Goal: Information Seeking & Learning: Learn about a topic

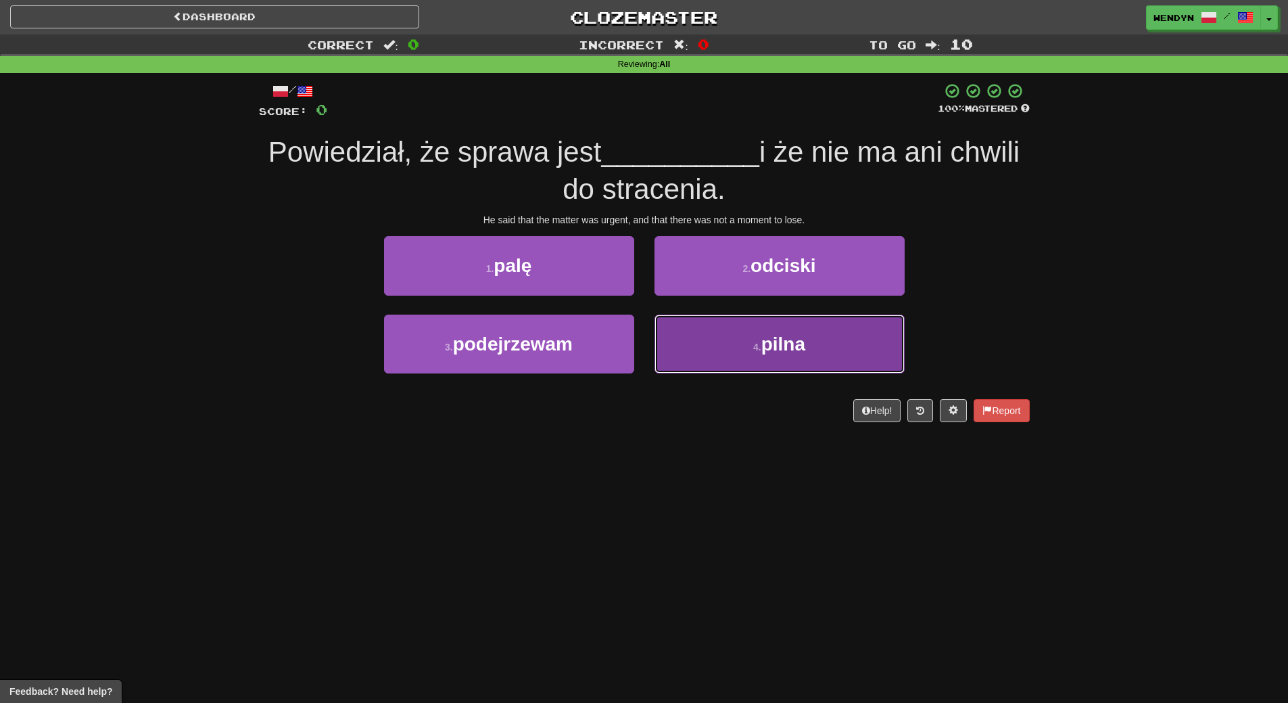
click at [776, 362] on button "4 . pilna" at bounding box center [780, 343] width 250 height 59
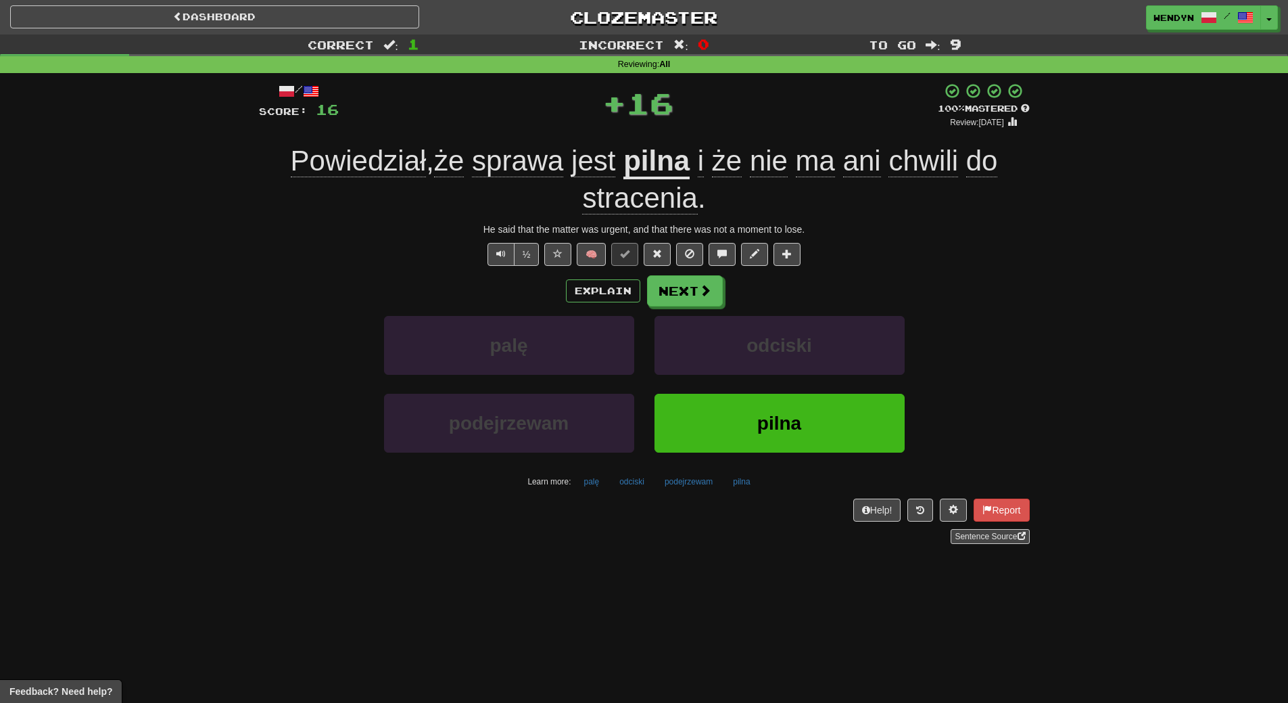
click at [776, 383] on div "odciski" at bounding box center [779, 355] width 270 height 78
click at [776, 390] on div "odciski" at bounding box center [779, 355] width 270 height 78
click at [787, 410] on button "pilna" at bounding box center [780, 423] width 250 height 59
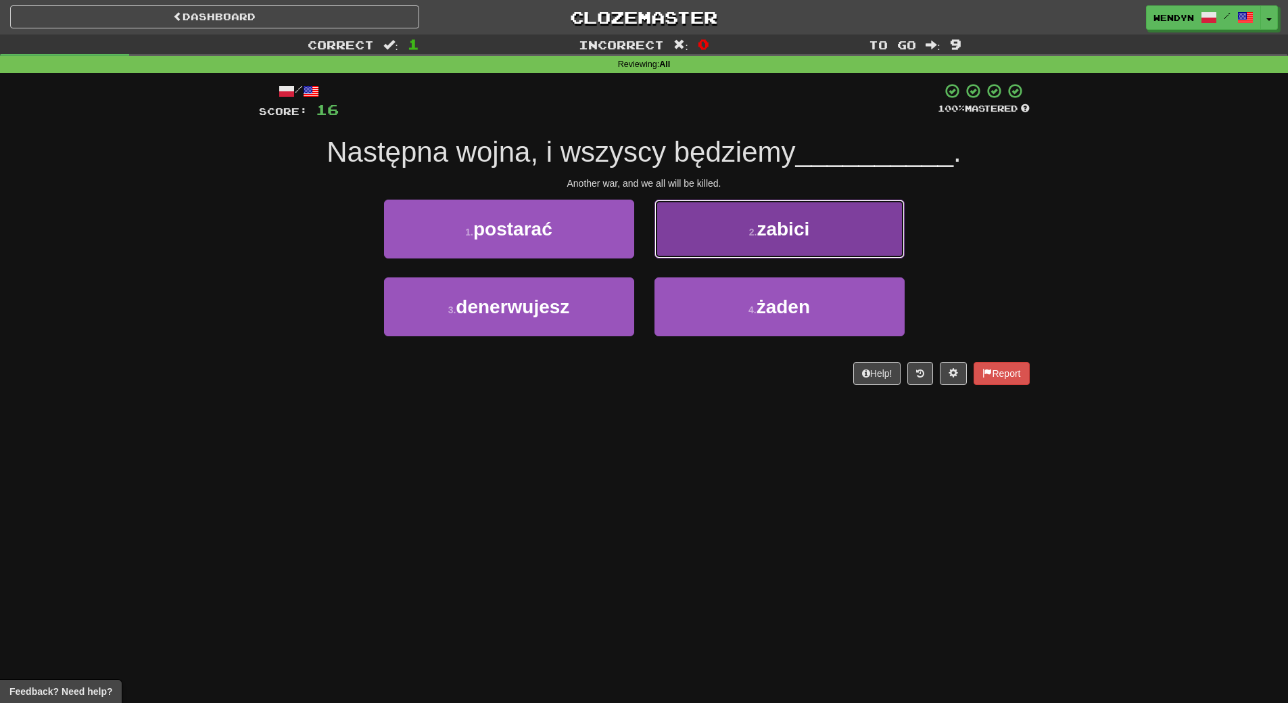
click at [786, 223] on span "zabici" at bounding box center [783, 228] width 53 height 21
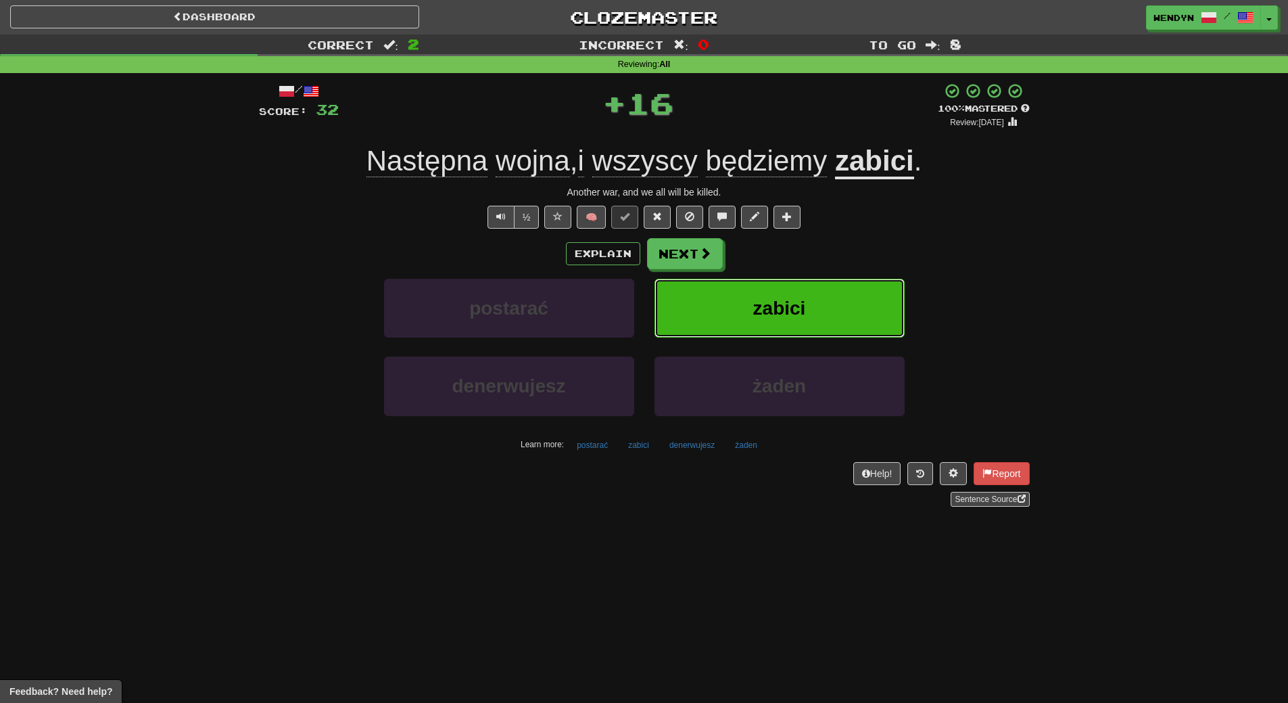
click at [793, 316] on span "zabici" at bounding box center [779, 308] width 53 height 21
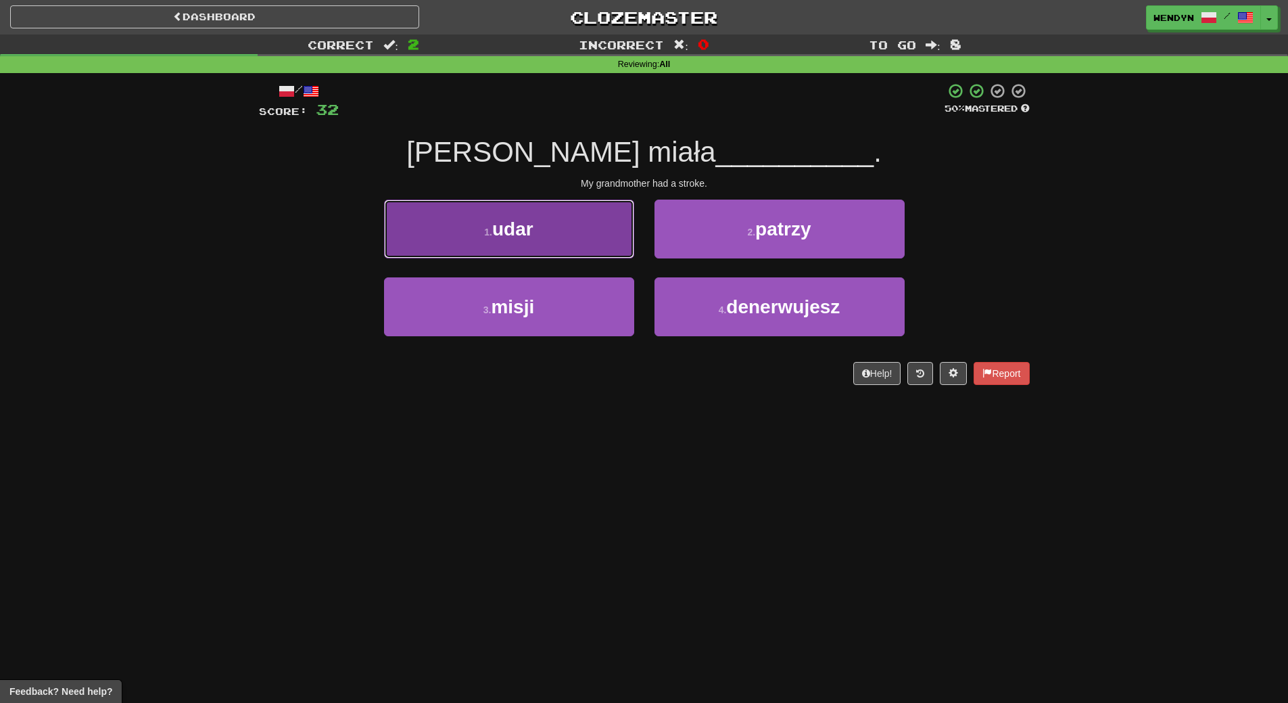
click at [517, 220] on span "udar" at bounding box center [512, 228] width 41 height 21
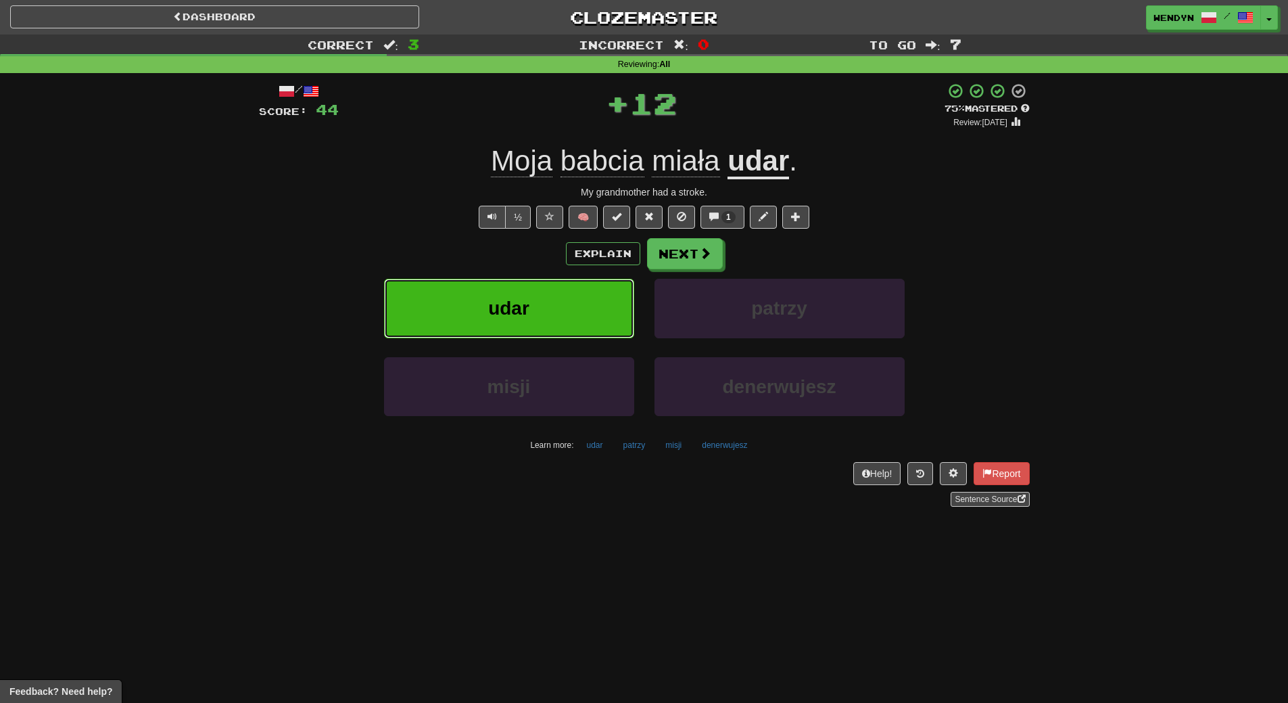
click at [519, 282] on button "udar" at bounding box center [509, 308] width 250 height 59
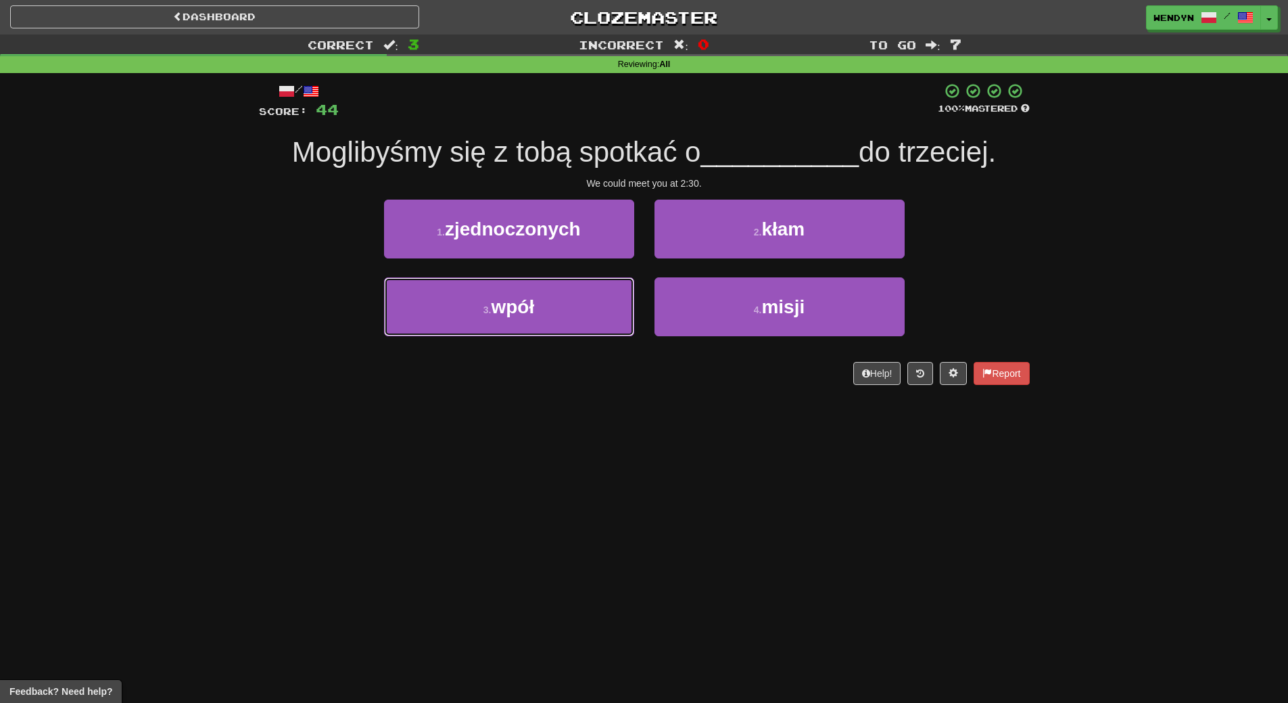
drag, startPoint x: 471, startPoint y: 289, endPoint x: 486, endPoint y: 275, distance: 21.0
click at [474, 290] on button "3 . wpół" at bounding box center [509, 306] width 250 height 59
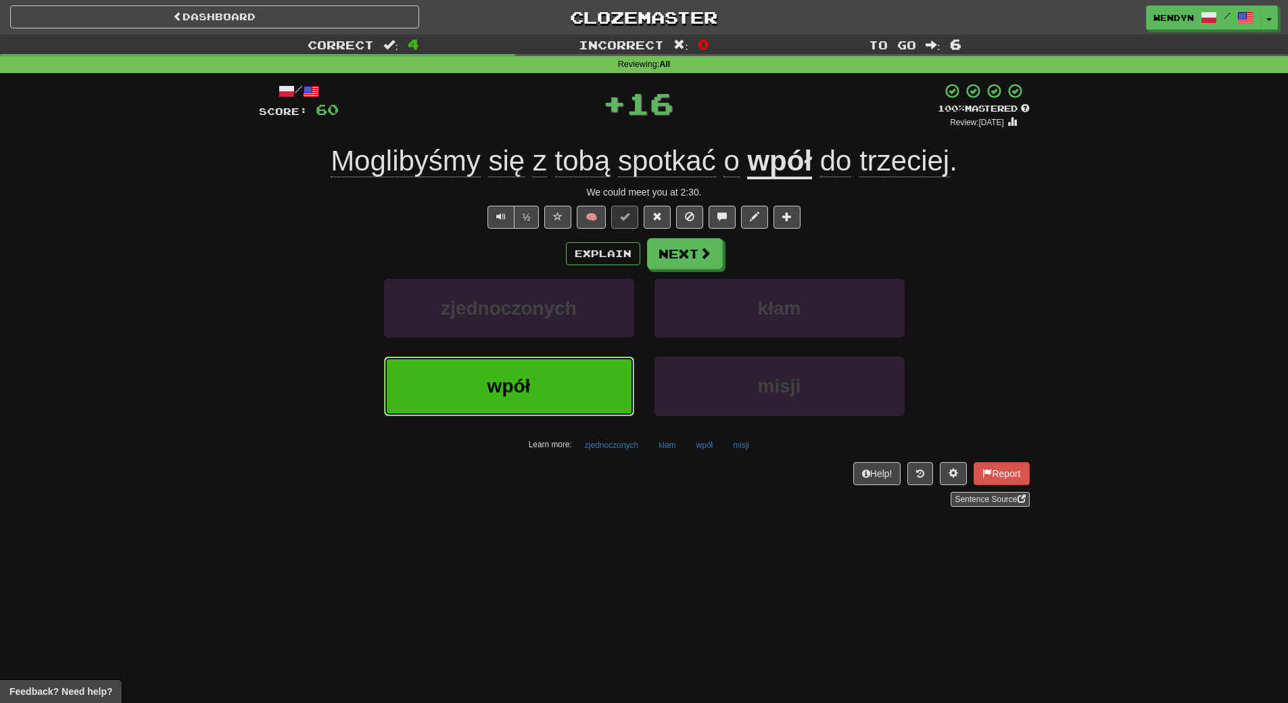
click at [515, 364] on button "wpół" at bounding box center [509, 385] width 250 height 59
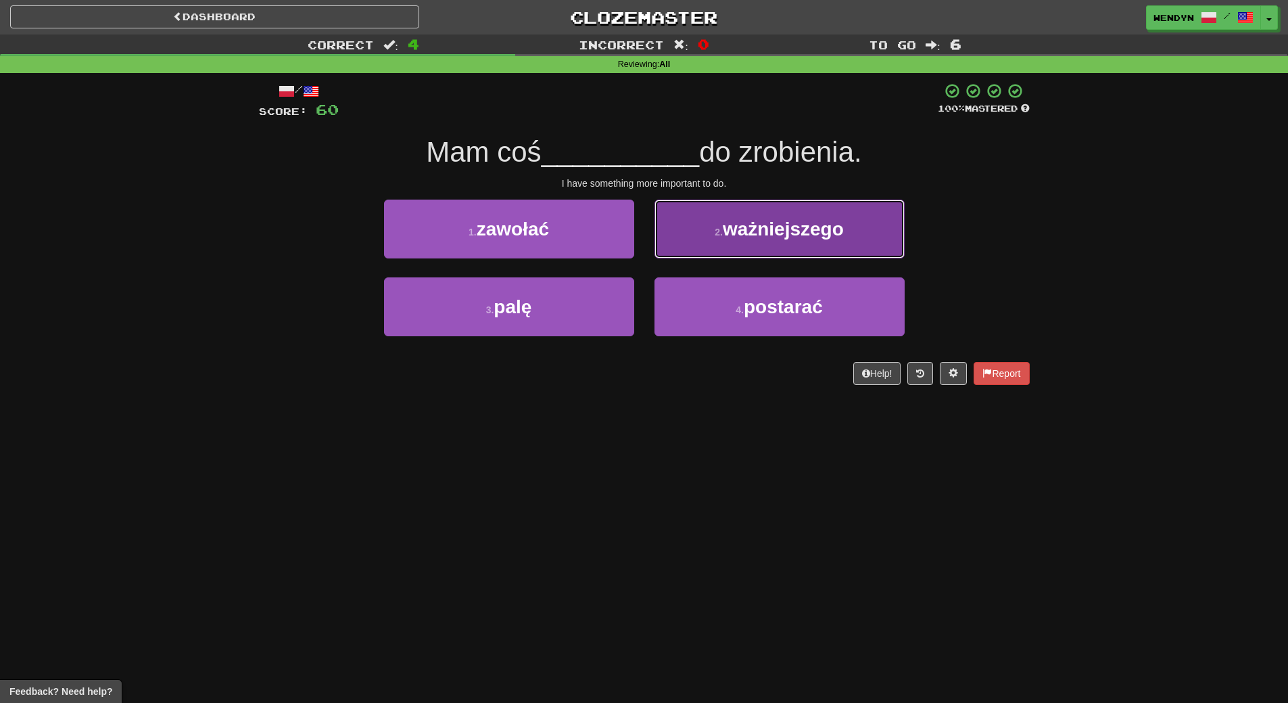
click at [864, 238] on button "2 . ważniejszego" at bounding box center [780, 228] width 250 height 59
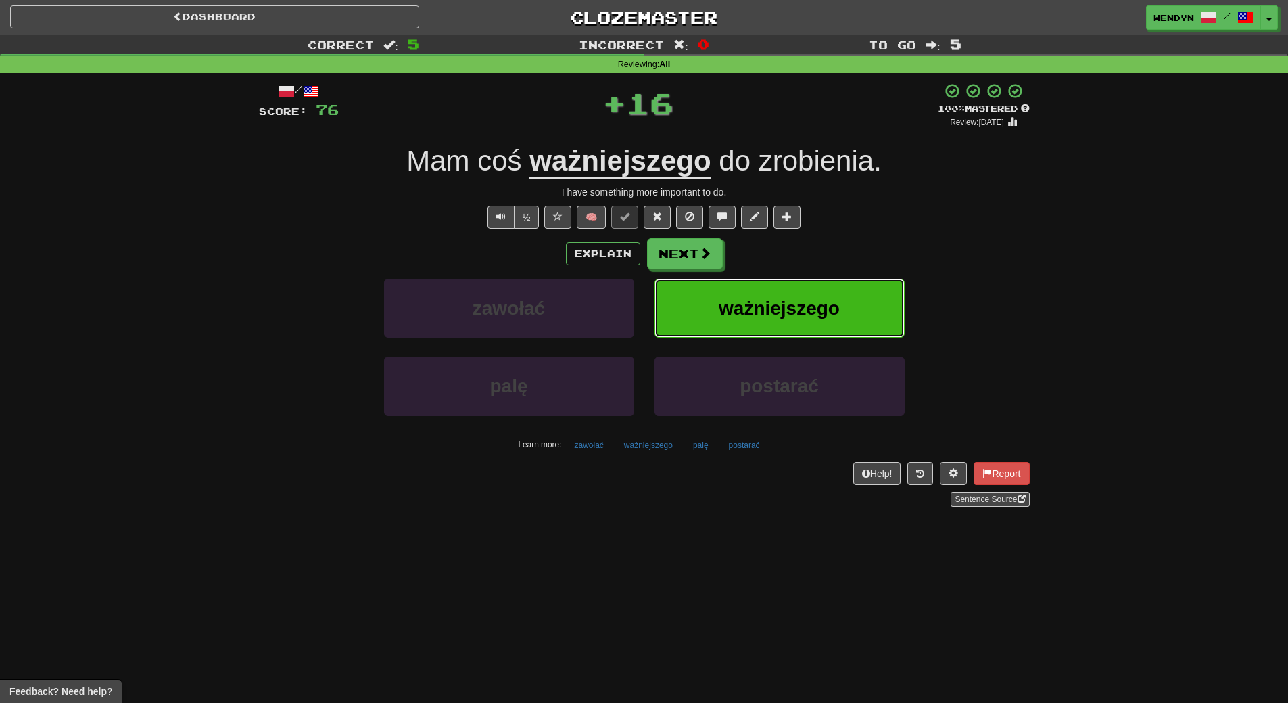
click at [842, 294] on button "ważniejszego" at bounding box center [780, 308] width 250 height 59
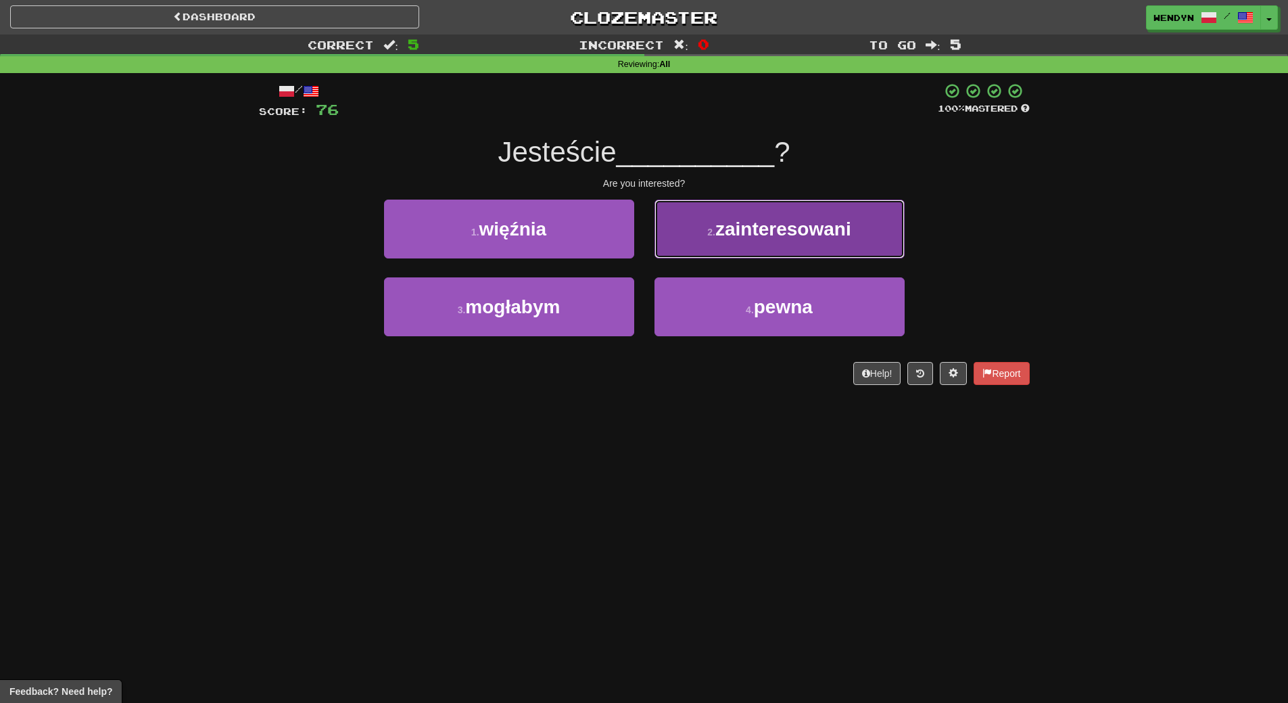
click at [816, 239] on button "2 . zainteresowani" at bounding box center [780, 228] width 250 height 59
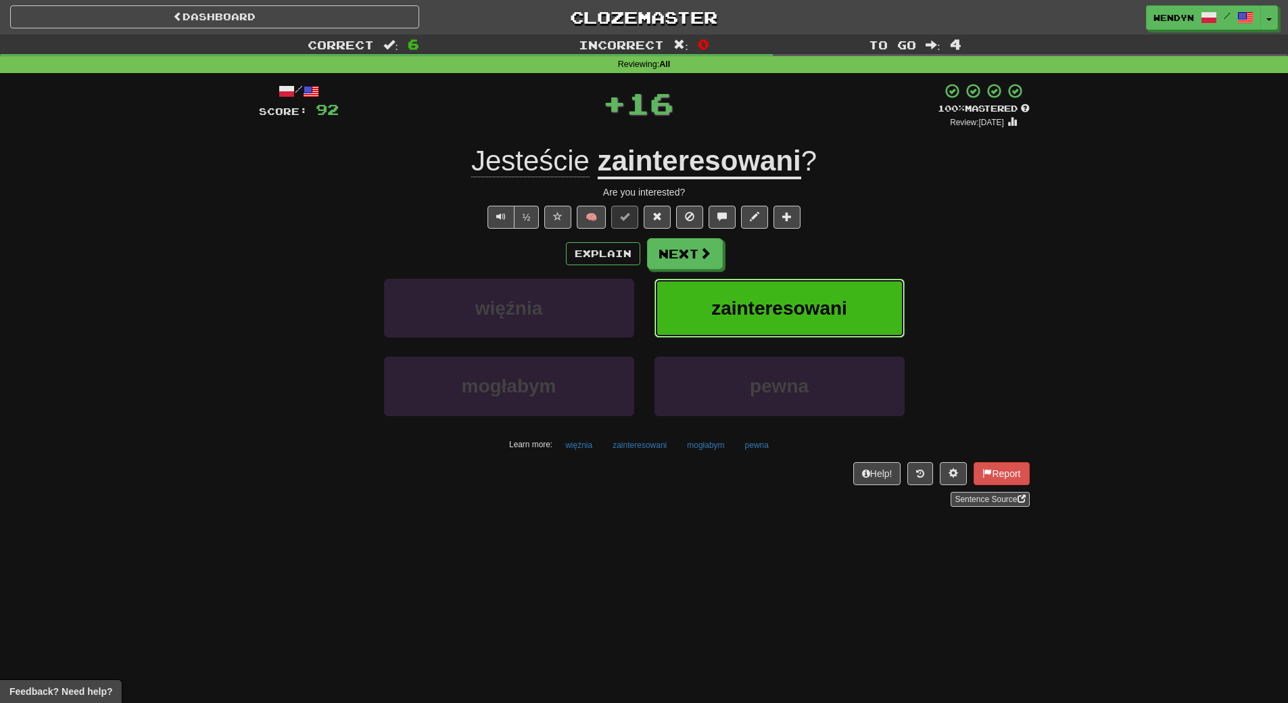
click at [809, 296] on button "zainteresowani" at bounding box center [780, 308] width 250 height 59
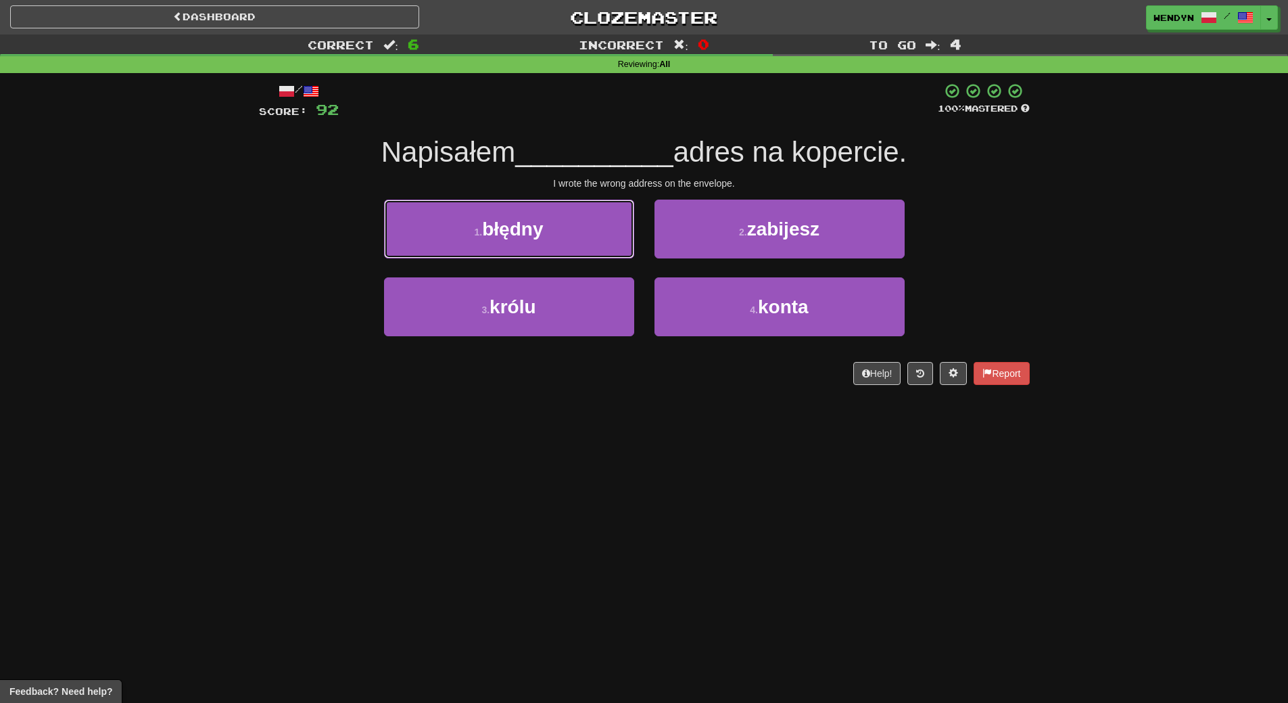
click at [543, 227] on span "błędny" at bounding box center [512, 228] width 61 height 21
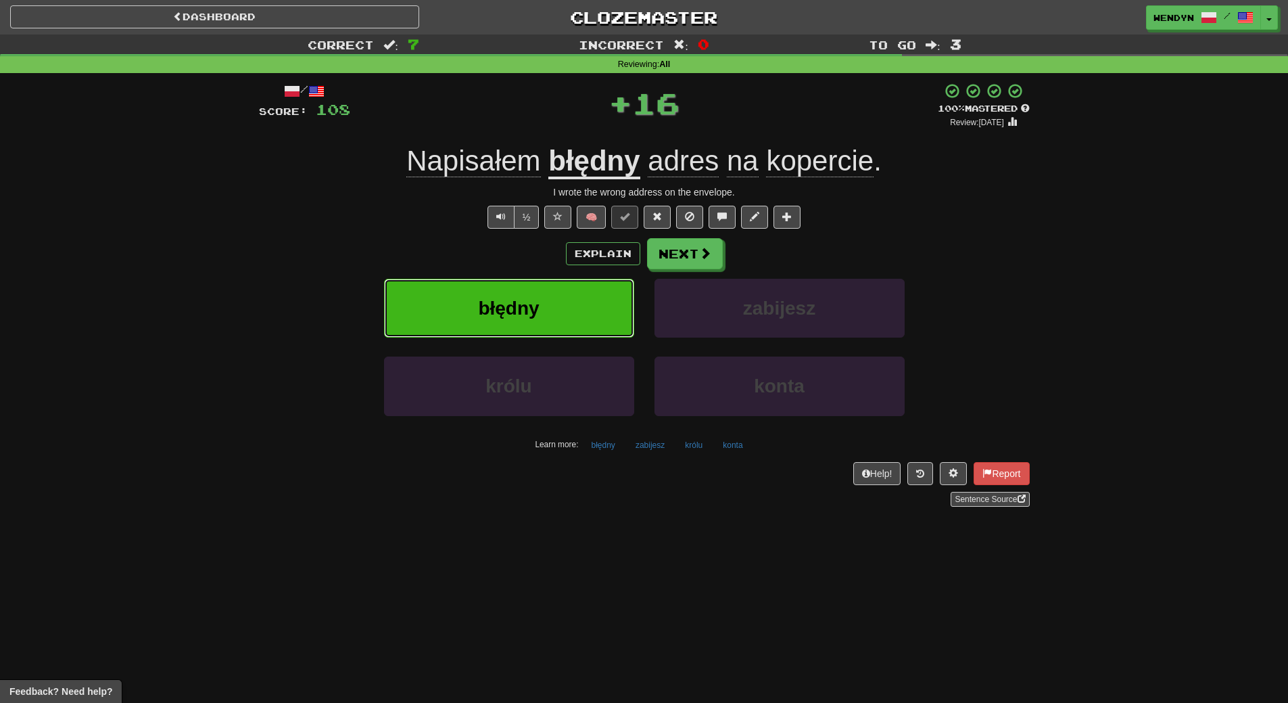
drag, startPoint x: 539, startPoint y: 292, endPoint x: 563, endPoint y: 168, distance: 126.1
click at [540, 289] on button "błędny" at bounding box center [509, 308] width 250 height 59
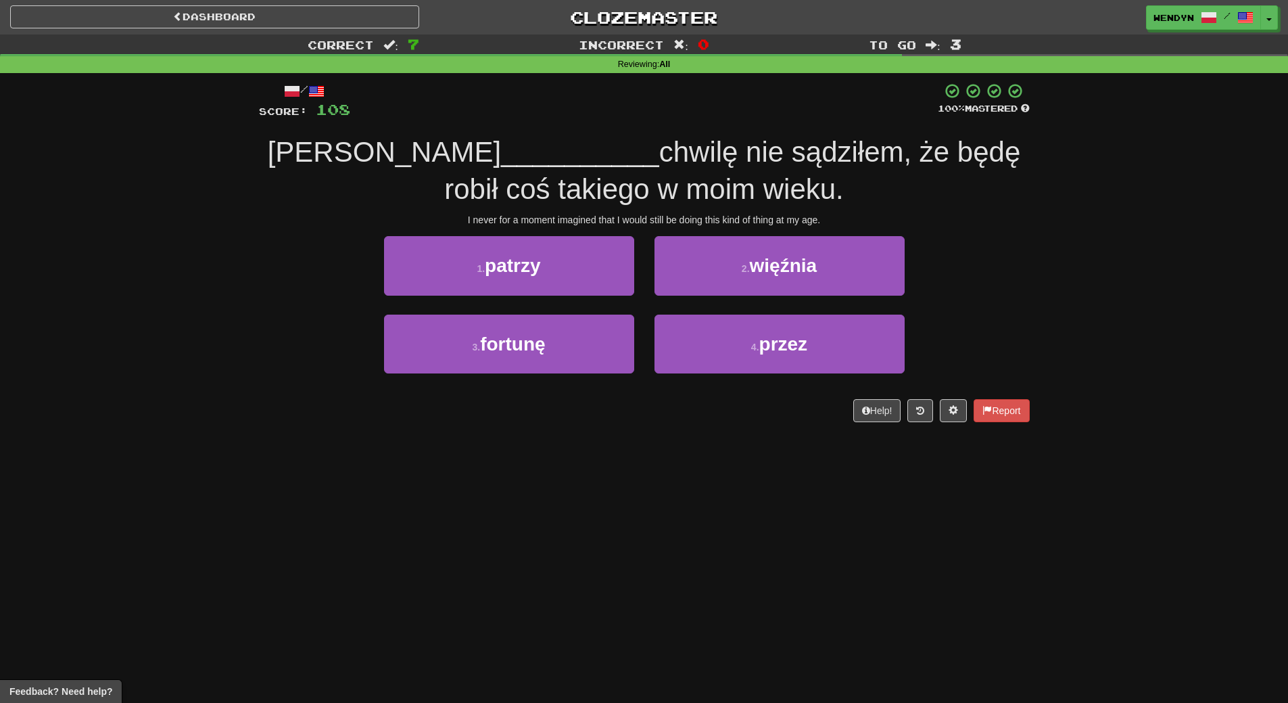
click at [772, 378] on div "4 . przez" at bounding box center [779, 353] width 270 height 78
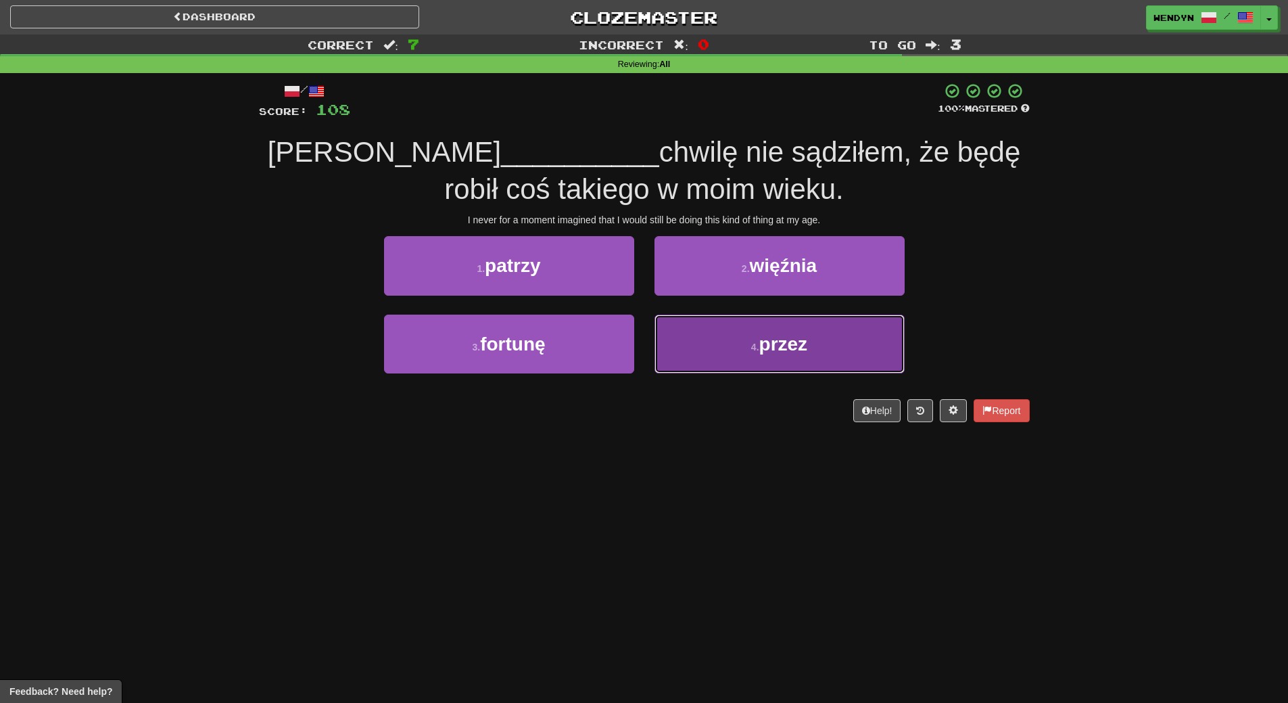
click at [774, 361] on button "4 . przez" at bounding box center [780, 343] width 250 height 59
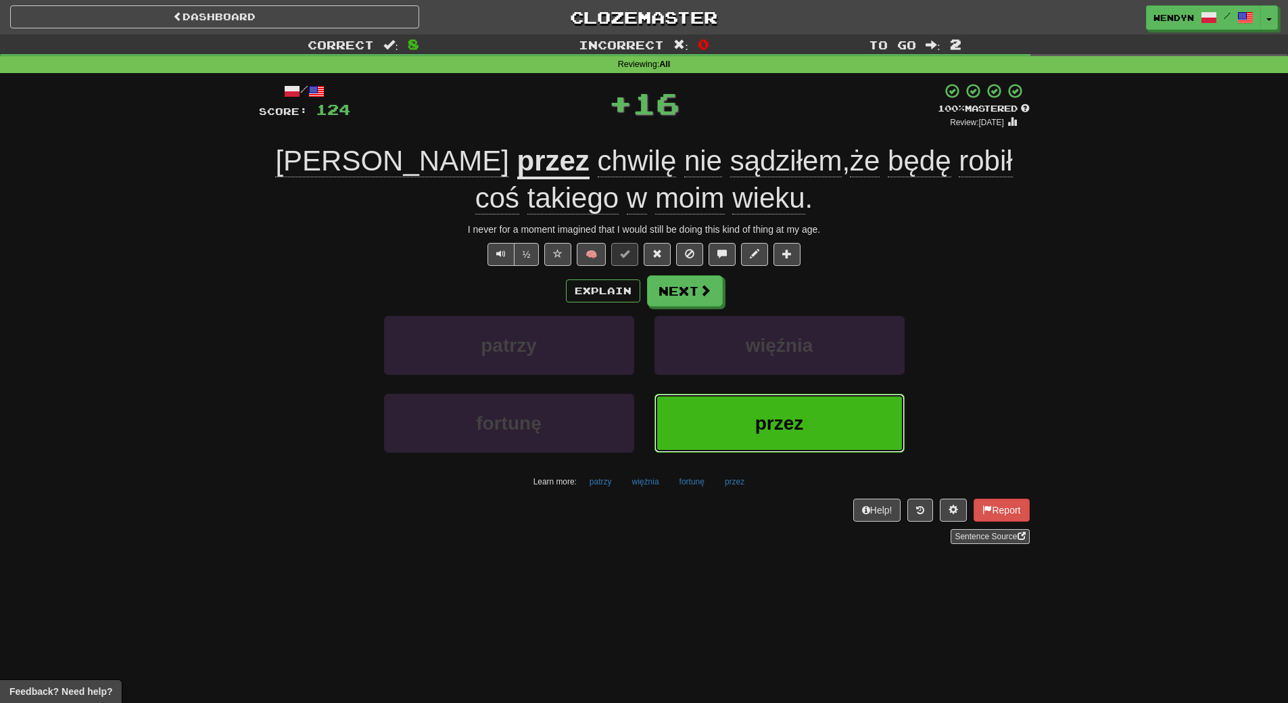
click at [776, 415] on span "przez" at bounding box center [779, 422] width 49 height 21
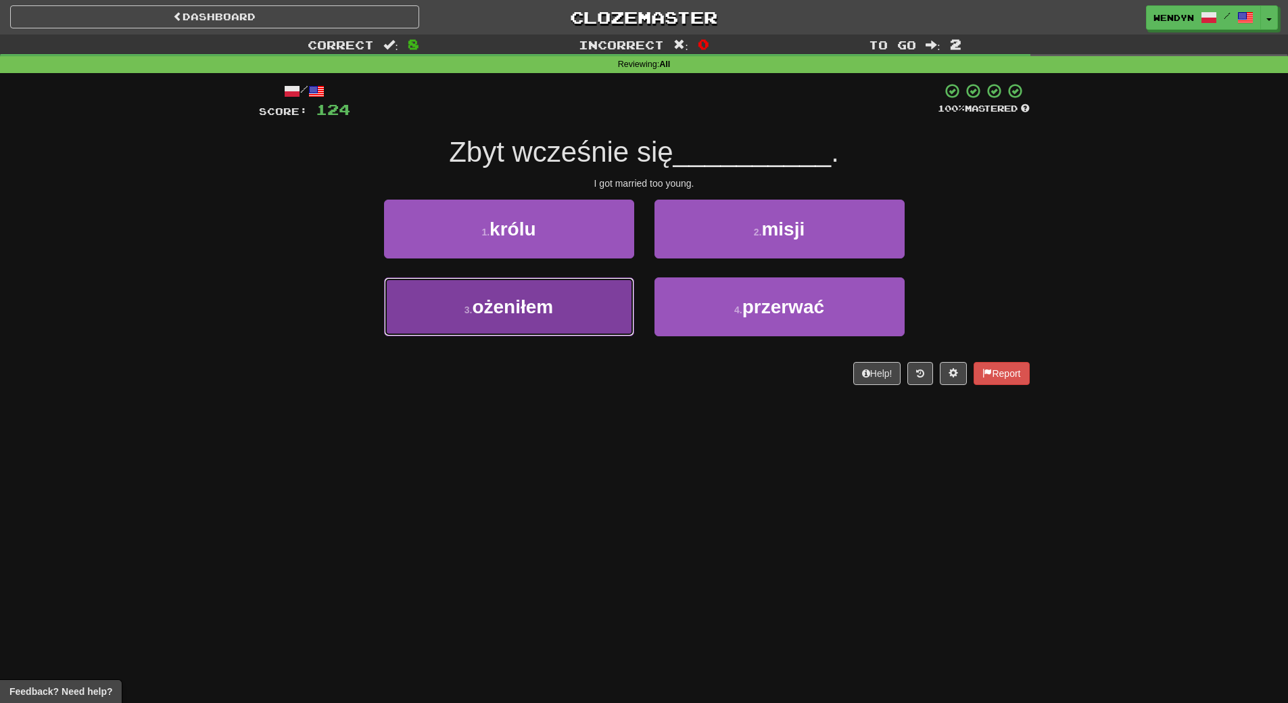
click at [553, 309] on span "ożeniłem" at bounding box center [512, 306] width 81 height 21
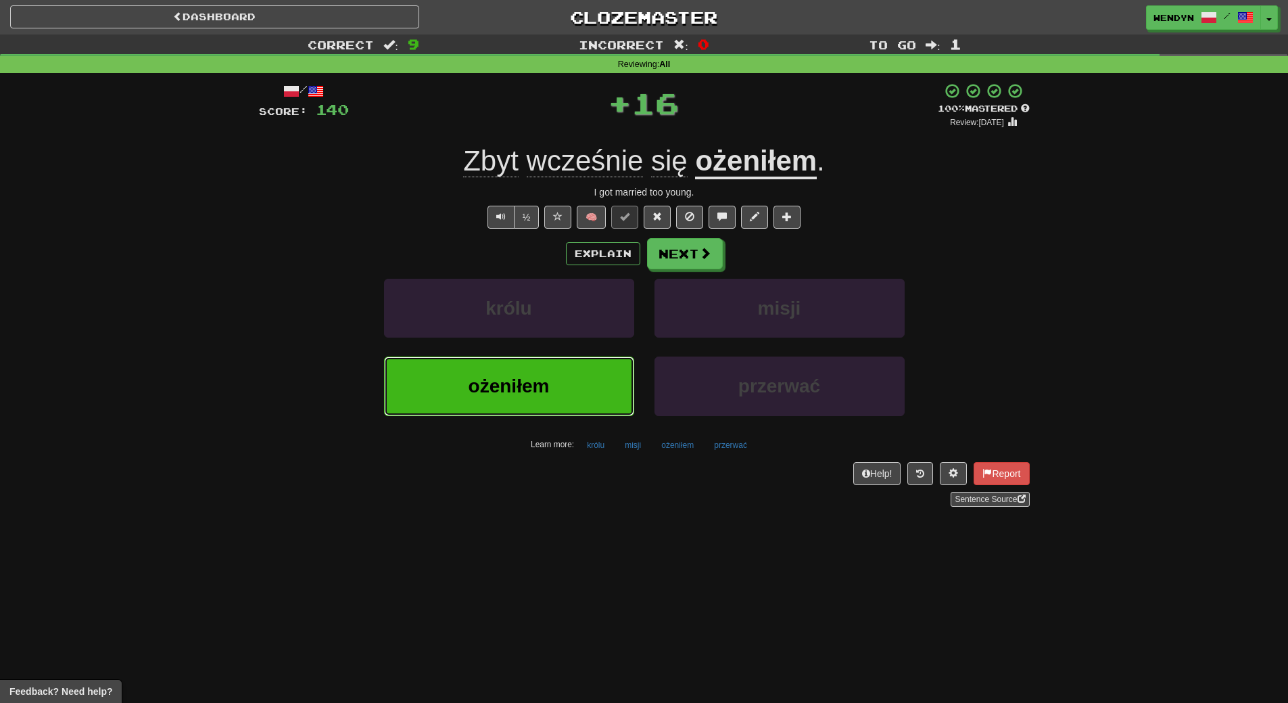
click at [553, 374] on button "ożeniłem" at bounding box center [509, 385] width 250 height 59
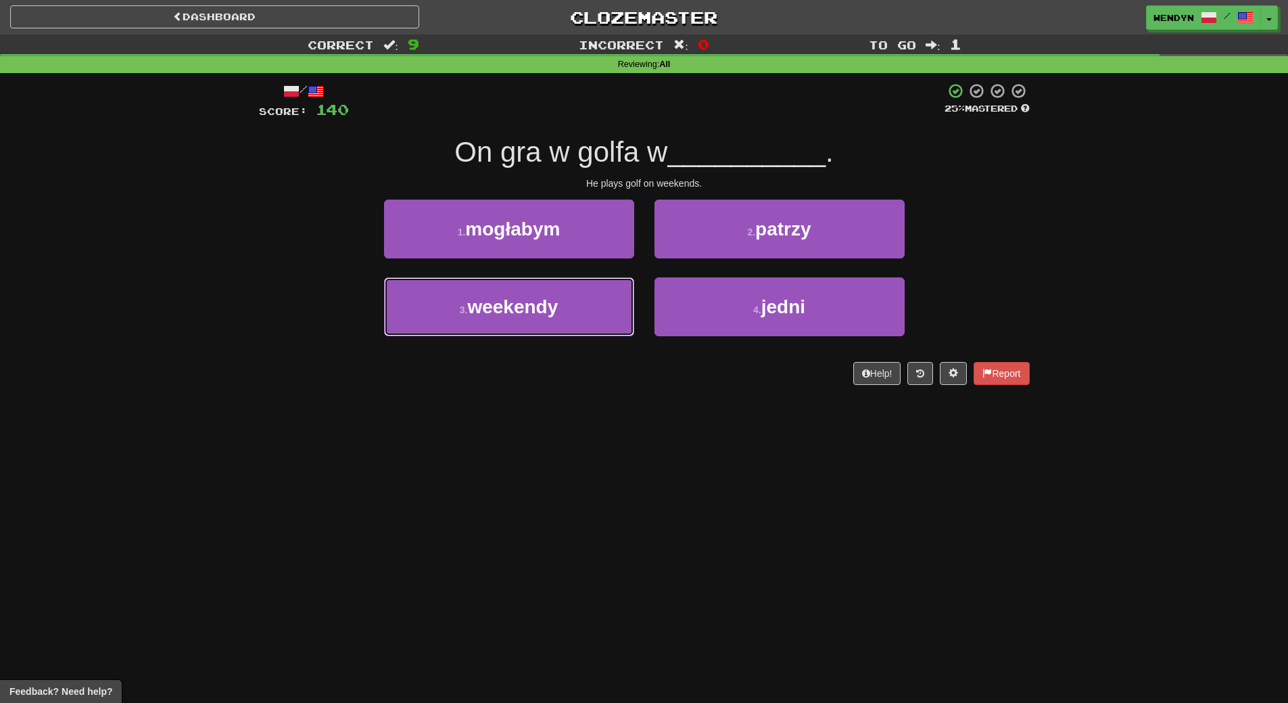
drag, startPoint x: 570, startPoint y: 318, endPoint x: 563, endPoint y: 354, distance: 36.5
click at [571, 318] on button "3 . weekendy" at bounding box center [509, 306] width 250 height 59
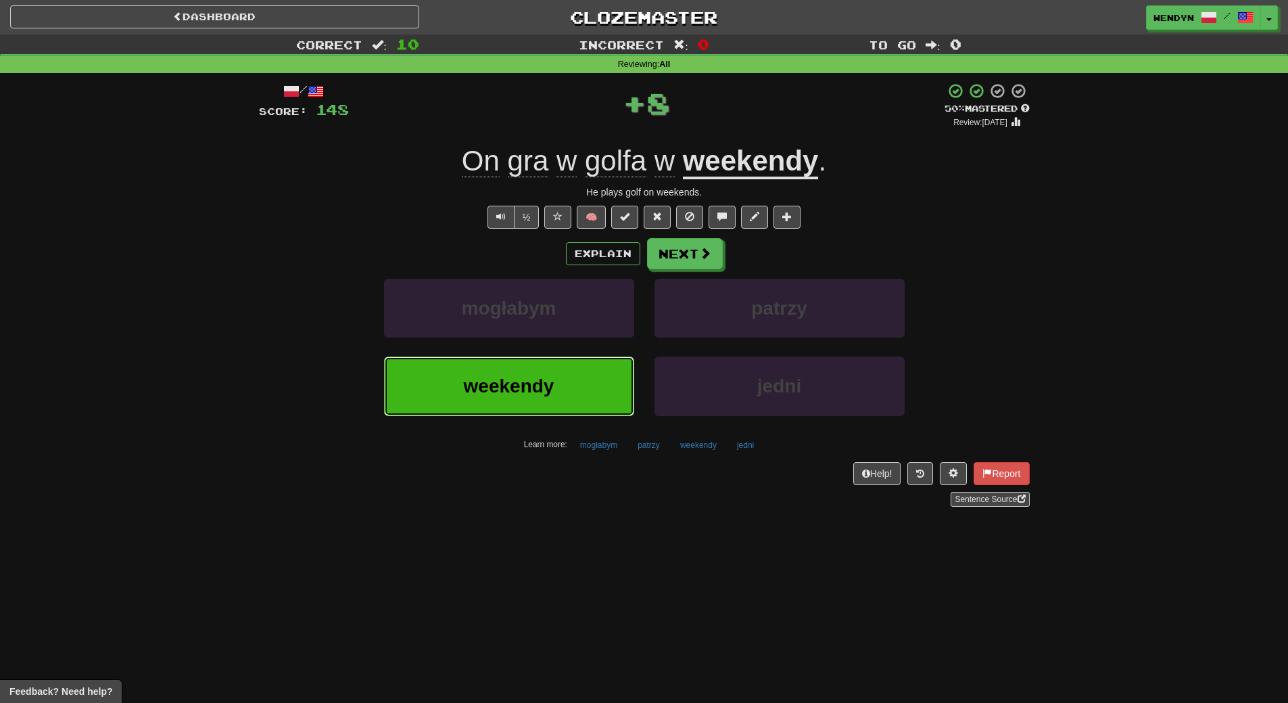
click at [563, 365] on button "weekendy" at bounding box center [509, 385] width 250 height 59
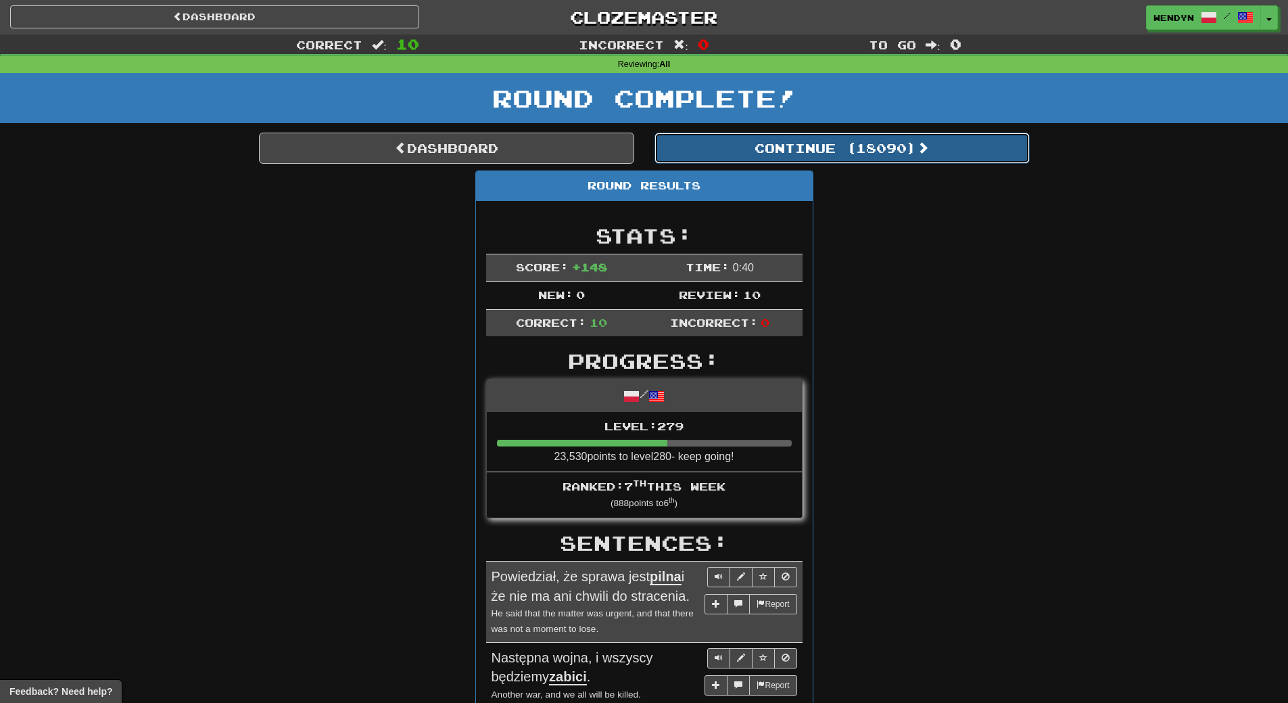
click at [854, 150] on button "Continue ( 18090 )" at bounding box center [842, 148] width 375 height 31
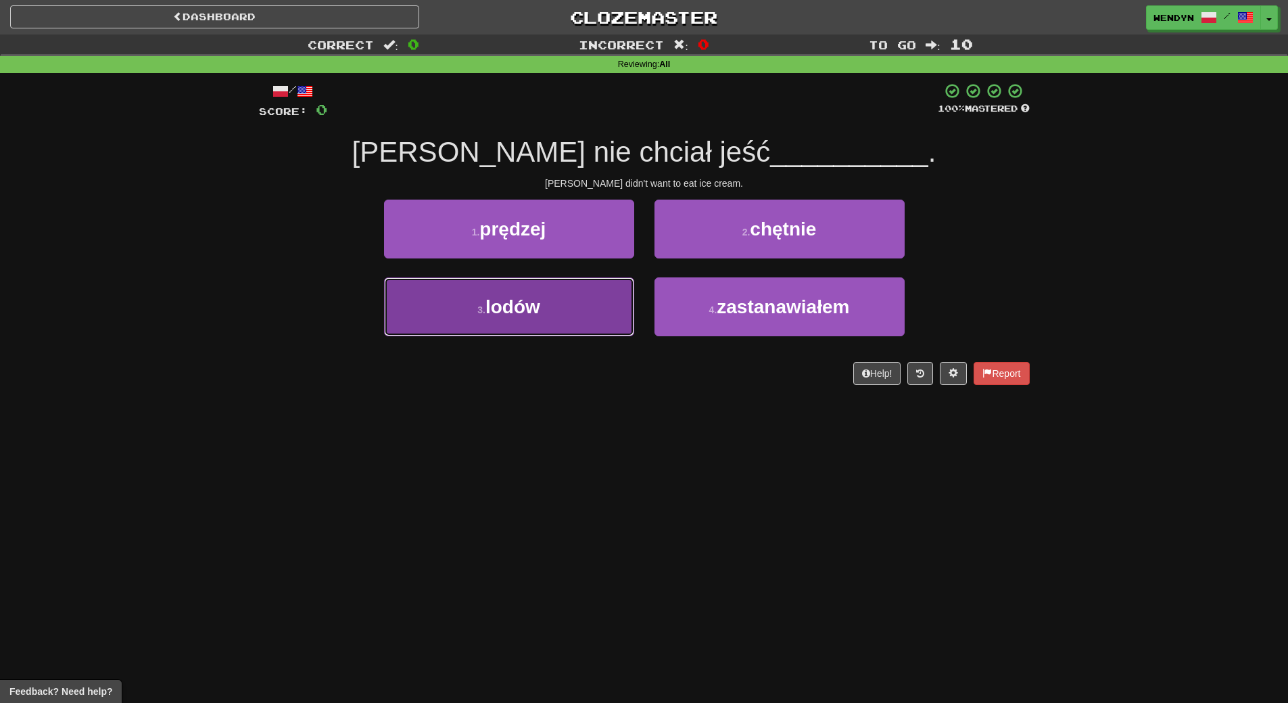
drag, startPoint x: 569, startPoint y: 316, endPoint x: 554, endPoint y: 368, distance: 53.5
click at [569, 317] on button "3 . lodów" at bounding box center [509, 306] width 250 height 59
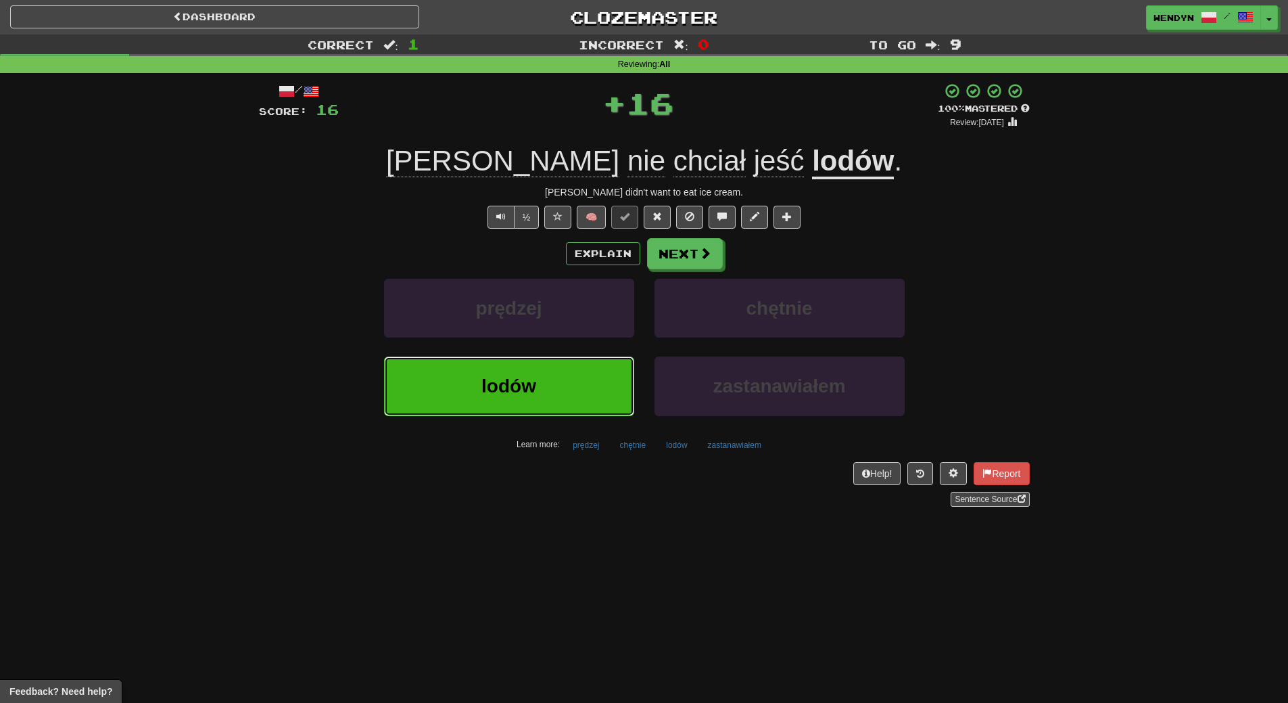
click at [551, 377] on button "lodów" at bounding box center [509, 385] width 250 height 59
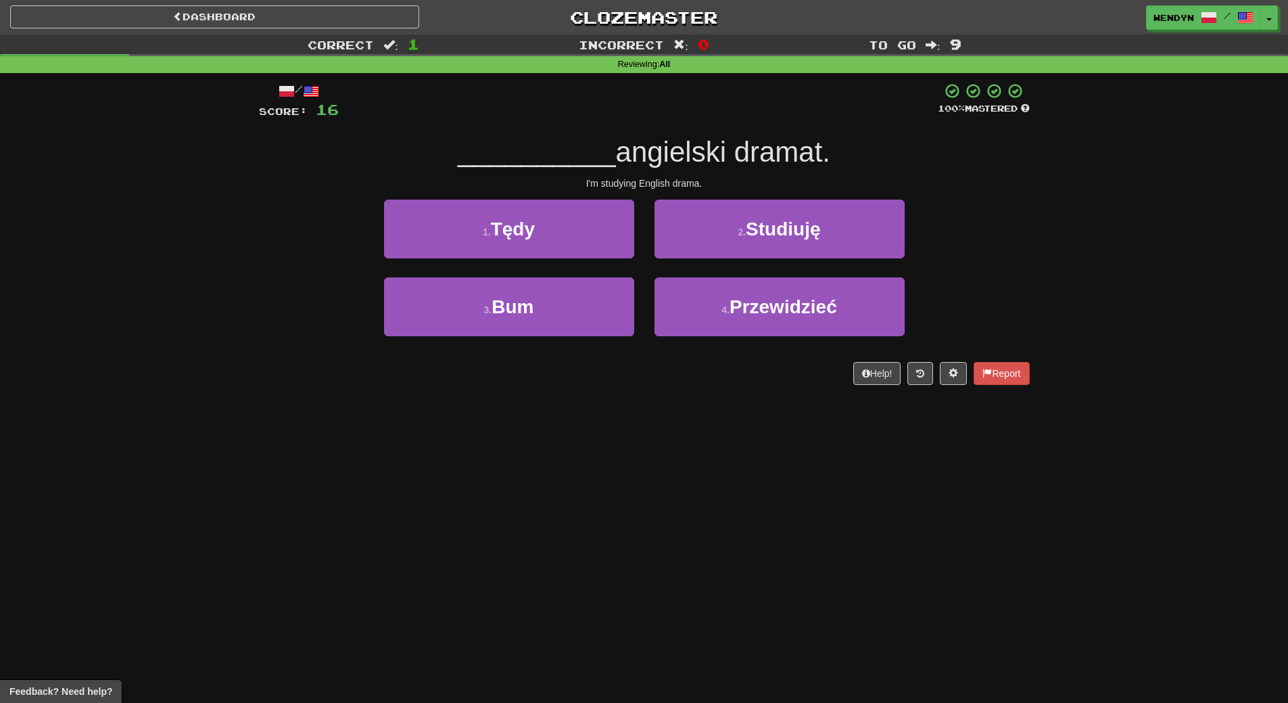
click at [551, 377] on div "Help! Report" at bounding box center [644, 373] width 771 height 23
click at [795, 235] on span "Studiuję" at bounding box center [783, 228] width 74 height 21
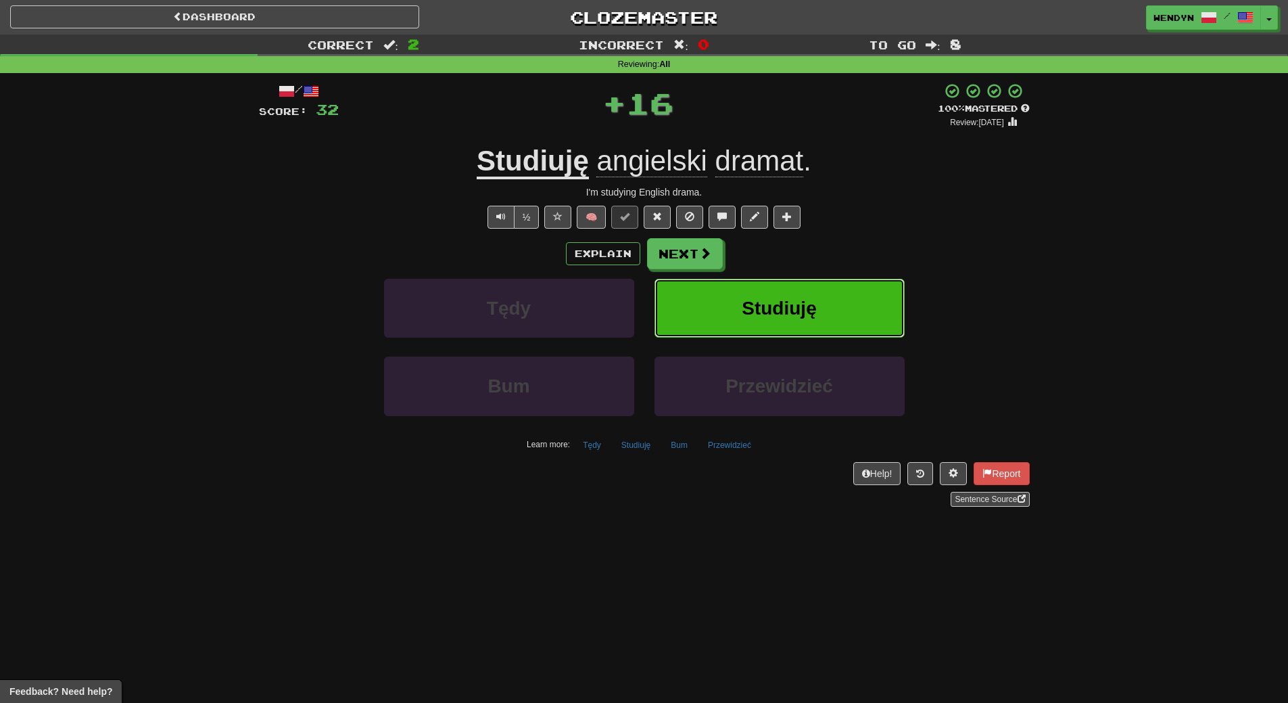
click at [799, 300] on span "Studiuję" at bounding box center [779, 308] width 74 height 21
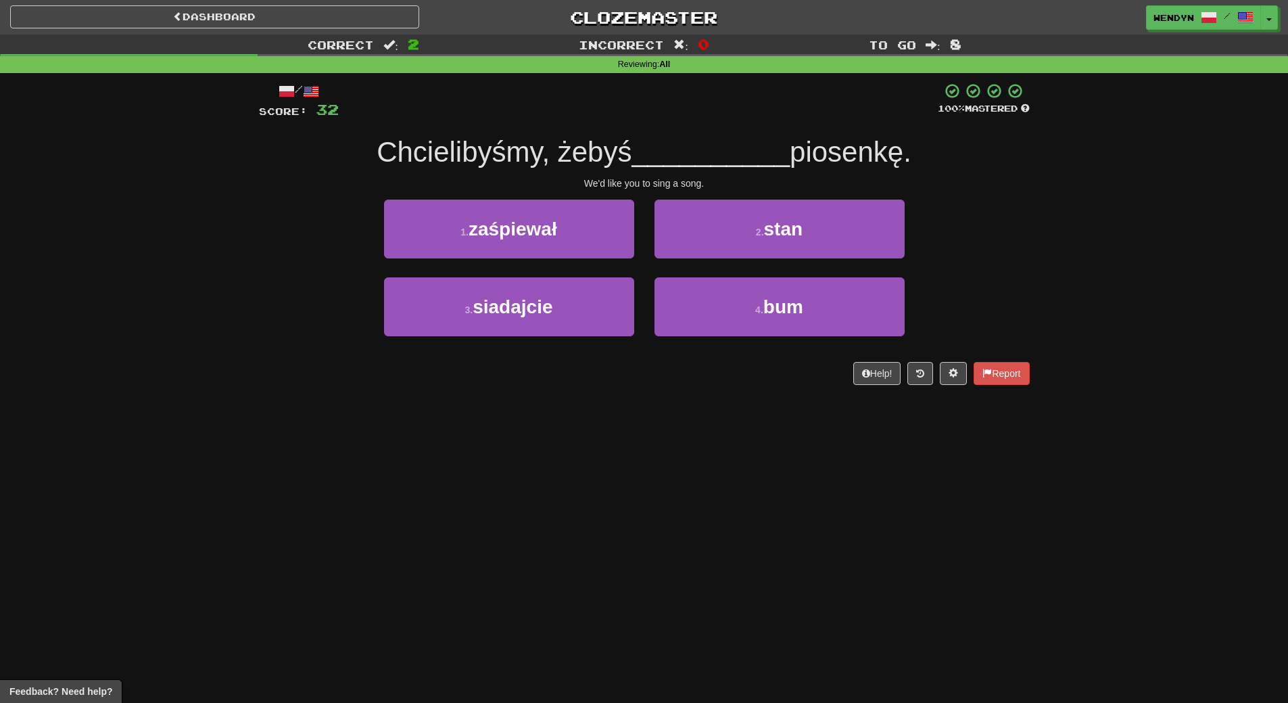
drag, startPoint x: 746, startPoint y: 380, endPoint x: 742, endPoint y: 389, distance: 9.4
click at [742, 389] on div "/ Score: 32 100 % Mastered Chcielibyśmy, żebyś __________ piosenkę. We'd like y…" at bounding box center [644, 238] width 771 height 331
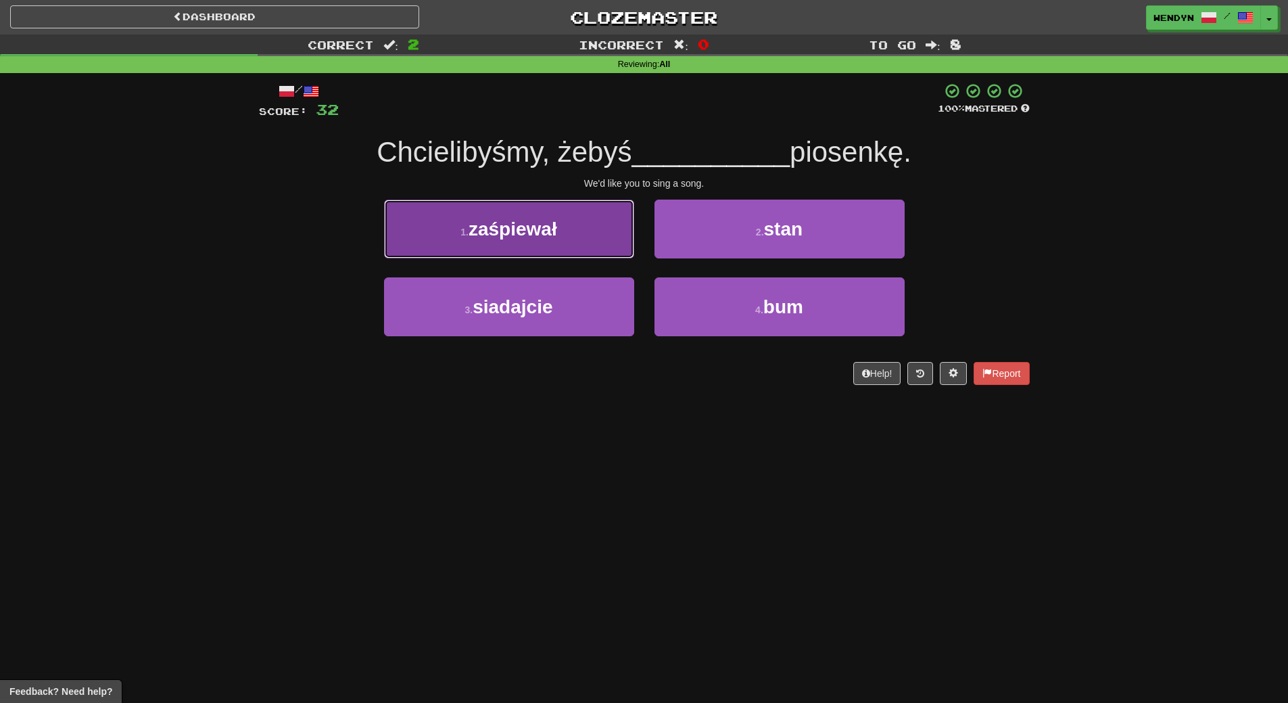
click at [468, 229] on small "1 ." at bounding box center [465, 232] width 8 height 11
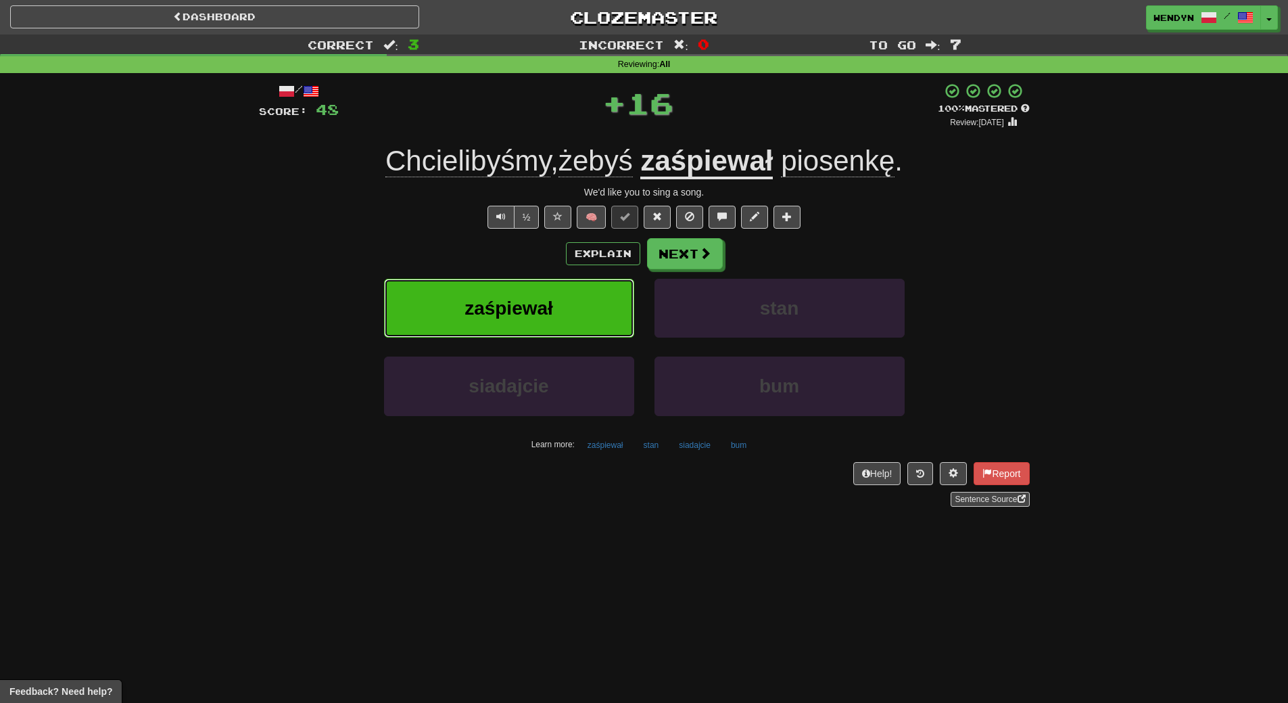
click at [459, 281] on button "zaśpiewał" at bounding box center [509, 308] width 250 height 59
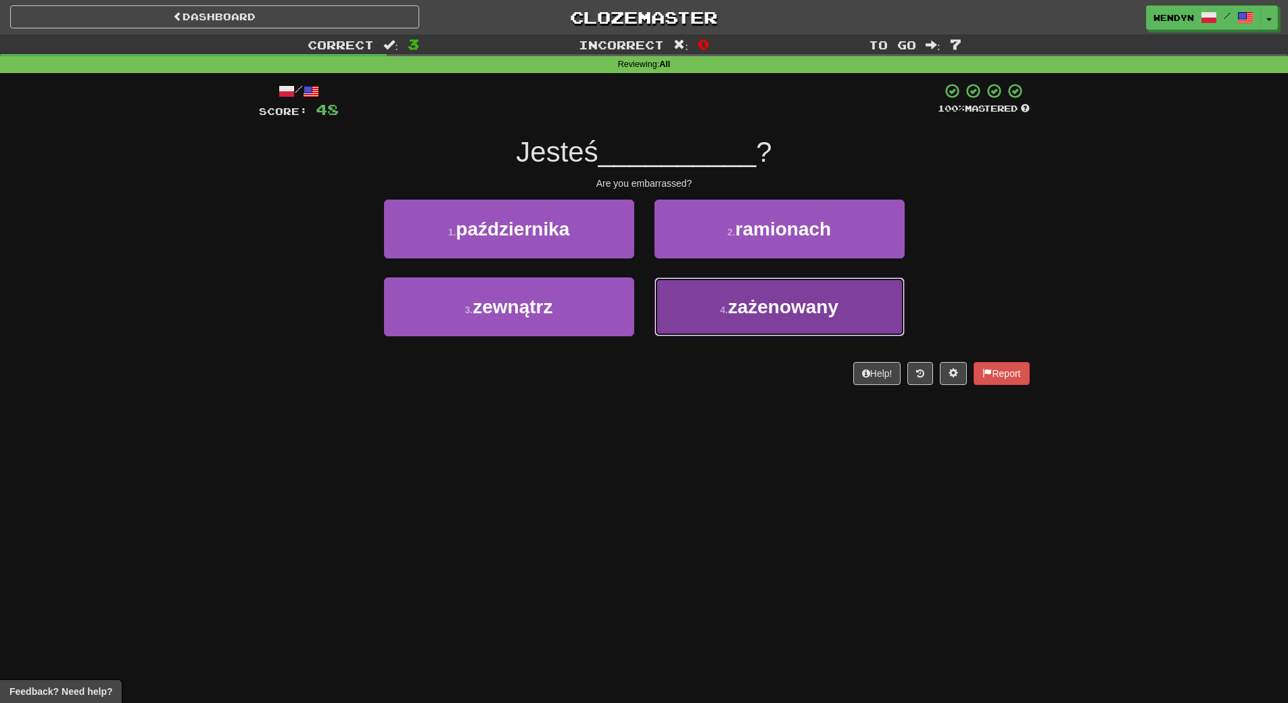
click at [820, 307] on span "zażenowany" at bounding box center [783, 306] width 110 height 21
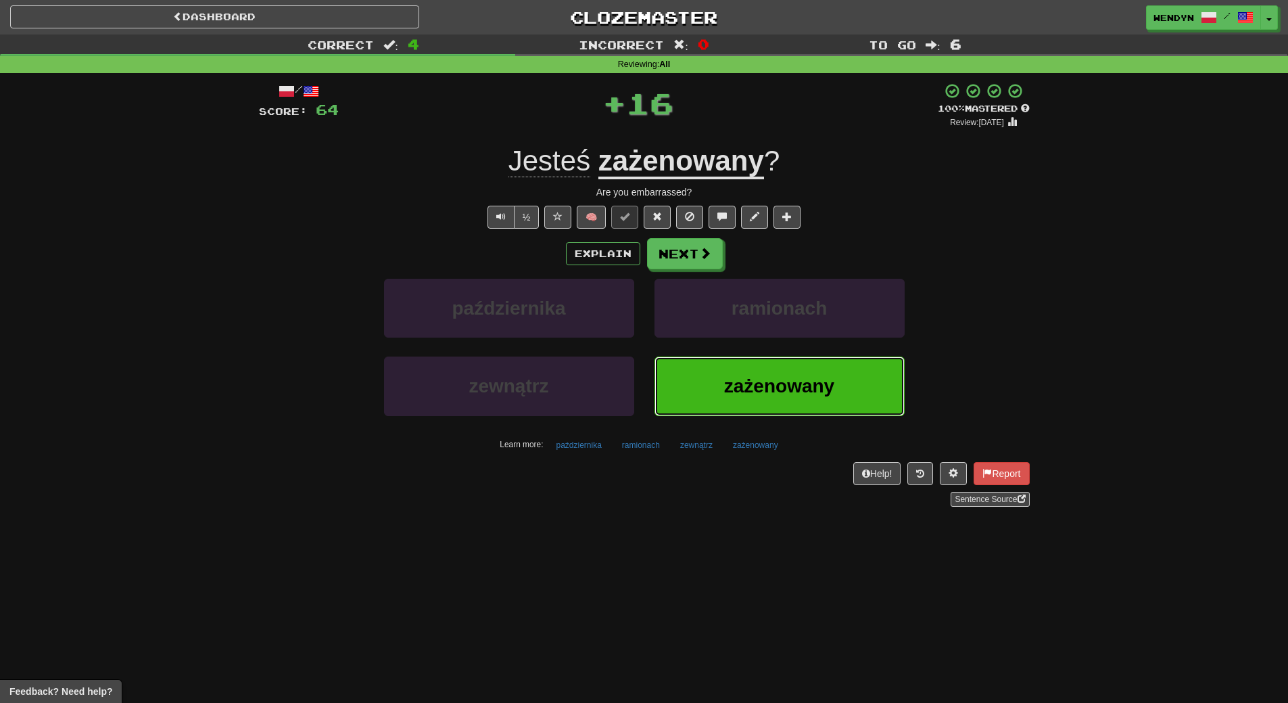
click at [774, 385] on span "zażenowany" at bounding box center [779, 385] width 110 height 21
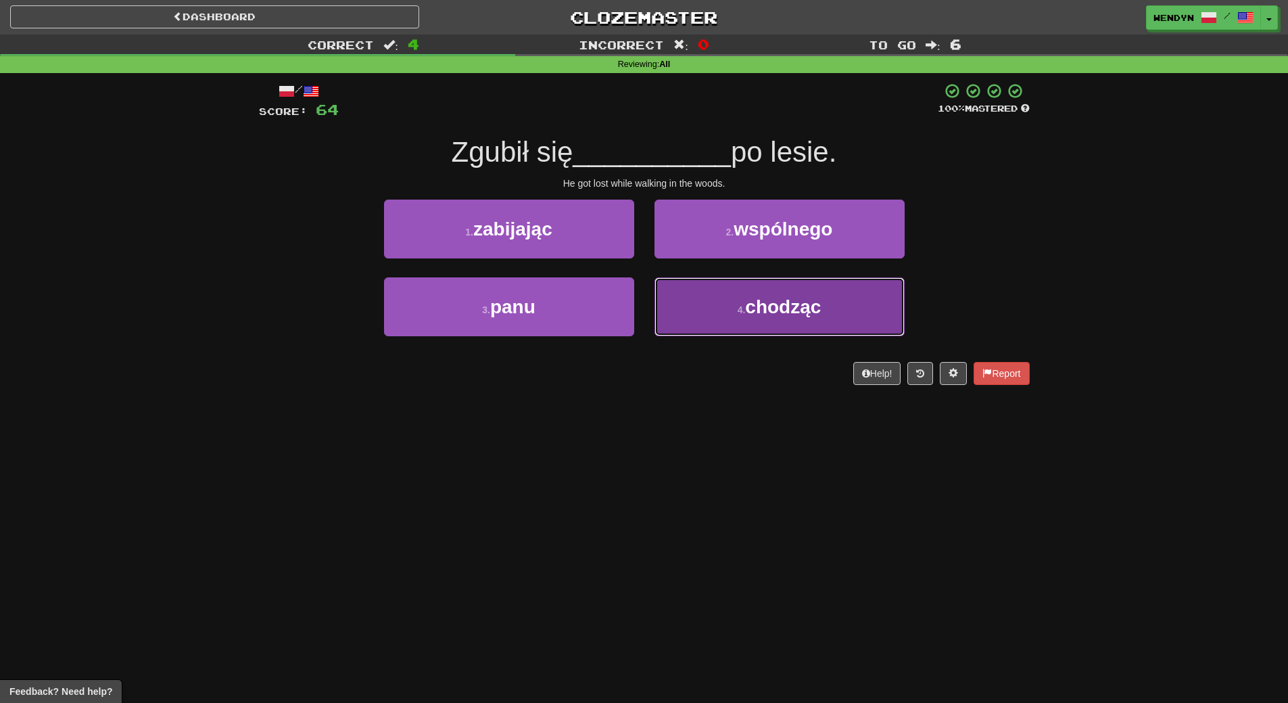
click at [772, 324] on button "4 . chodząc" at bounding box center [780, 306] width 250 height 59
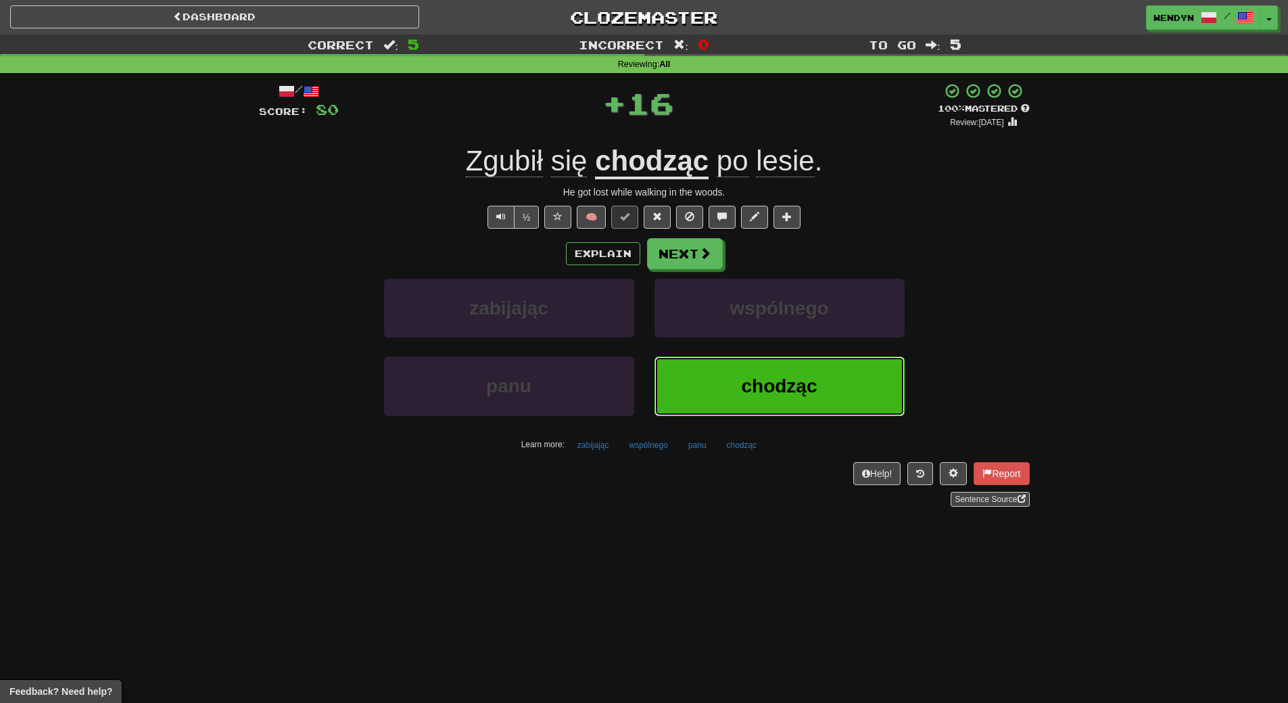
click at [767, 377] on span "chodząc" at bounding box center [779, 385] width 76 height 21
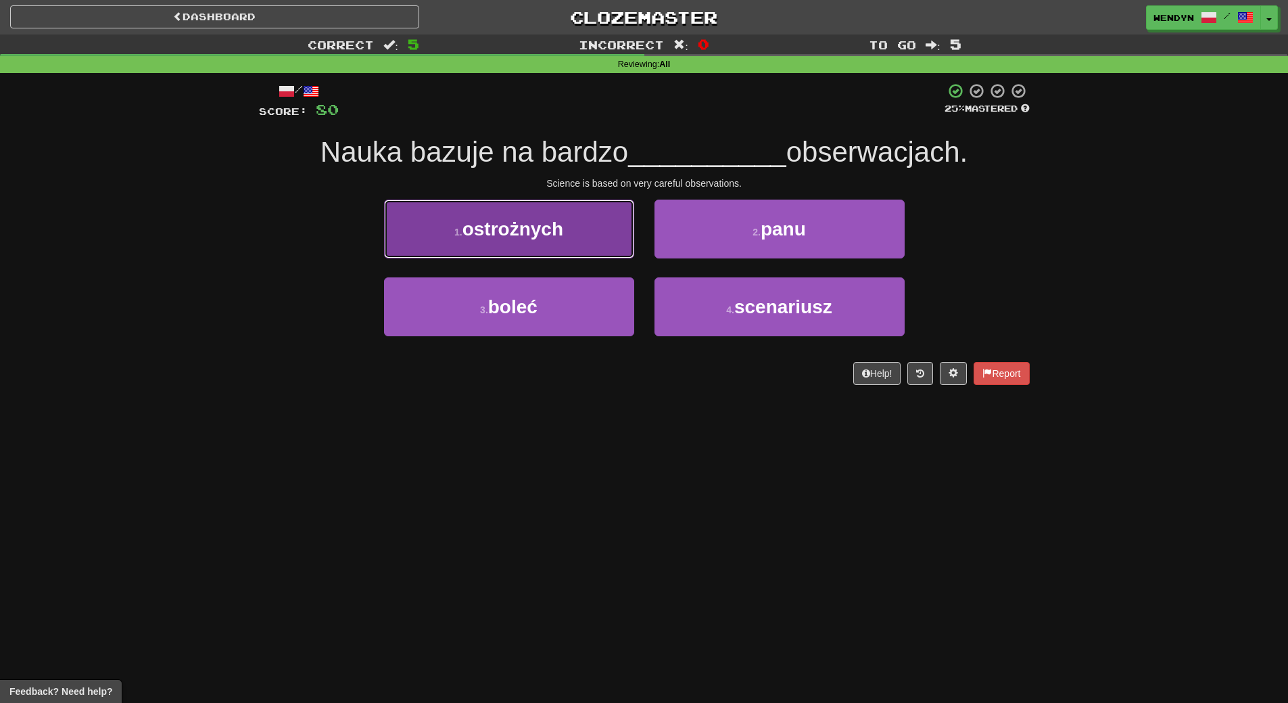
click at [597, 245] on button "1 . ostrożnych" at bounding box center [509, 228] width 250 height 59
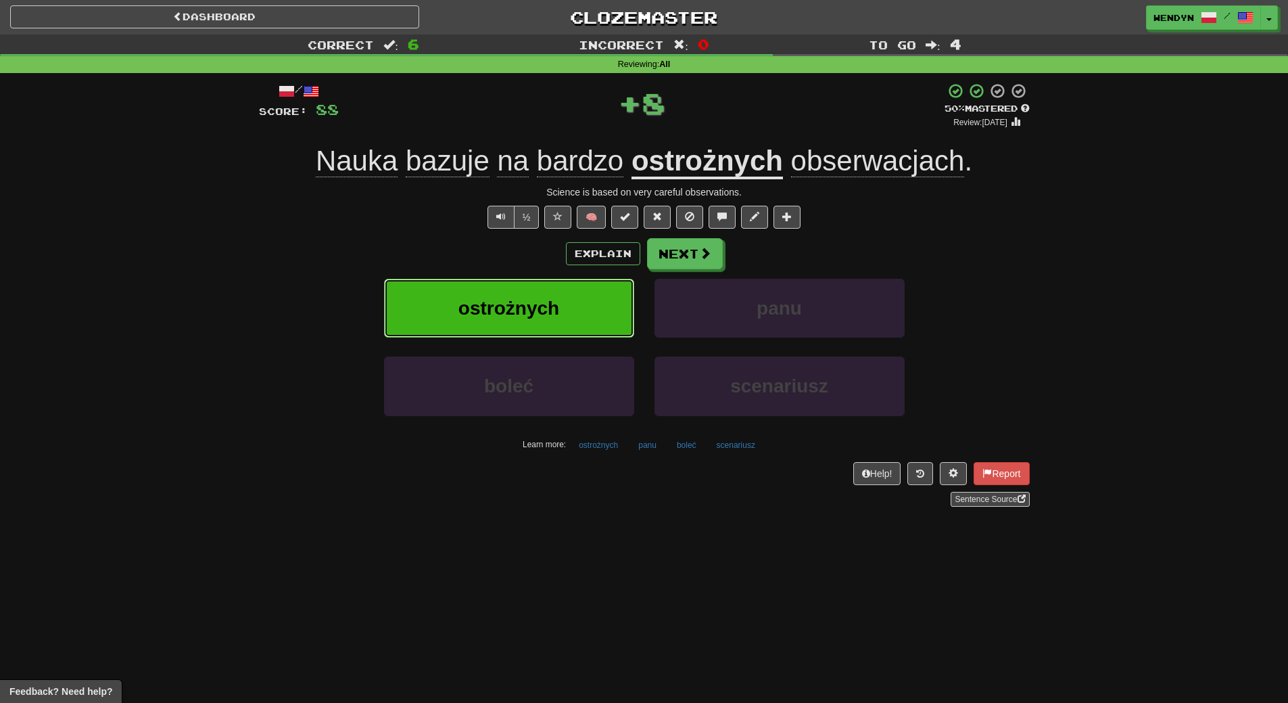
click at [587, 297] on button "ostrożnych" at bounding box center [509, 308] width 250 height 59
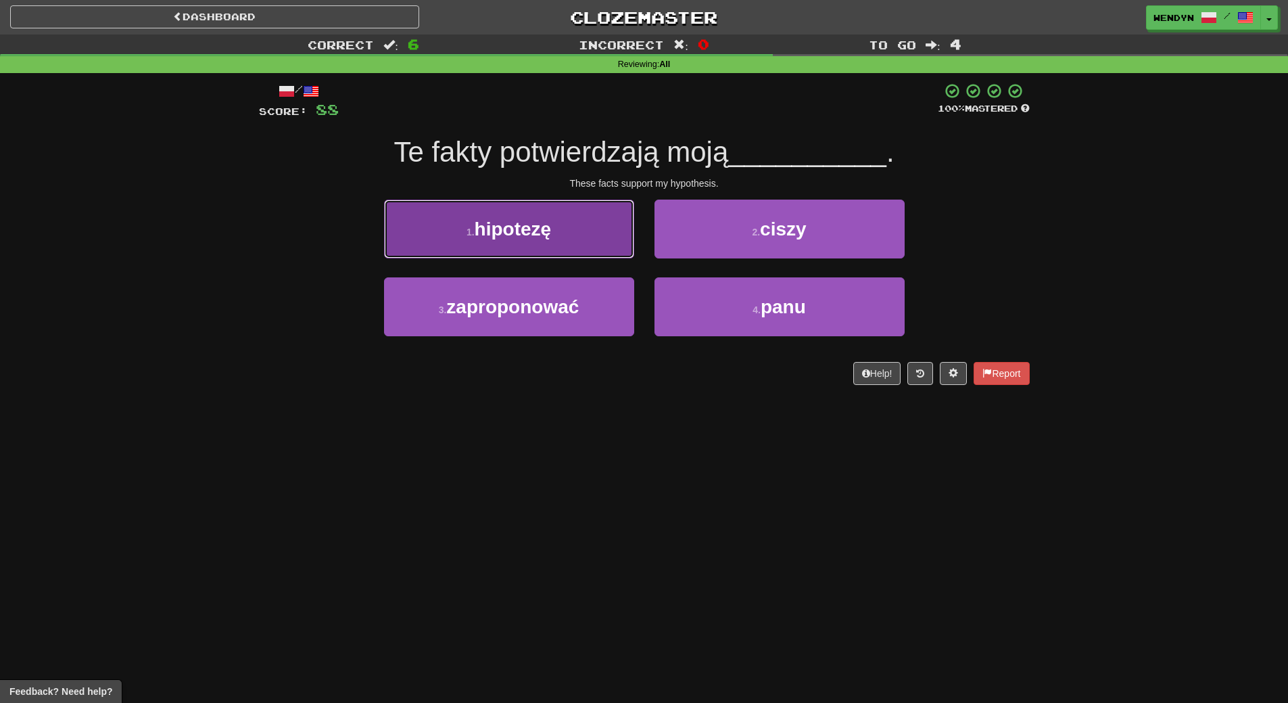
drag, startPoint x: 559, startPoint y: 239, endPoint x: 556, endPoint y: 283, distance: 44.0
click at [558, 239] on button "1 . hipotezę" at bounding box center [509, 228] width 250 height 59
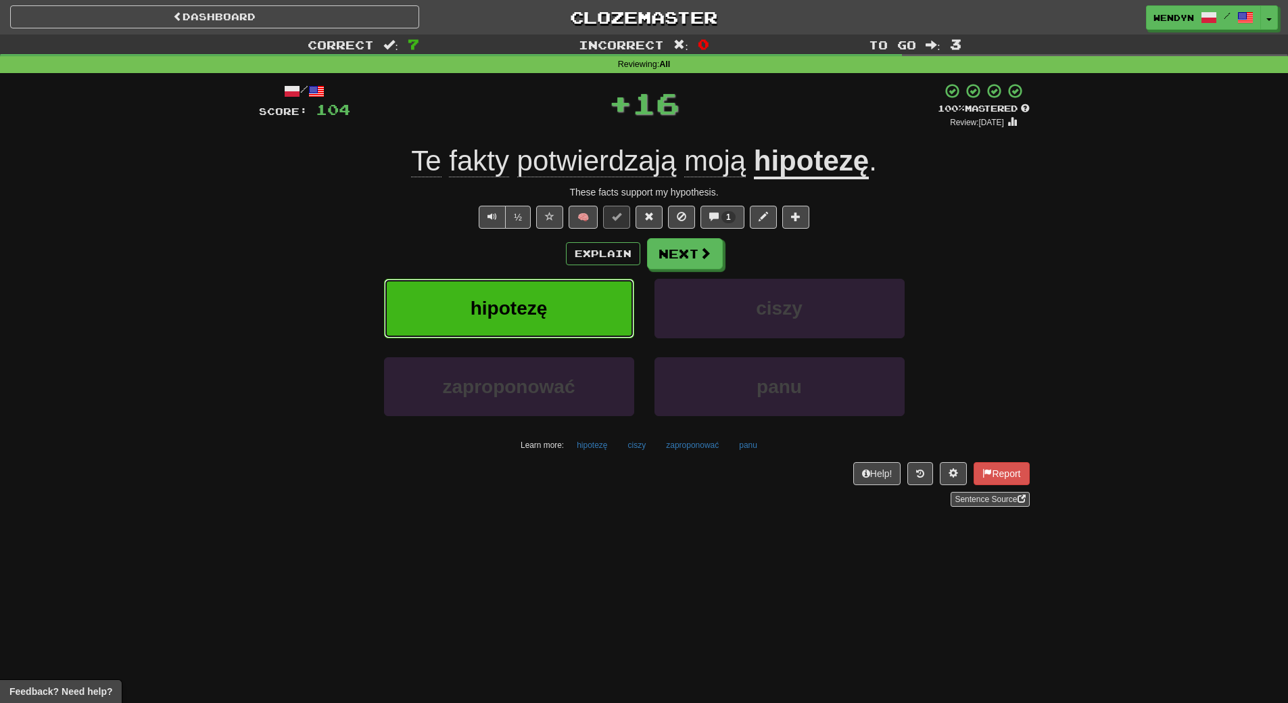
click at [556, 286] on button "hipotezę" at bounding box center [509, 308] width 250 height 59
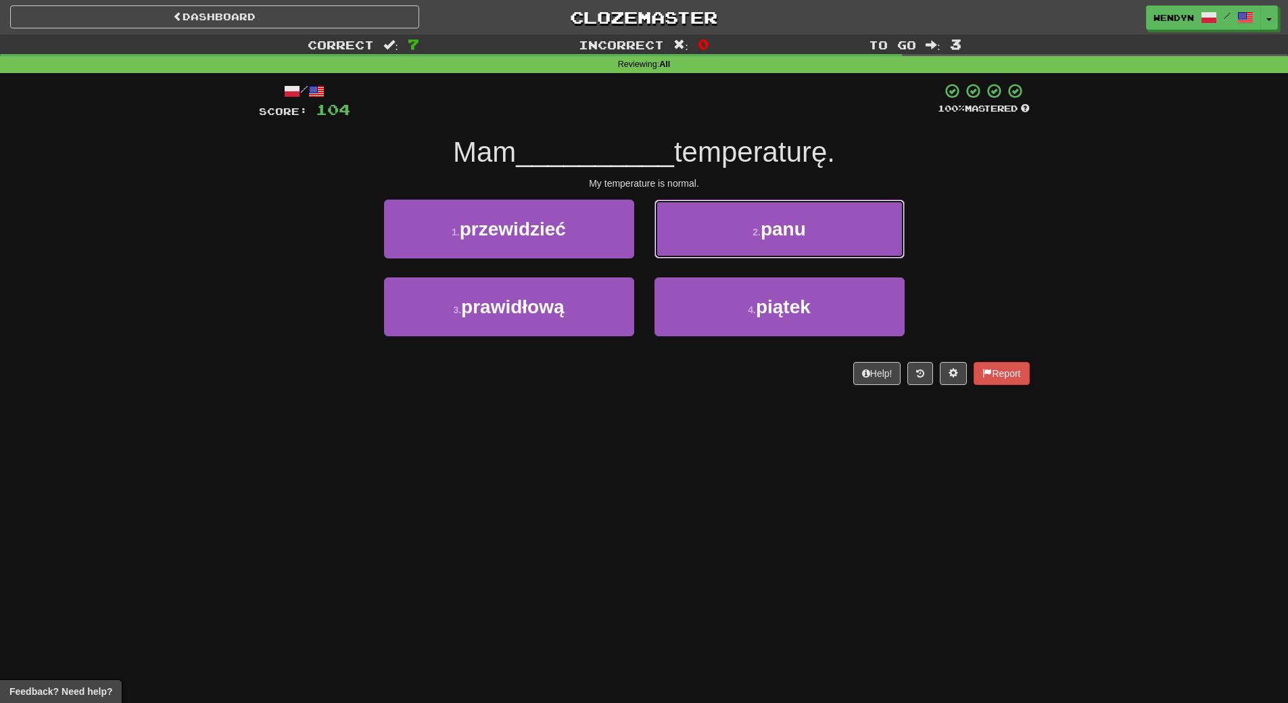
drag, startPoint x: 798, startPoint y: 236, endPoint x: 883, endPoint y: 120, distance: 143.6
click at [883, 120] on div "/ Score: 104 100 % Mastered Mam __________ temperaturę. My temperature is norma…" at bounding box center [644, 233] width 771 height 302
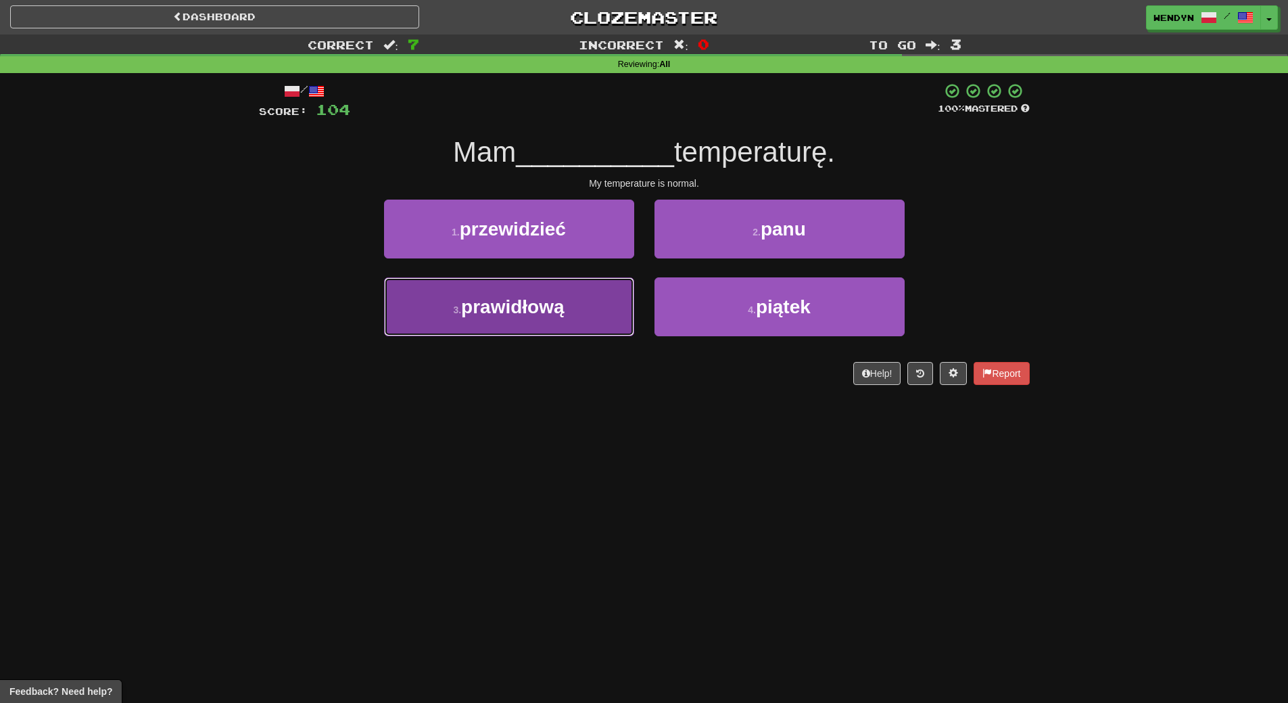
click at [529, 312] on span "prawidłową" at bounding box center [512, 306] width 103 height 21
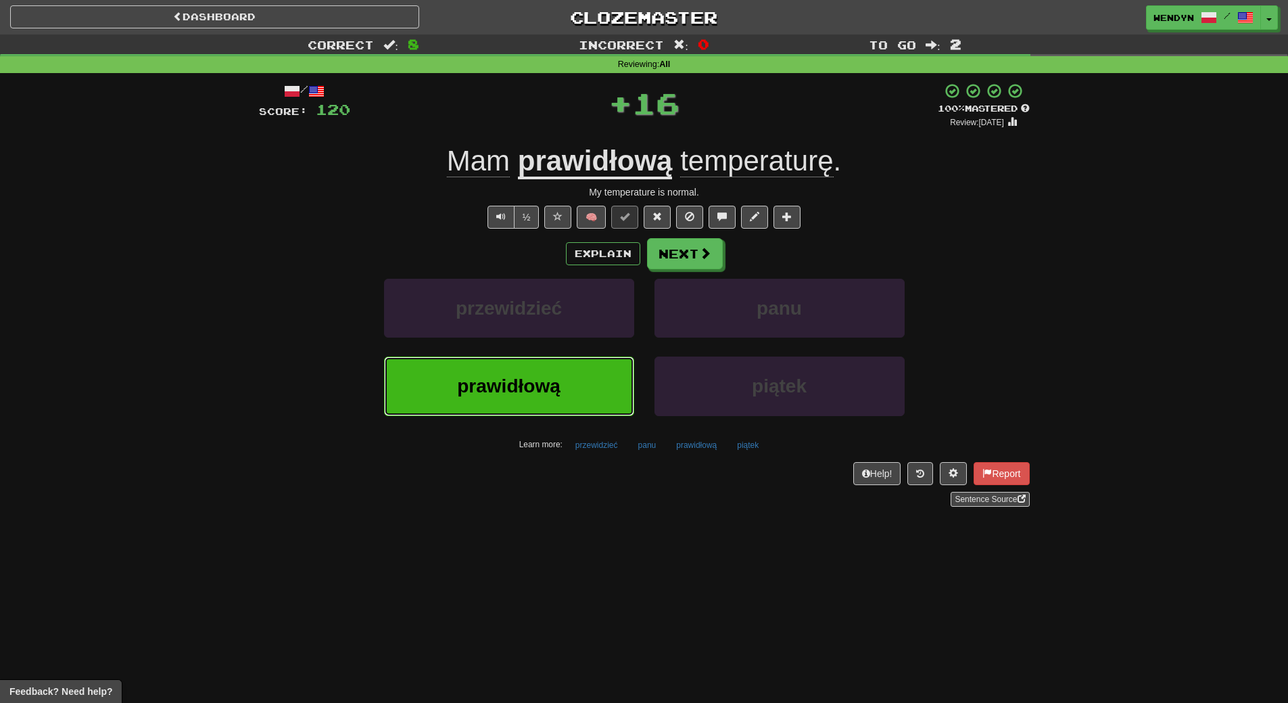
click at [527, 381] on span "prawidłową" at bounding box center [508, 385] width 103 height 21
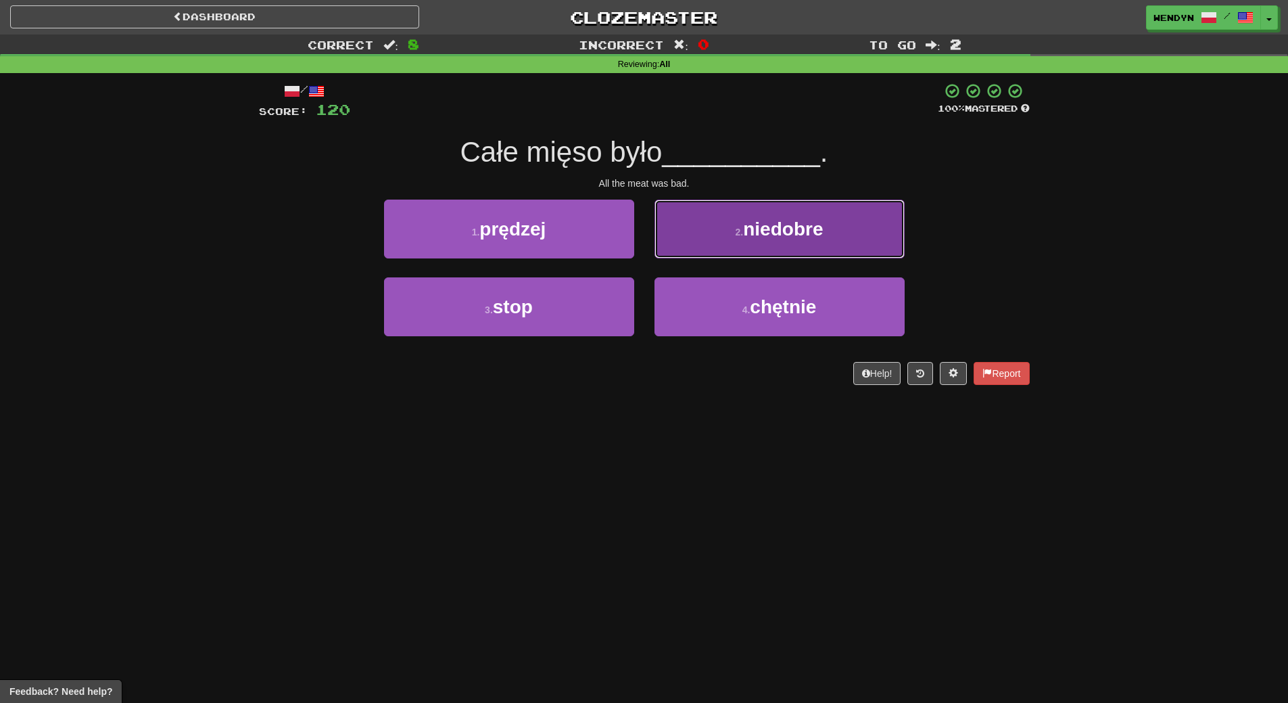
click at [797, 240] on button "2 . niedobre" at bounding box center [780, 228] width 250 height 59
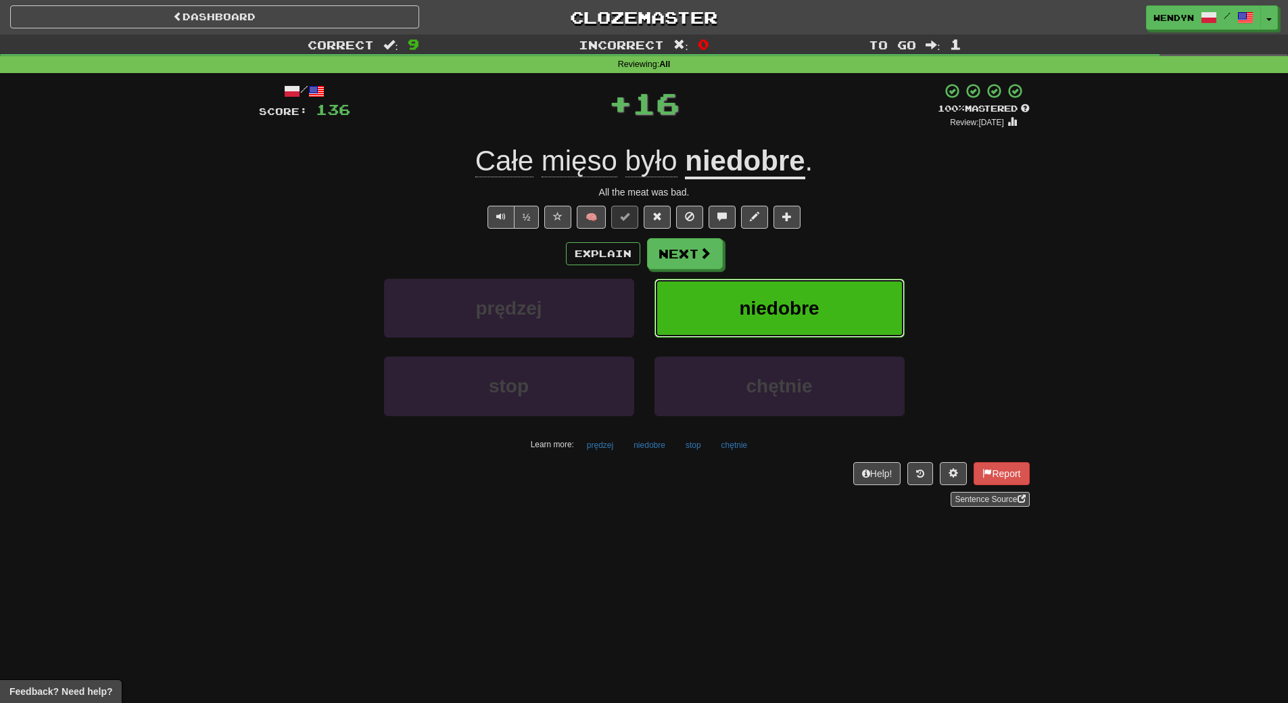
click at [804, 281] on button "niedobre" at bounding box center [780, 308] width 250 height 59
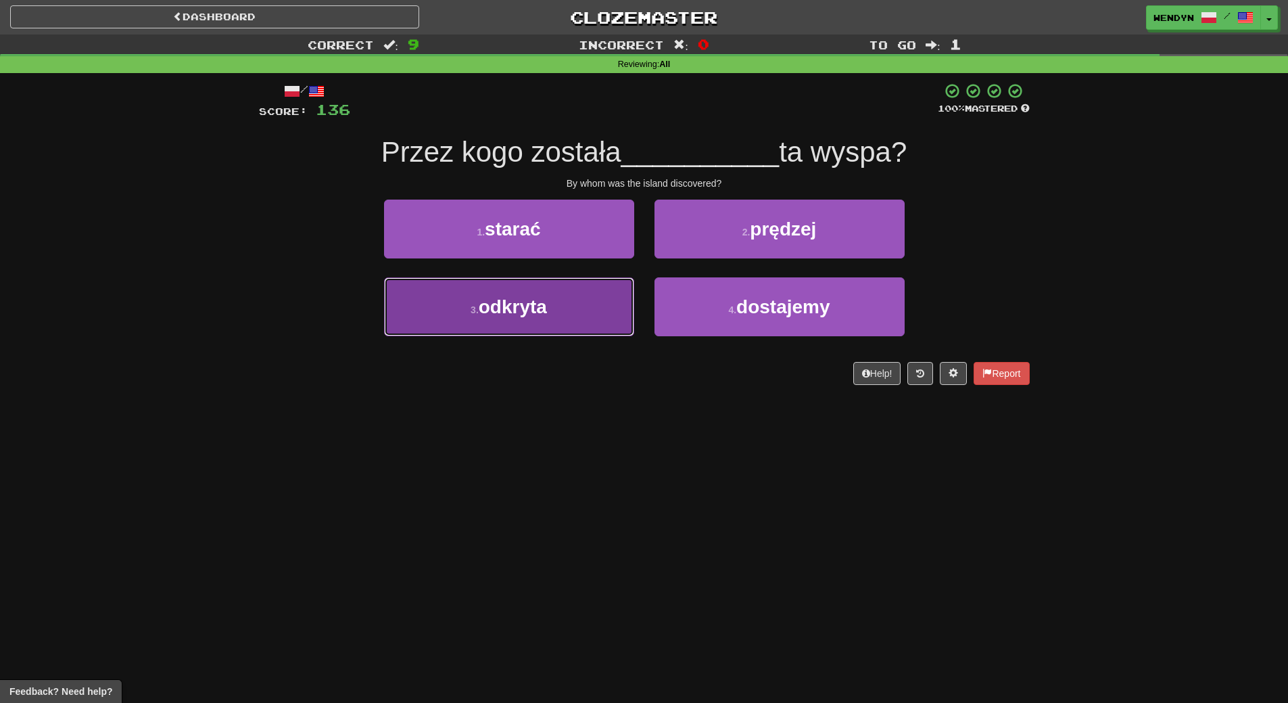
drag, startPoint x: 586, startPoint y: 309, endPoint x: 579, endPoint y: 360, distance: 51.9
click at [586, 309] on button "3 . odkryta" at bounding box center [509, 306] width 250 height 59
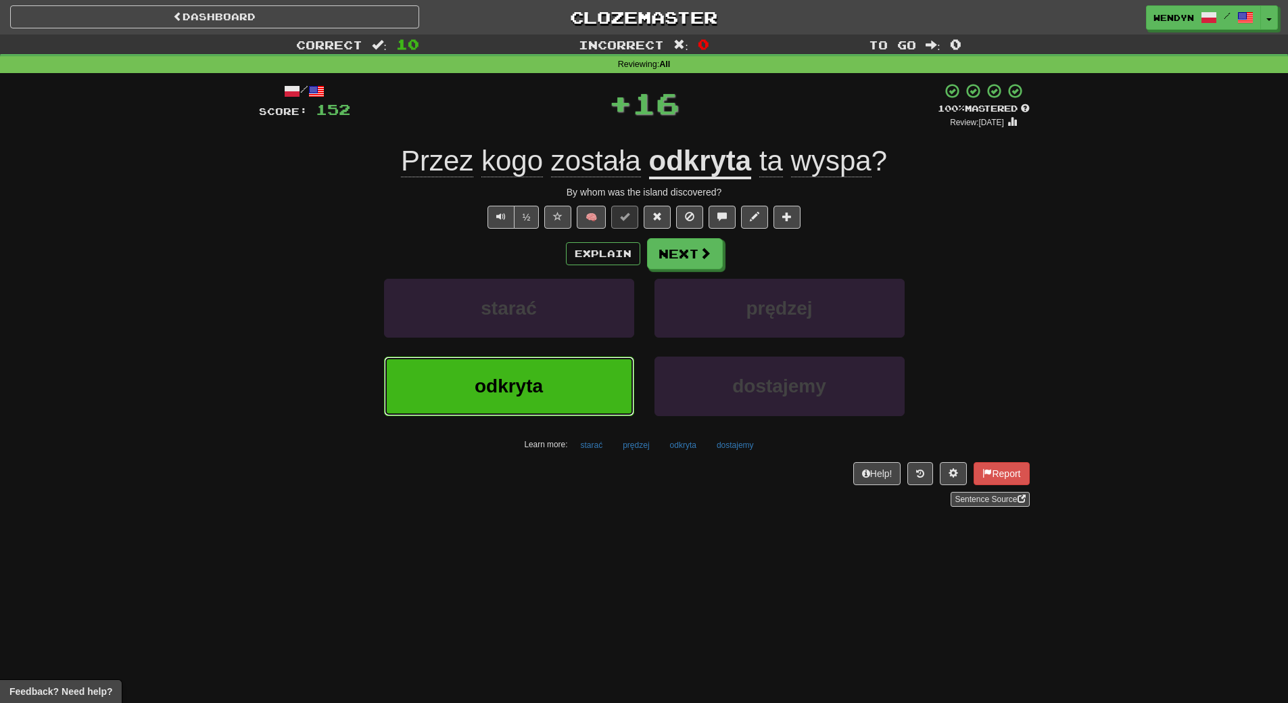
click at [577, 390] on button "odkryta" at bounding box center [509, 385] width 250 height 59
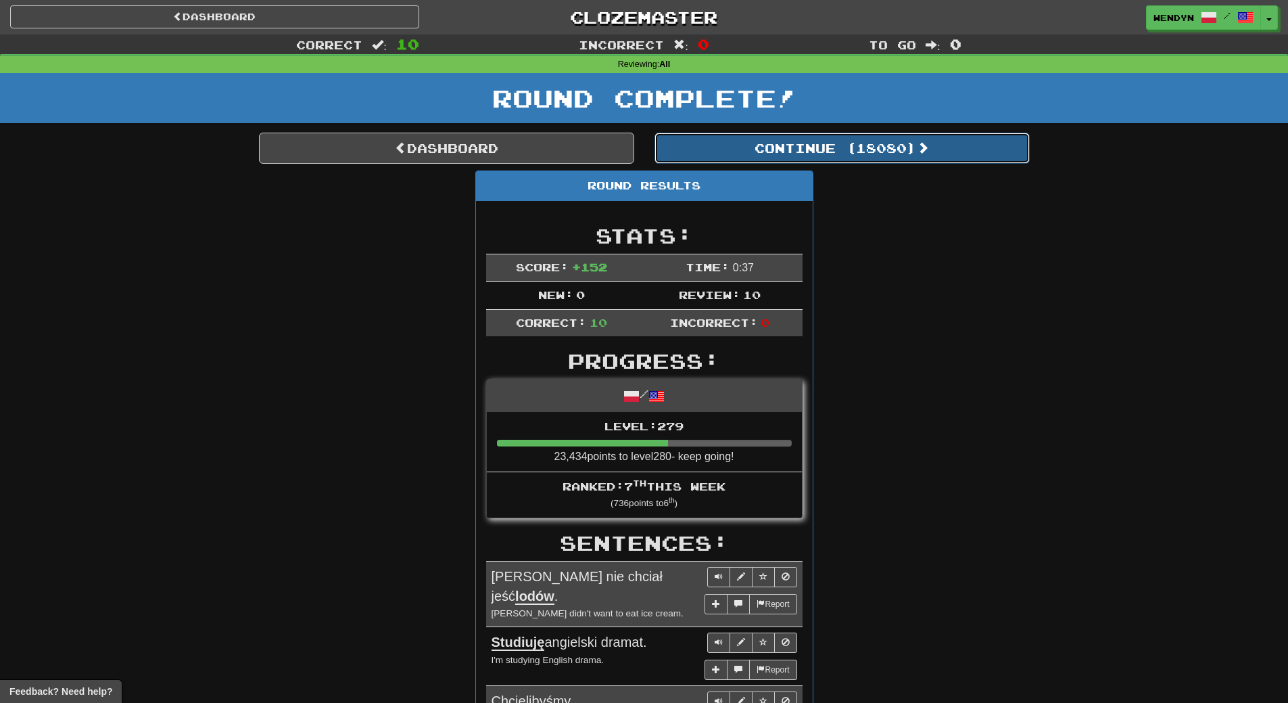
click at [853, 142] on button "Continue ( 18080 )" at bounding box center [842, 148] width 375 height 31
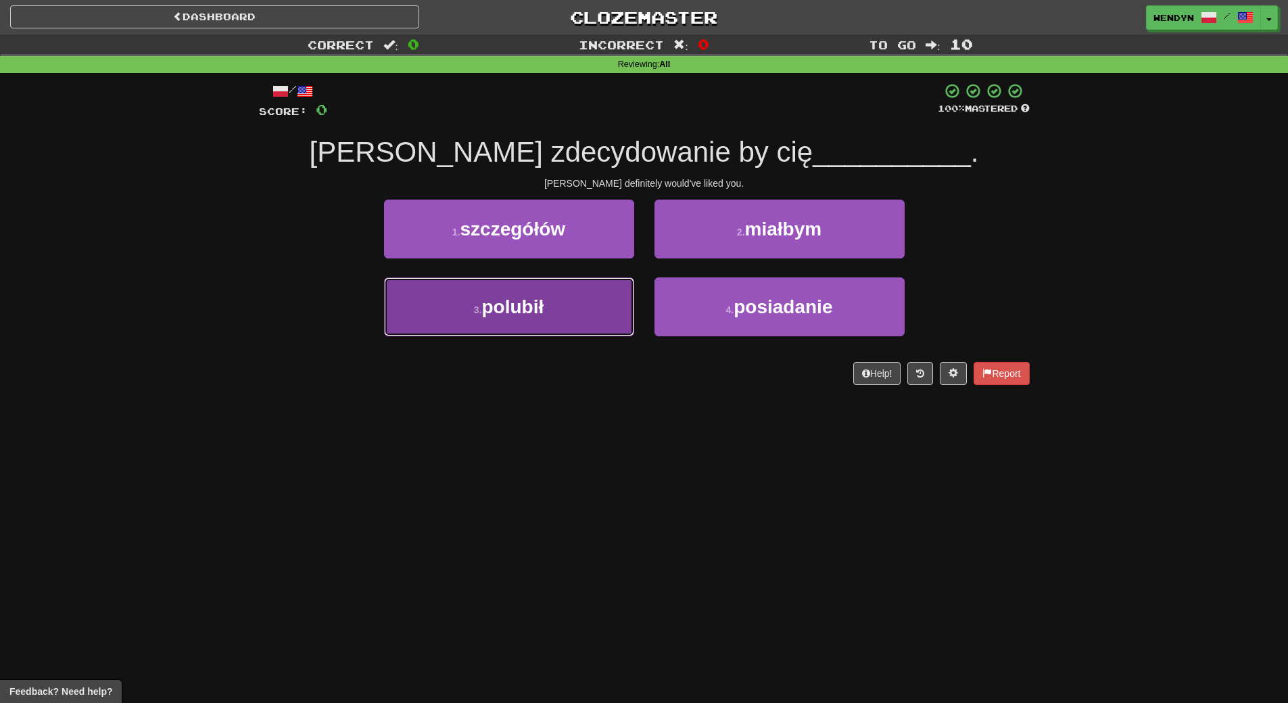
drag, startPoint x: 490, startPoint y: 298, endPoint x: 488, endPoint y: 320, distance: 21.8
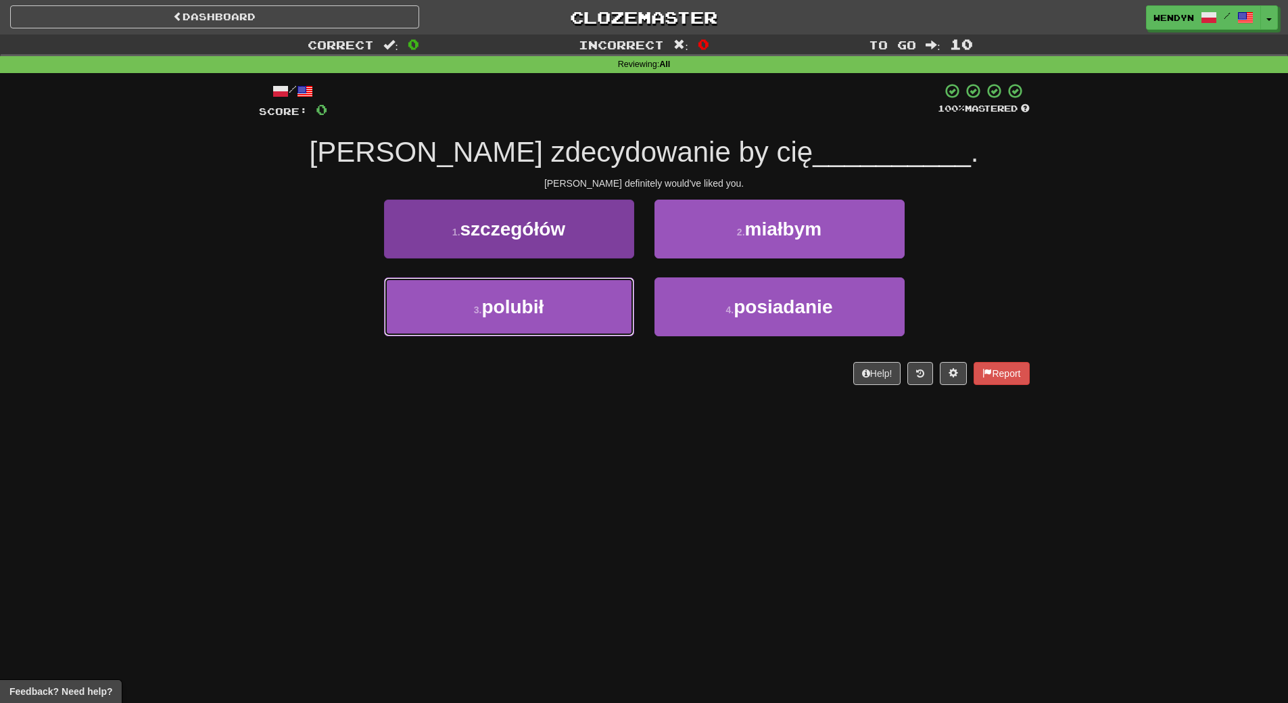
click at [490, 300] on span "polubił" at bounding box center [512, 306] width 62 height 21
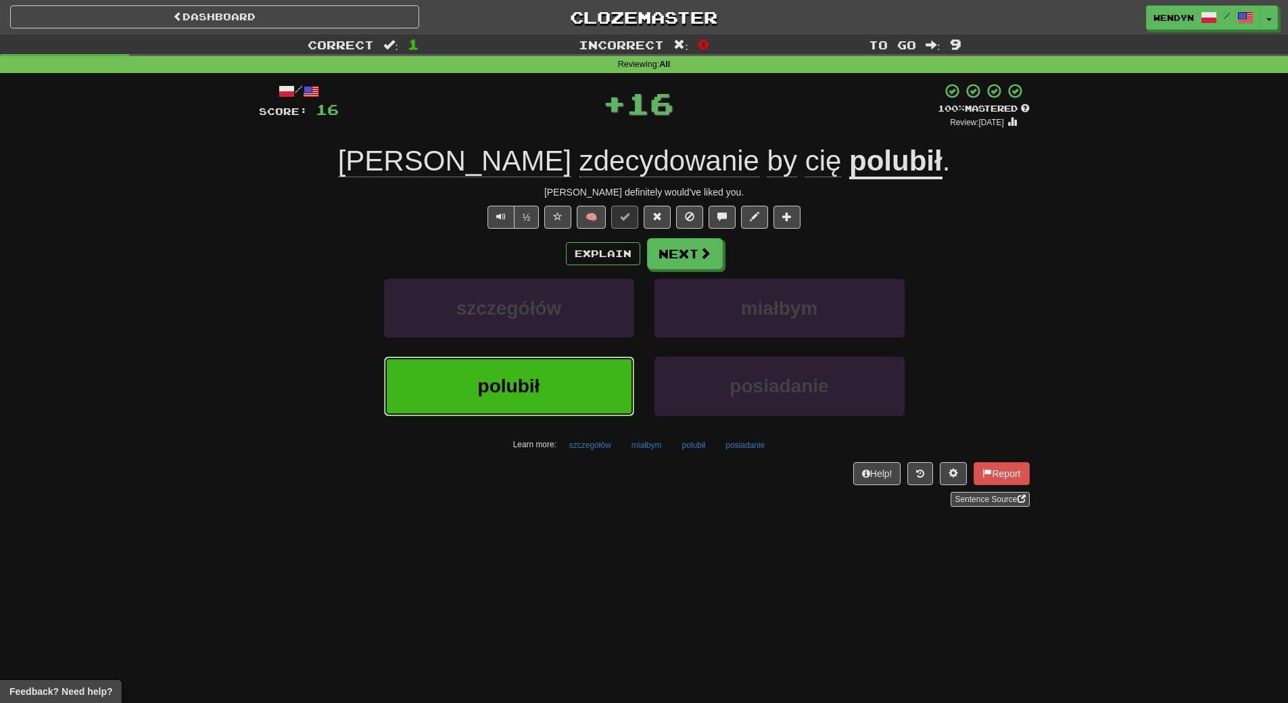
click at [486, 364] on button "polubił" at bounding box center [509, 385] width 250 height 59
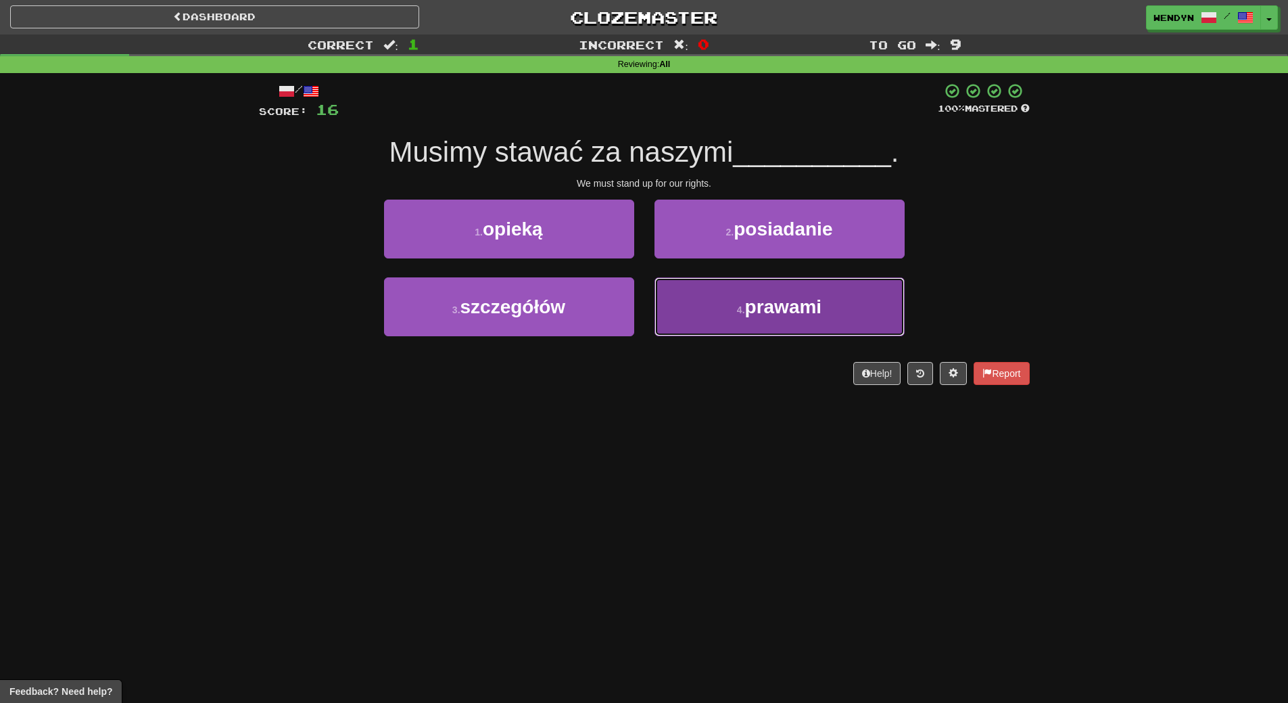
click at [746, 297] on span "prawami" at bounding box center [783, 306] width 77 height 21
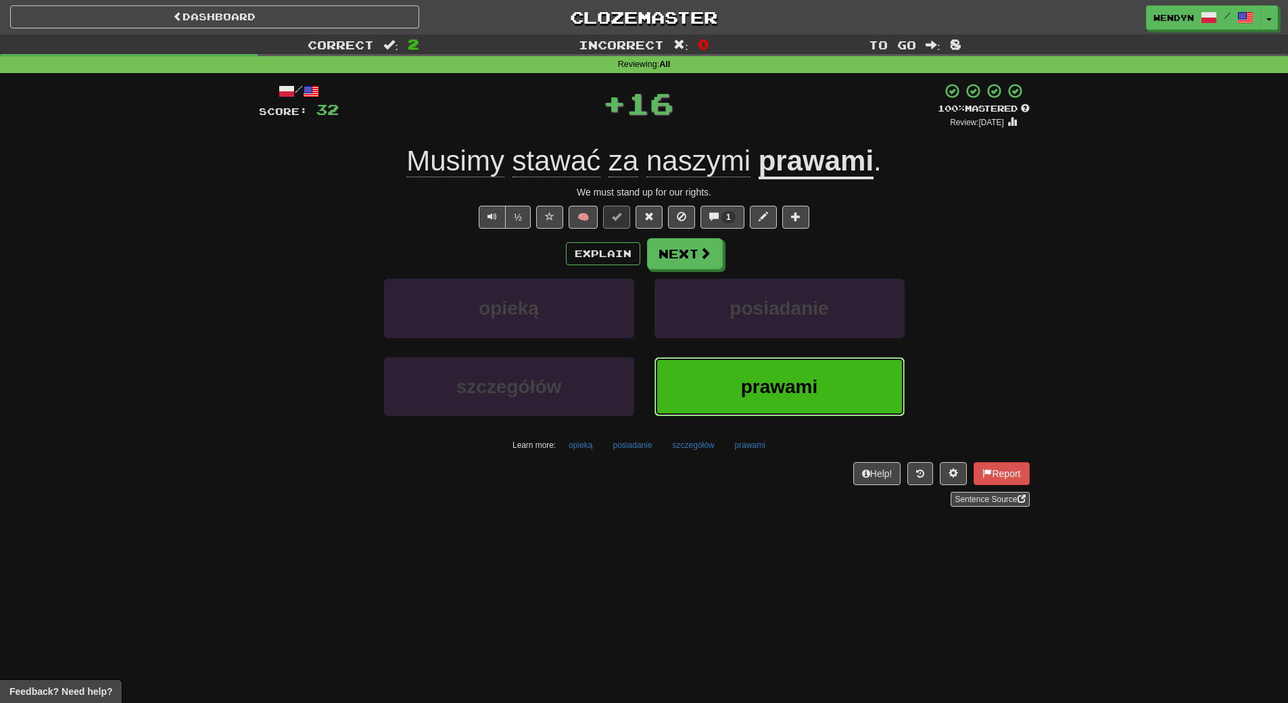
click at [745, 383] on span "prawami" at bounding box center [779, 386] width 77 height 21
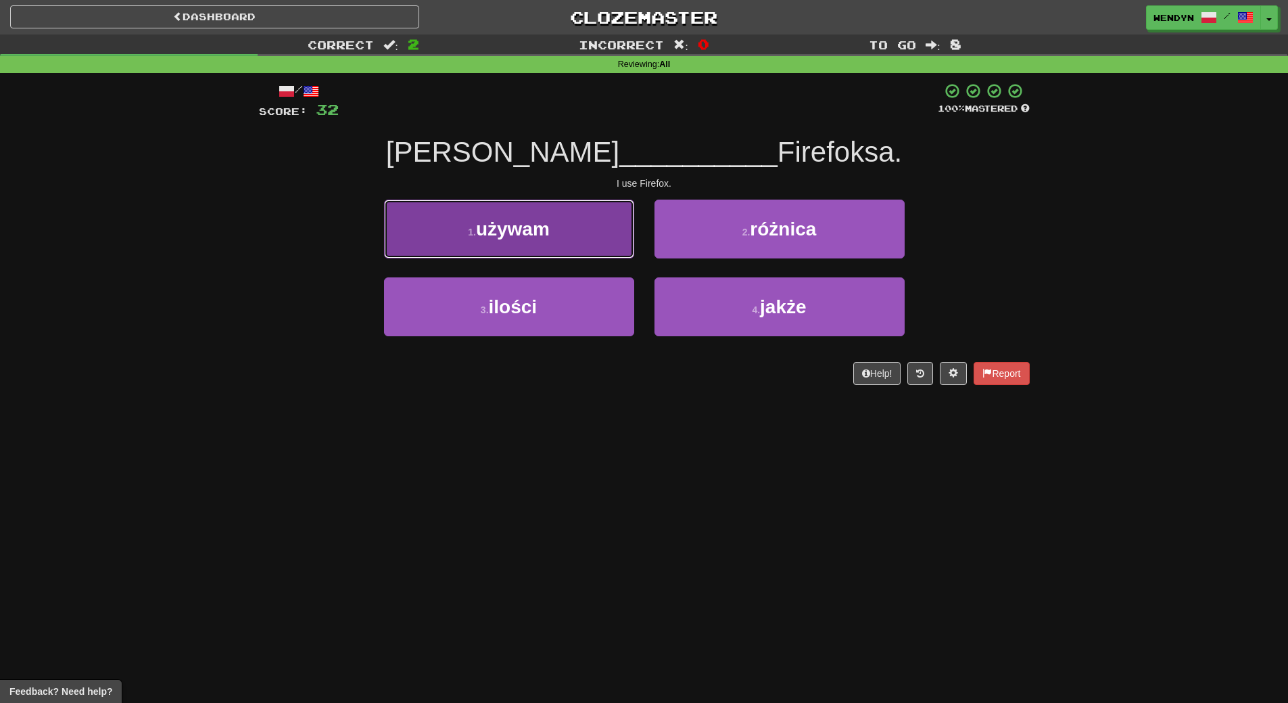
click at [596, 236] on button "1 . używam" at bounding box center [509, 228] width 250 height 59
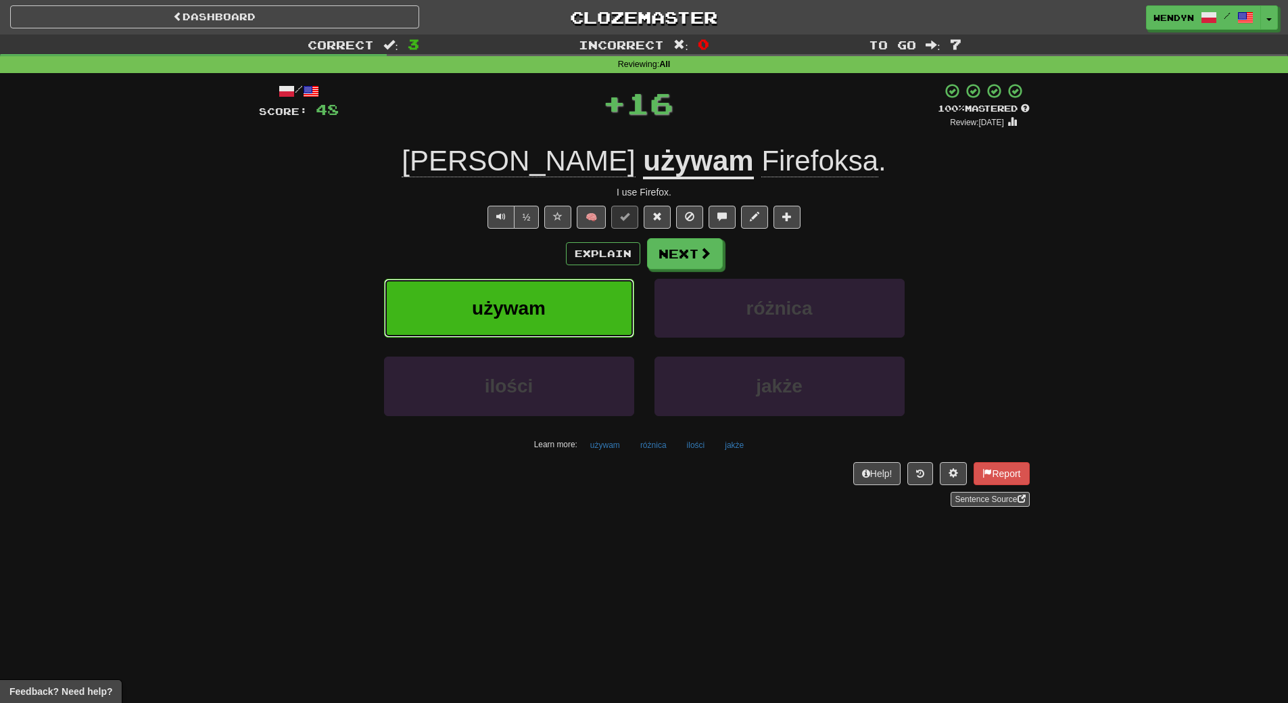
click at [548, 300] on button "używam" at bounding box center [509, 308] width 250 height 59
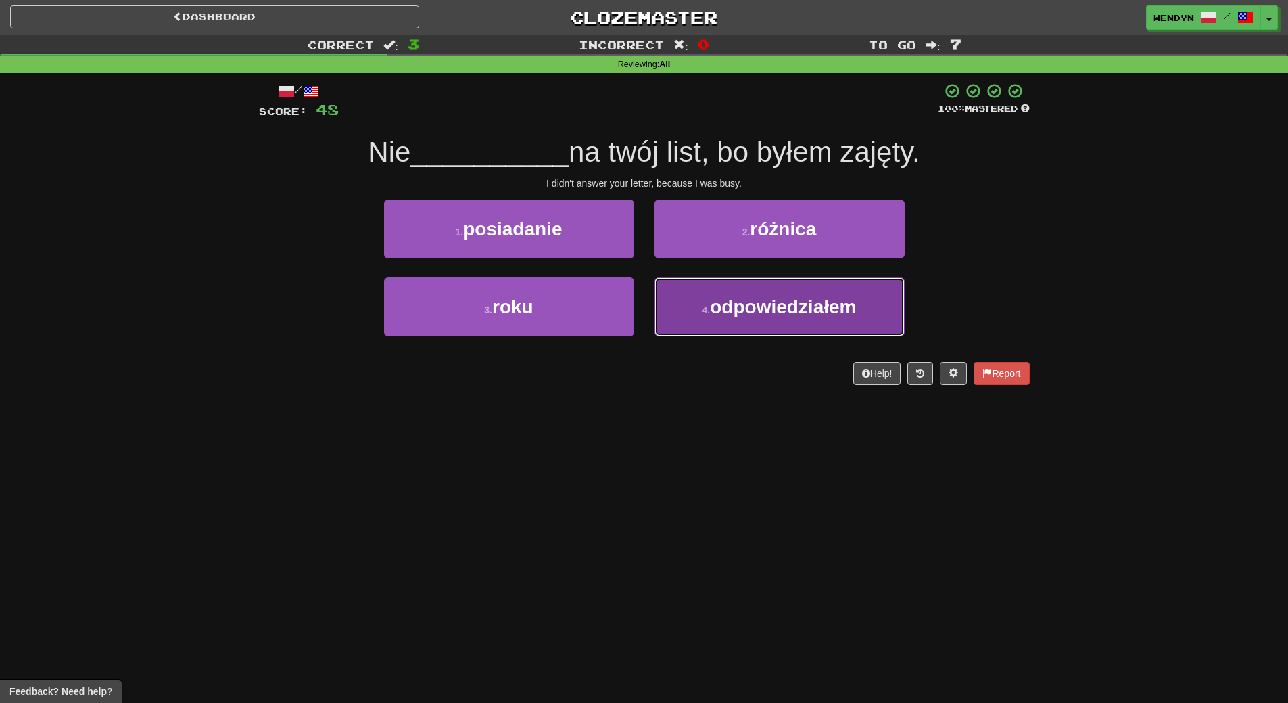
click at [769, 316] on span "odpowiedziałem" at bounding box center [783, 306] width 146 height 21
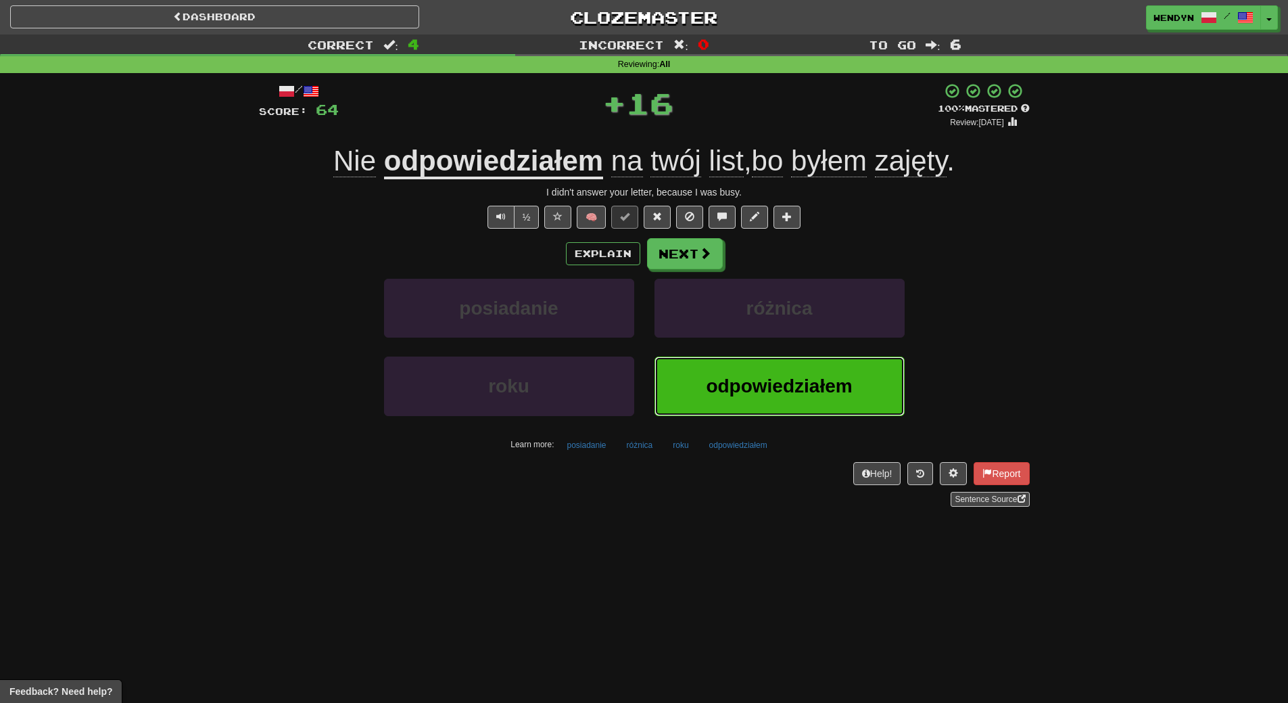
click at [757, 364] on button "odpowiedziałem" at bounding box center [780, 385] width 250 height 59
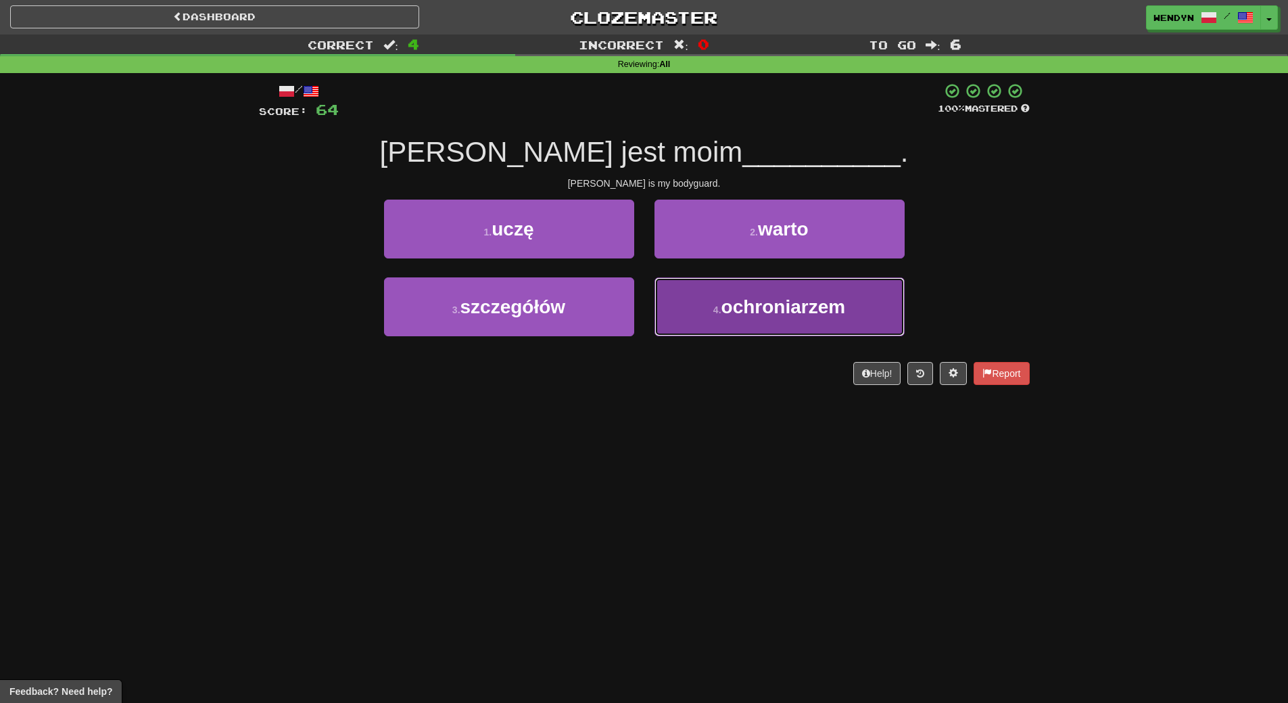
click at [770, 325] on button "4 . ochroniarzem" at bounding box center [780, 306] width 250 height 59
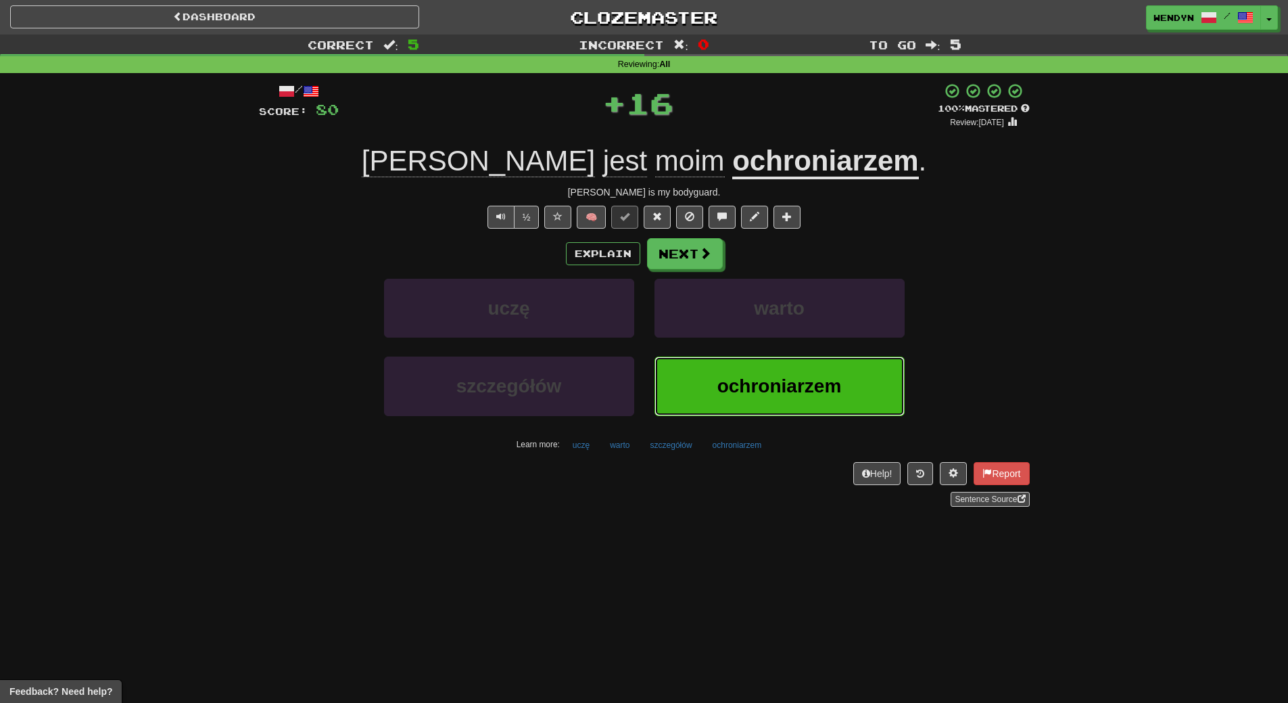
click at [753, 364] on button "ochroniarzem" at bounding box center [780, 385] width 250 height 59
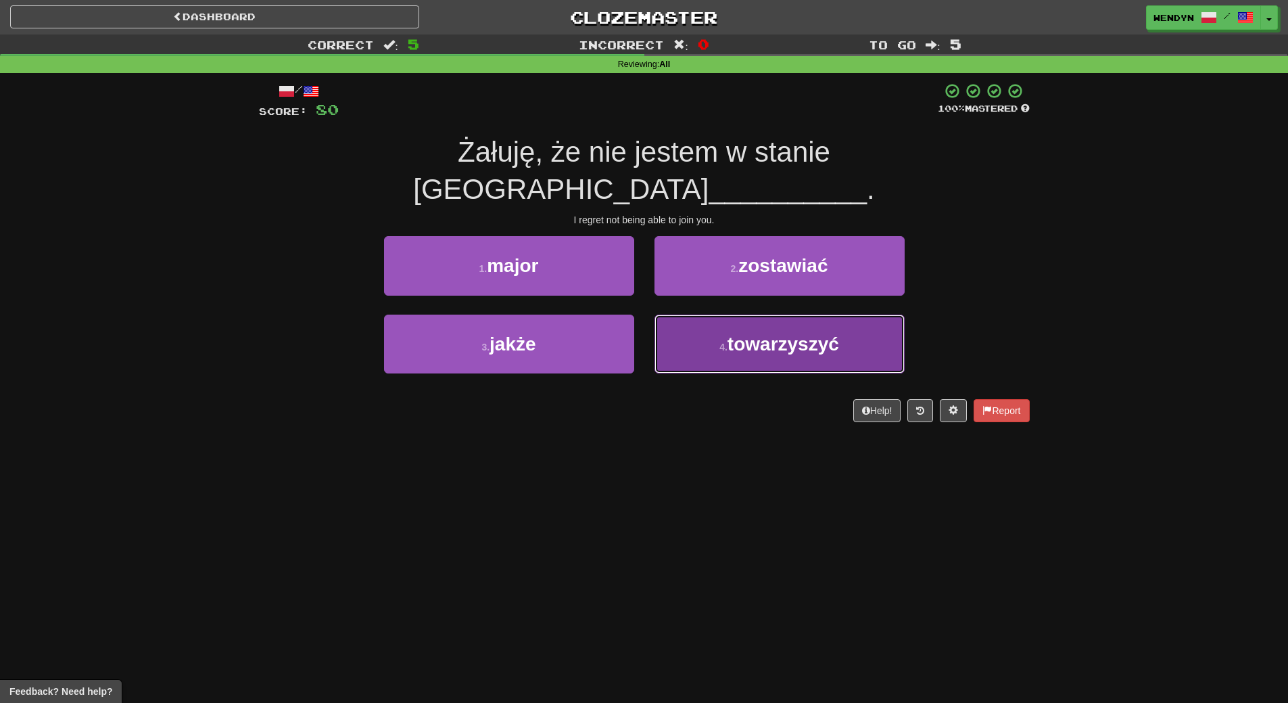
click at [798, 333] on span "towarzyszyć" at bounding box center [784, 343] width 112 height 21
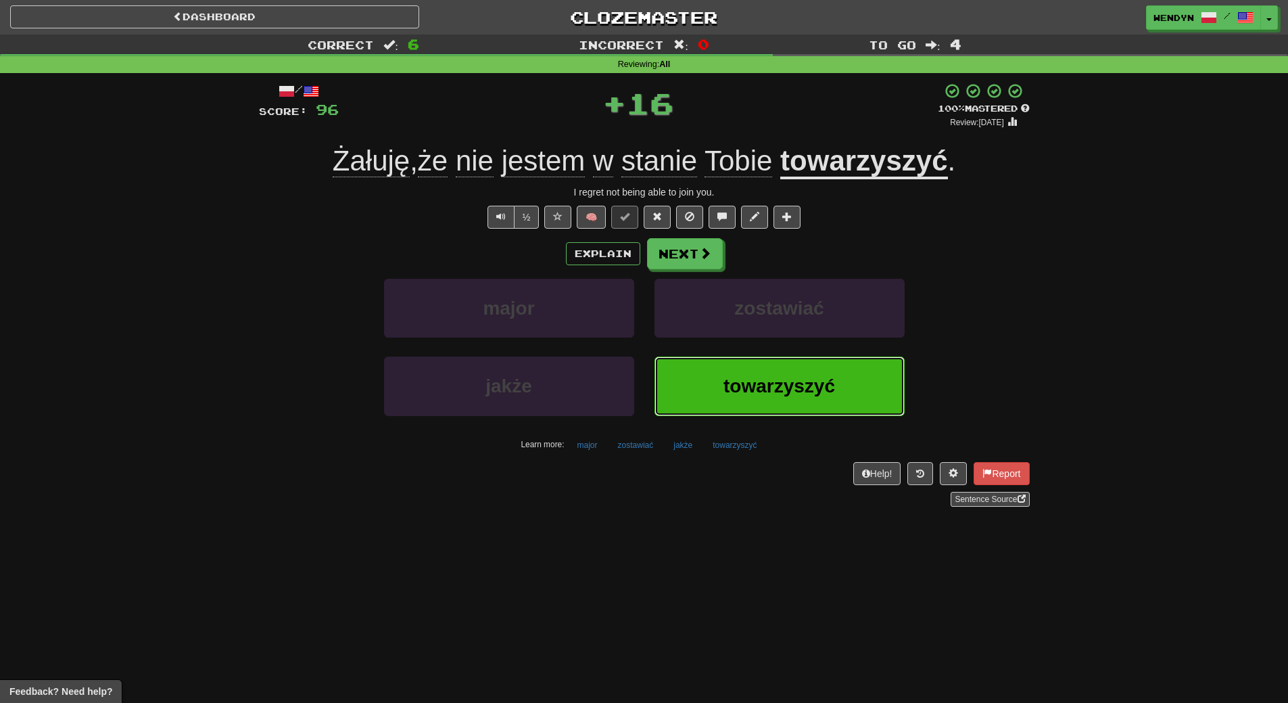
click at [796, 356] on button "towarzyszyć" at bounding box center [780, 385] width 250 height 59
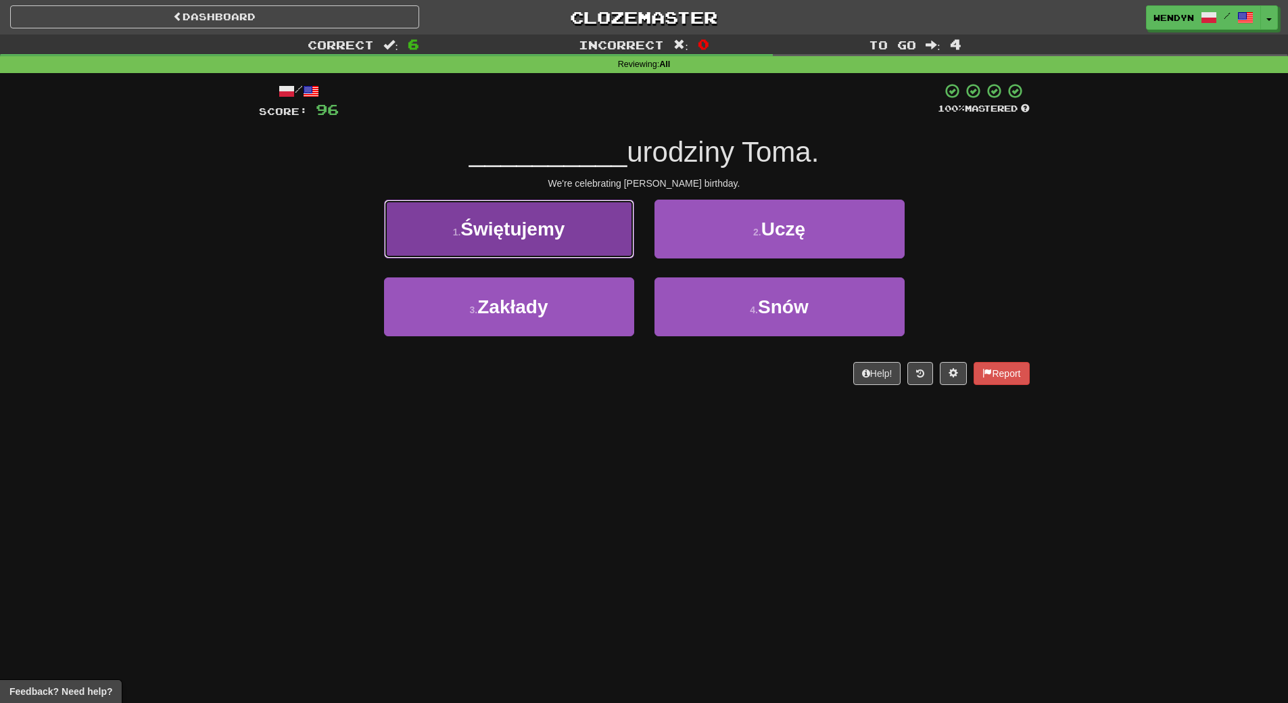
click at [565, 222] on span "Świętujemy" at bounding box center [513, 228] width 104 height 21
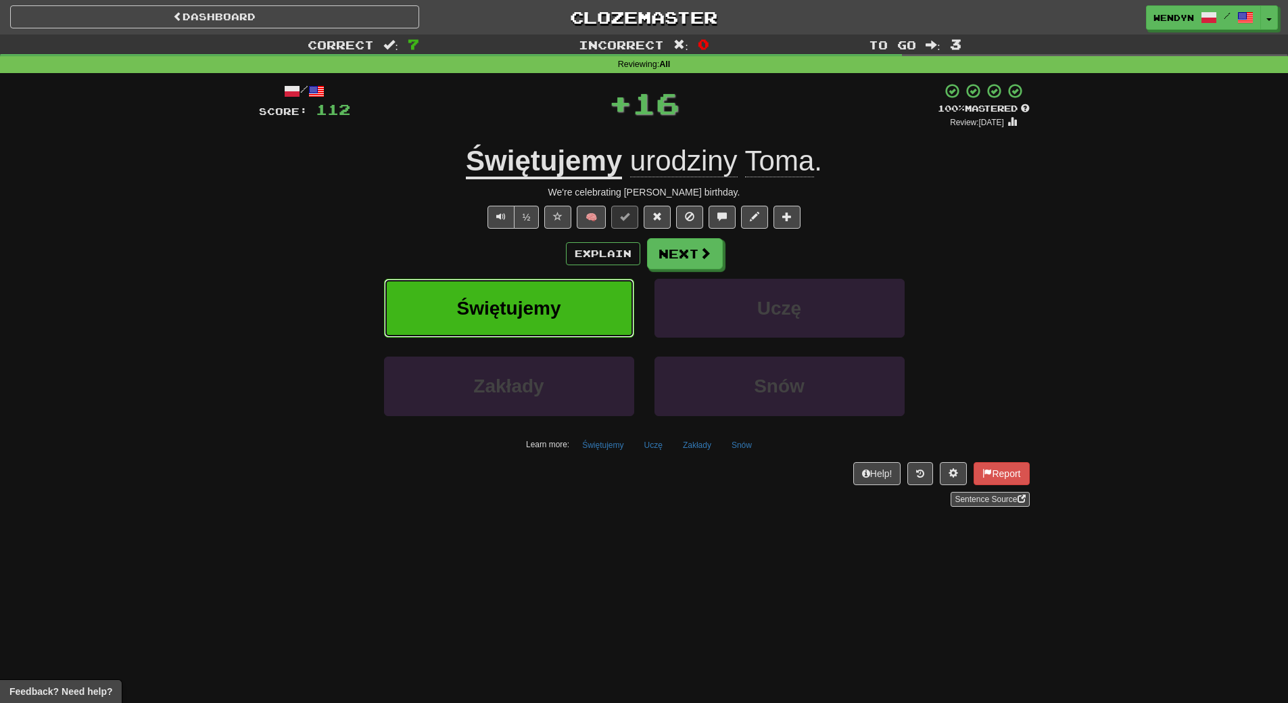
click at [555, 296] on button "Świętujemy" at bounding box center [509, 308] width 250 height 59
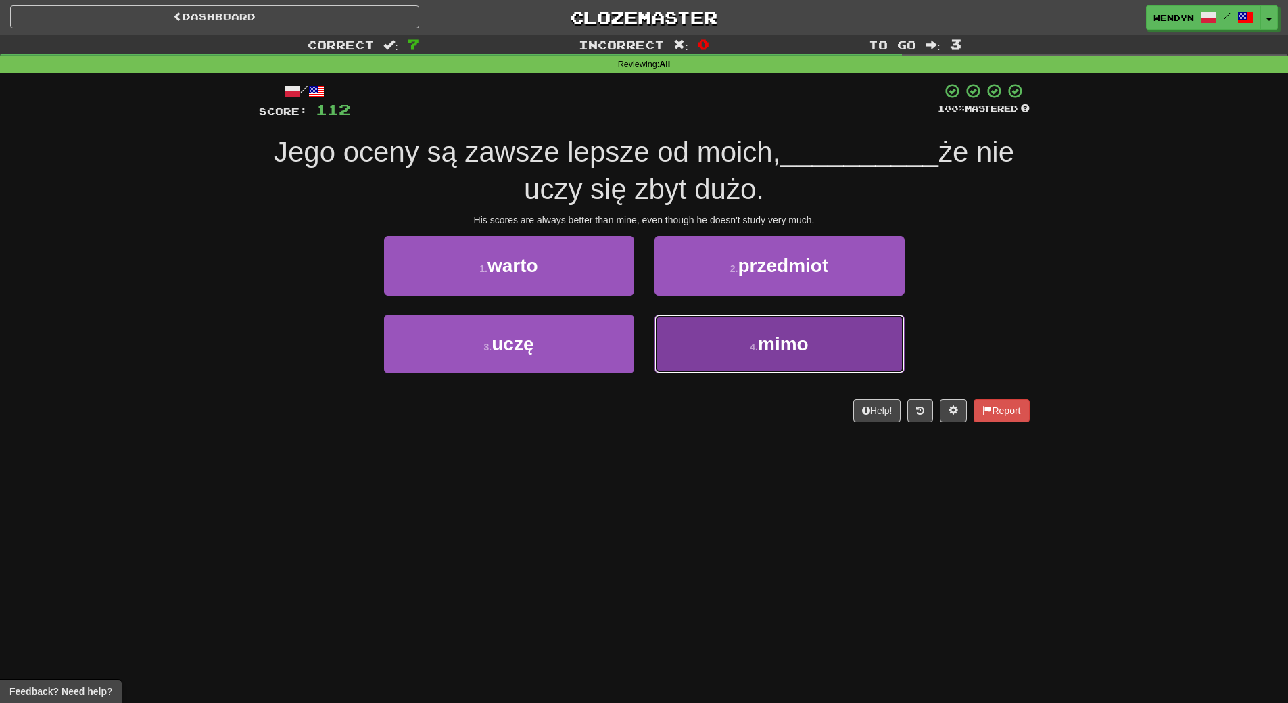
click at [738, 338] on button "4 . mimo" at bounding box center [780, 343] width 250 height 59
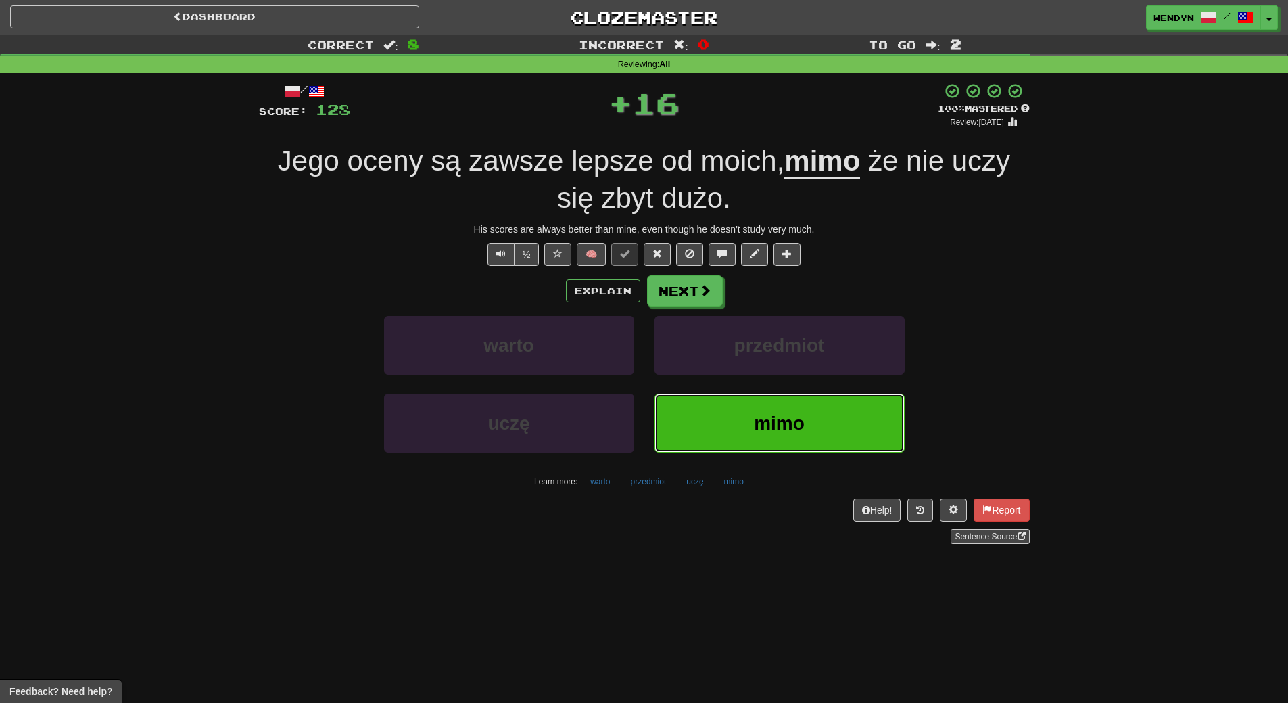
click at [759, 442] on button "mimo" at bounding box center [780, 423] width 250 height 59
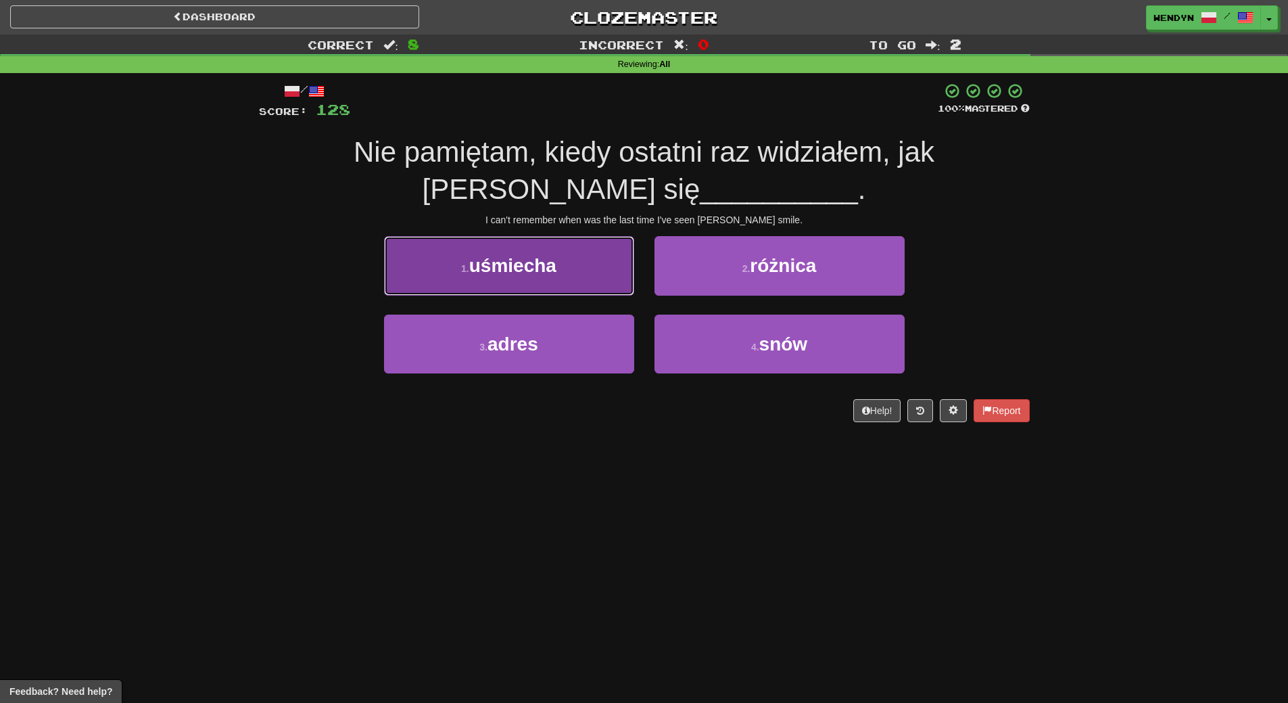
click at [588, 270] on button "1 . uśmiecha" at bounding box center [509, 265] width 250 height 59
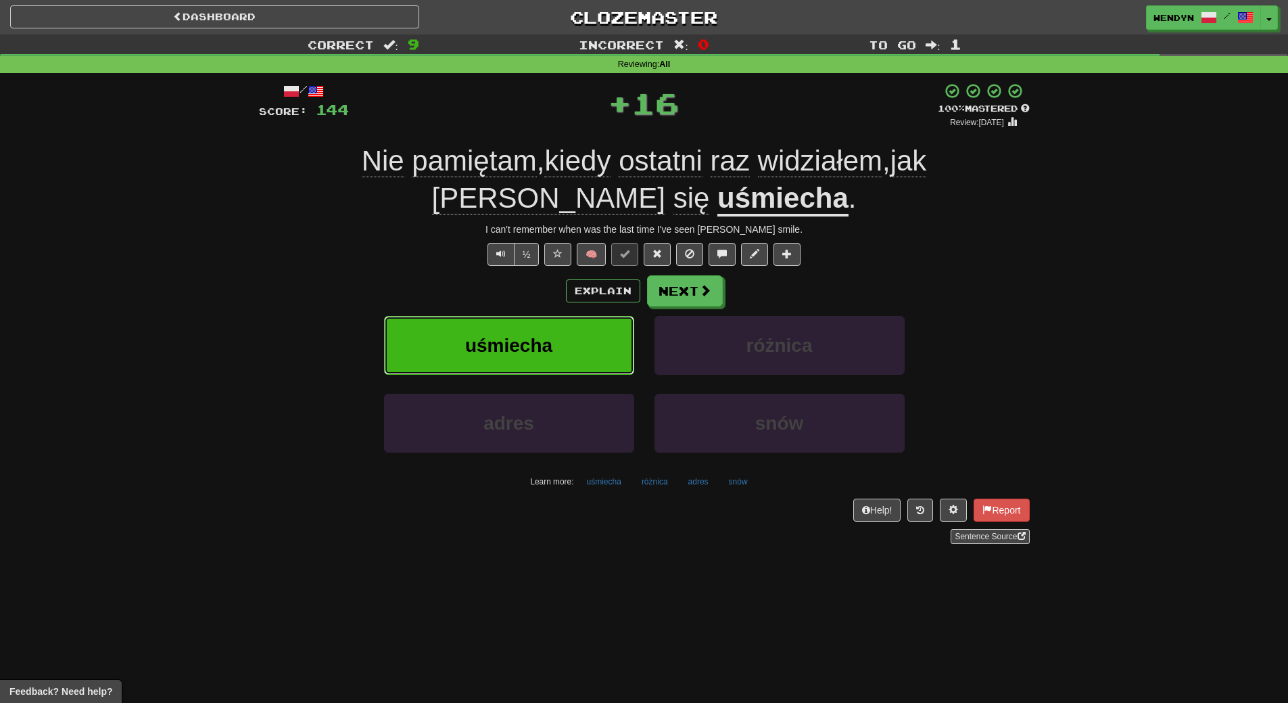
click at [583, 339] on button "uśmiecha" at bounding box center [509, 345] width 250 height 59
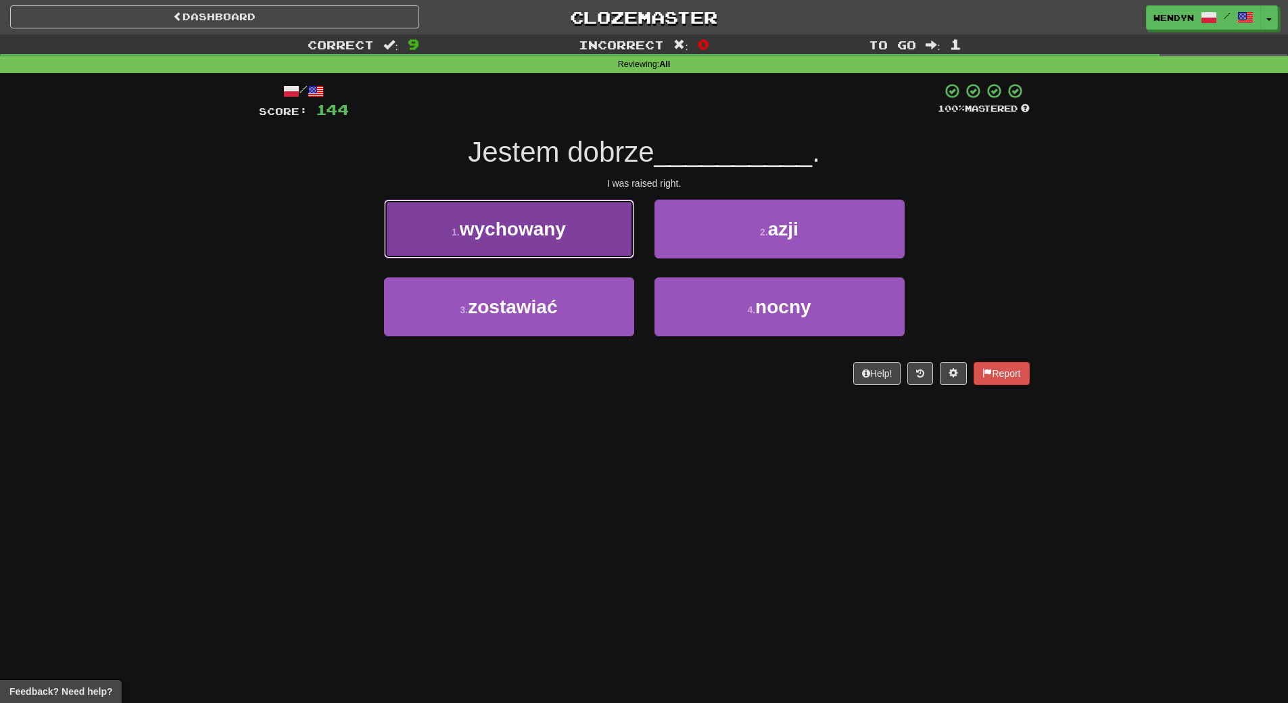
click at [571, 234] on button "1 . wychowany" at bounding box center [509, 228] width 250 height 59
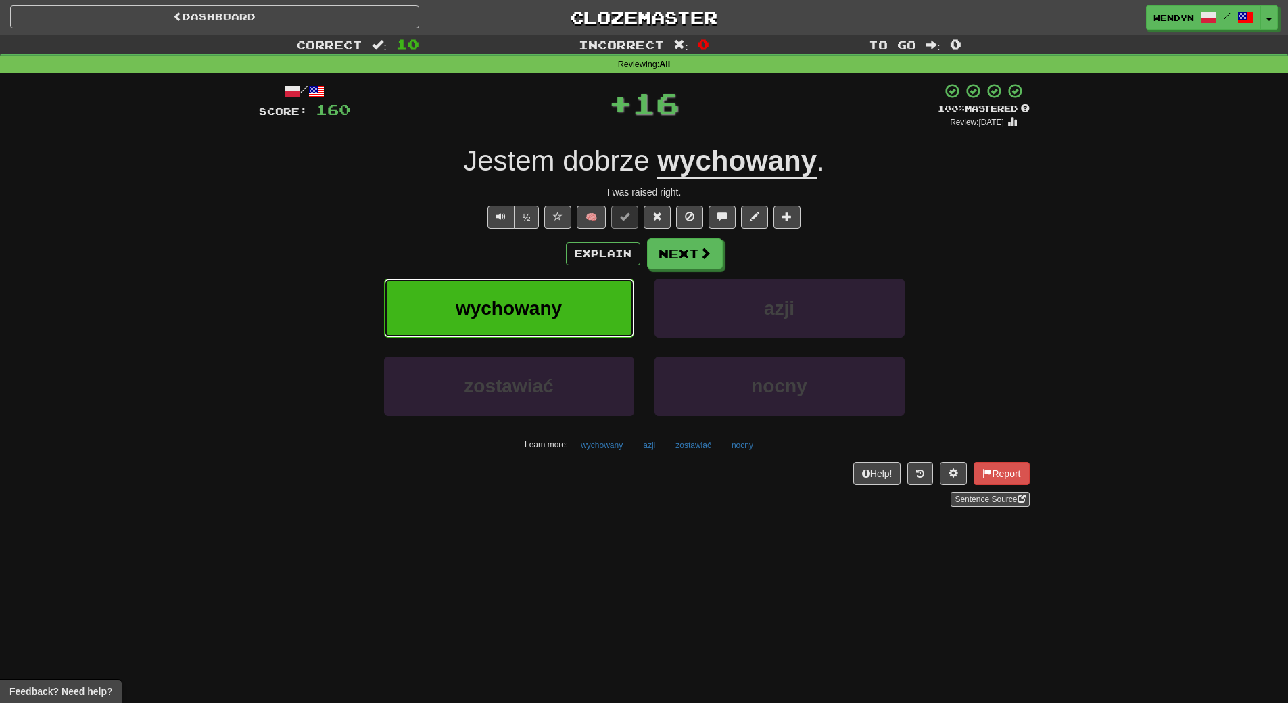
click at [566, 301] on button "wychowany" at bounding box center [509, 308] width 250 height 59
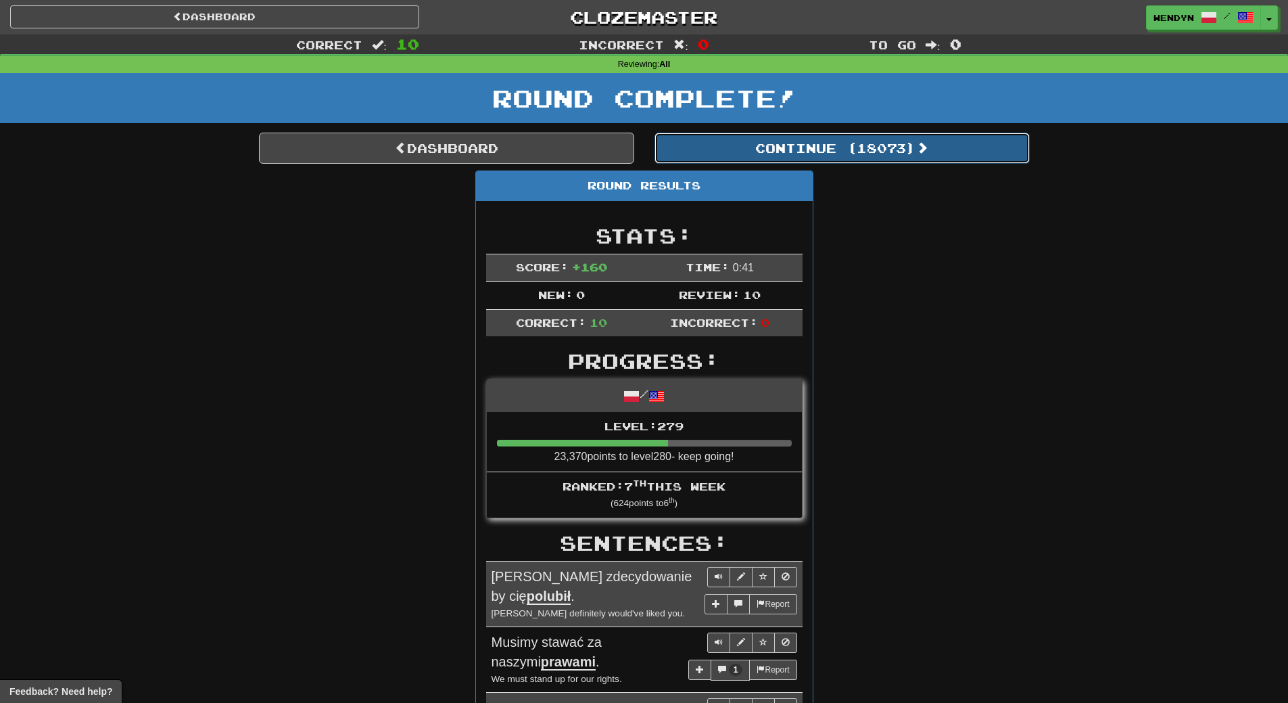
click at [897, 143] on button "Continue ( 18073 )" at bounding box center [842, 148] width 375 height 31
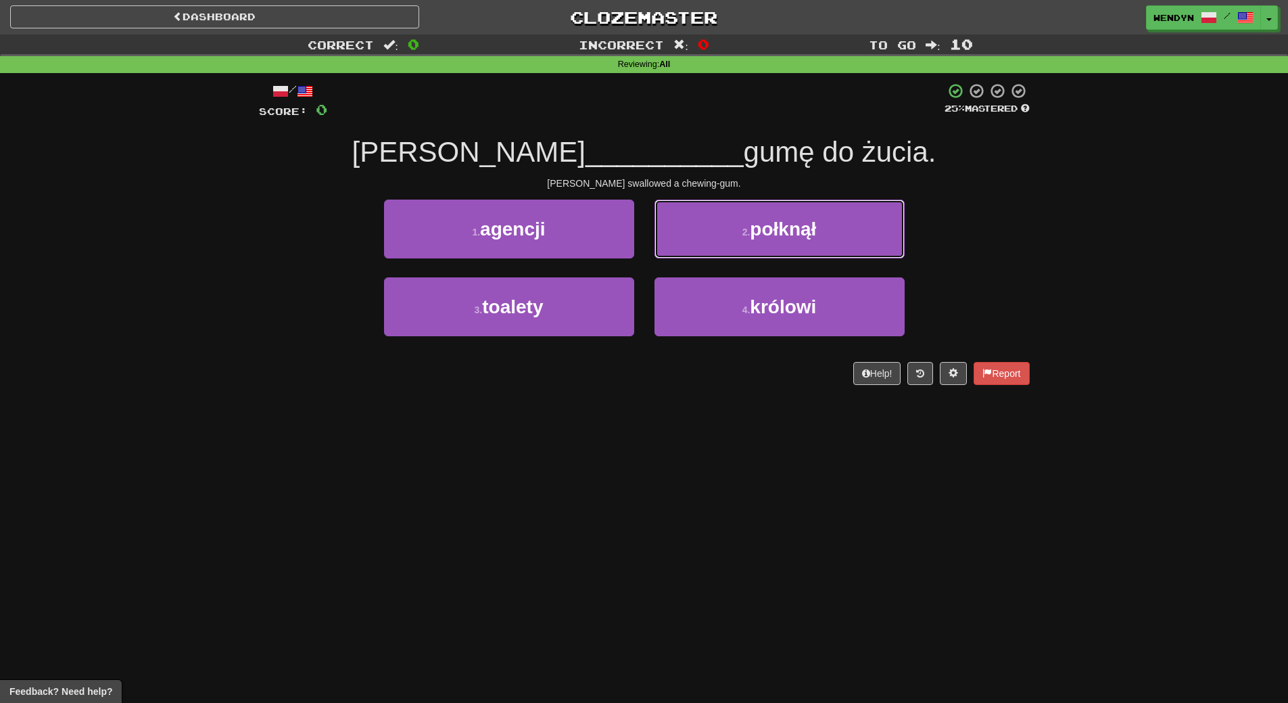
drag, startPoint x: 762, startPoint y: 237, endPoint x: 778, endPoint y: 191, distance: 47.9
click at [763, 237] on span "połknął" at bounding box center [783, 228] width 66 height 21
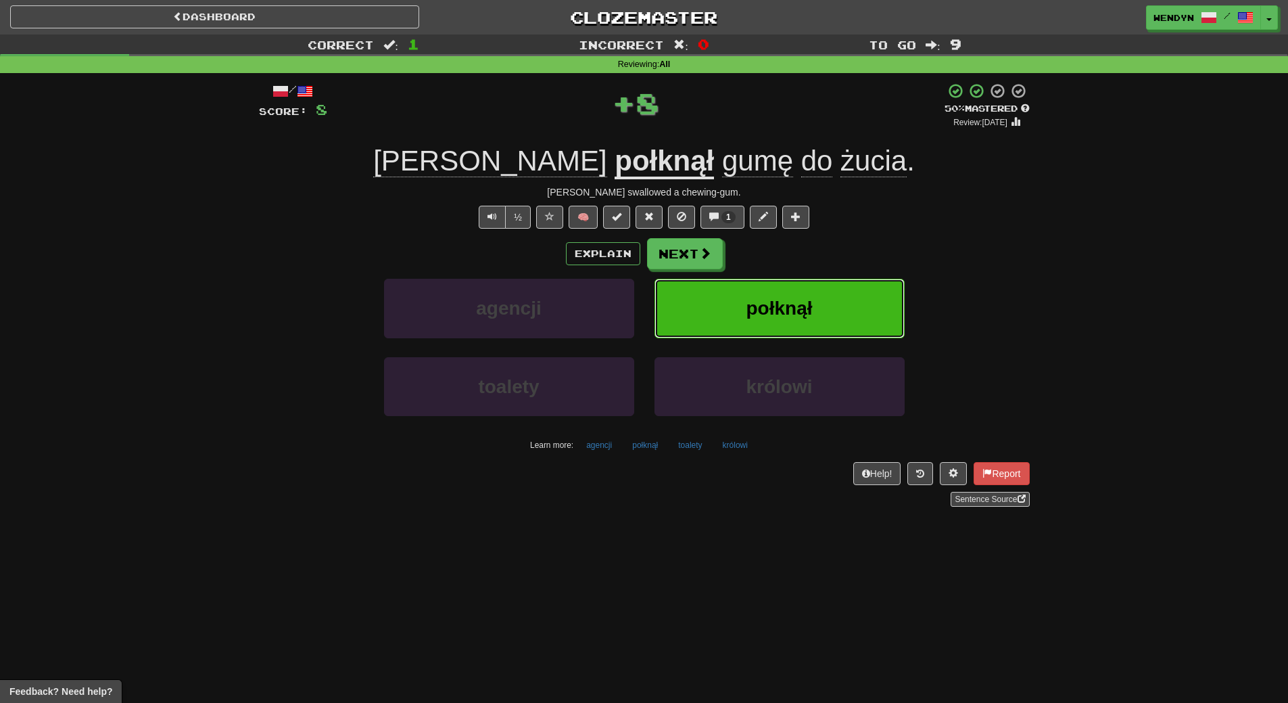
click at [804, 289] on button "połknął" at bounding box center [780, 308] width 250 height 59
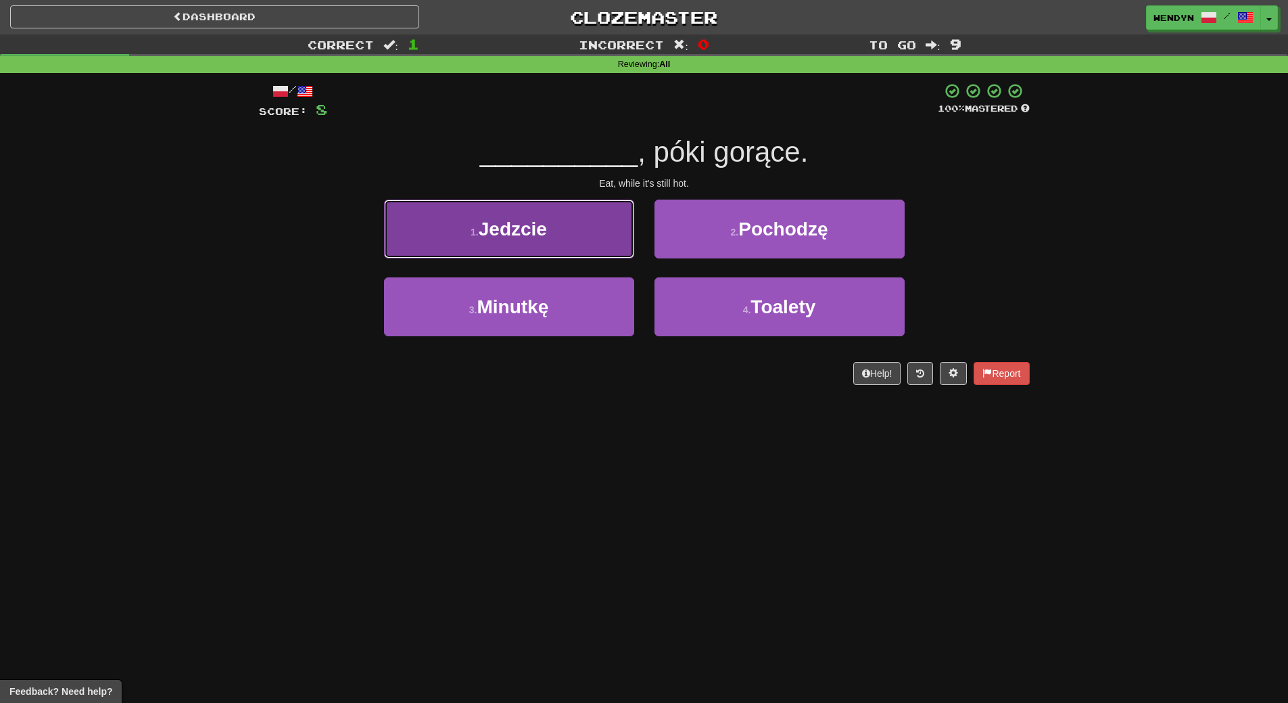
click at [568, 238] on button "1 . Jedzcie" at bounding box center [509, 228] width 250 height 59
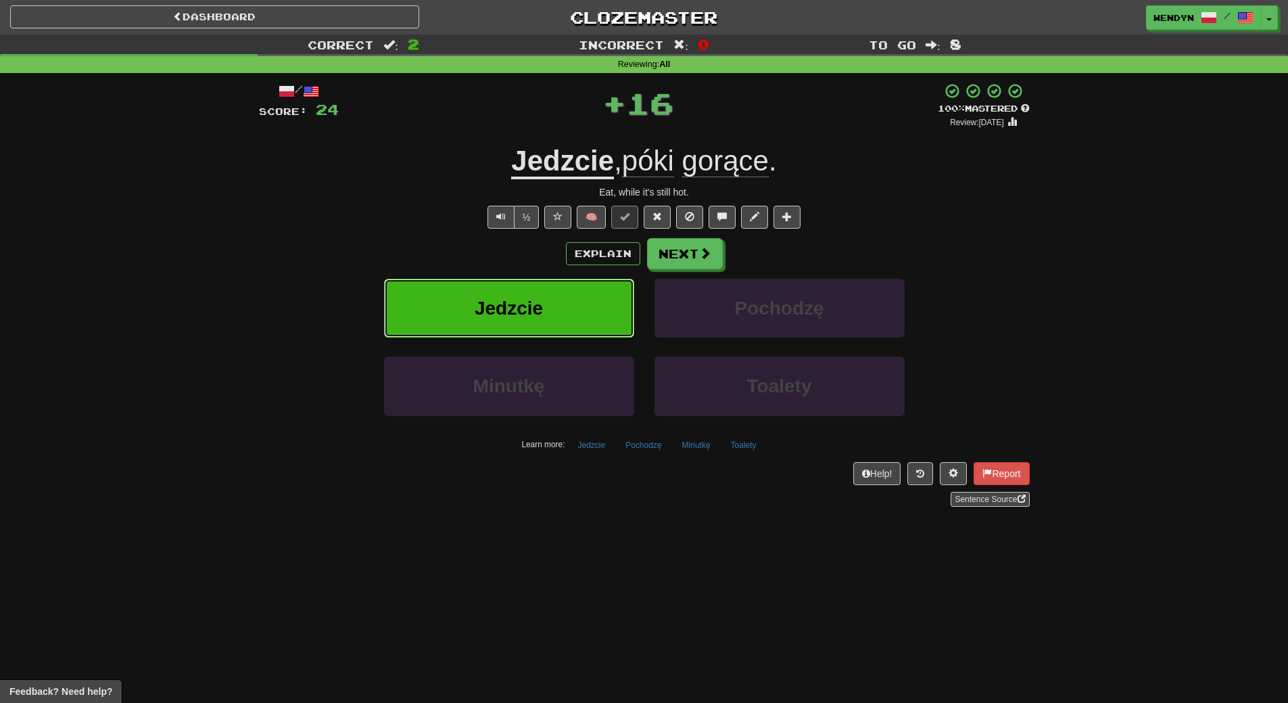
click at [548, 305] on button "Jedzcie" at bounding box center [509, 308] width 250 height 59
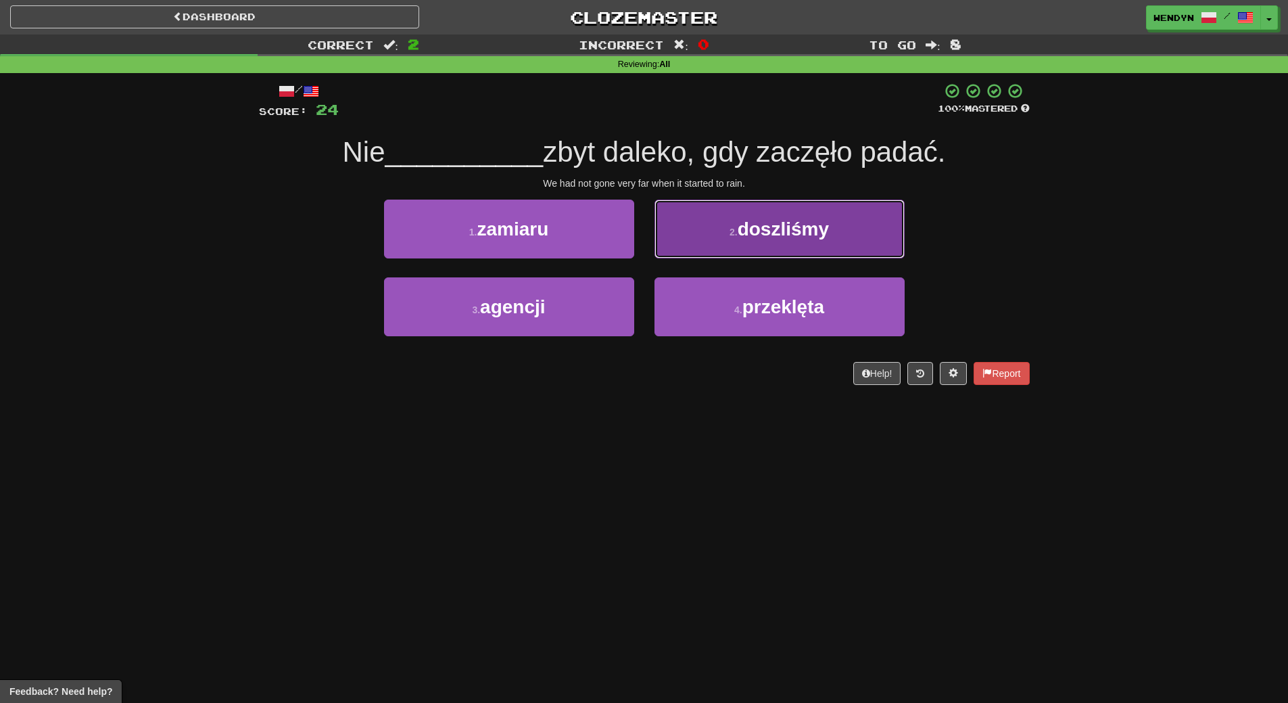
click at [845, 223] on button "2 . doszliśmy" at bounding box center [780, 228] width 250 height 59
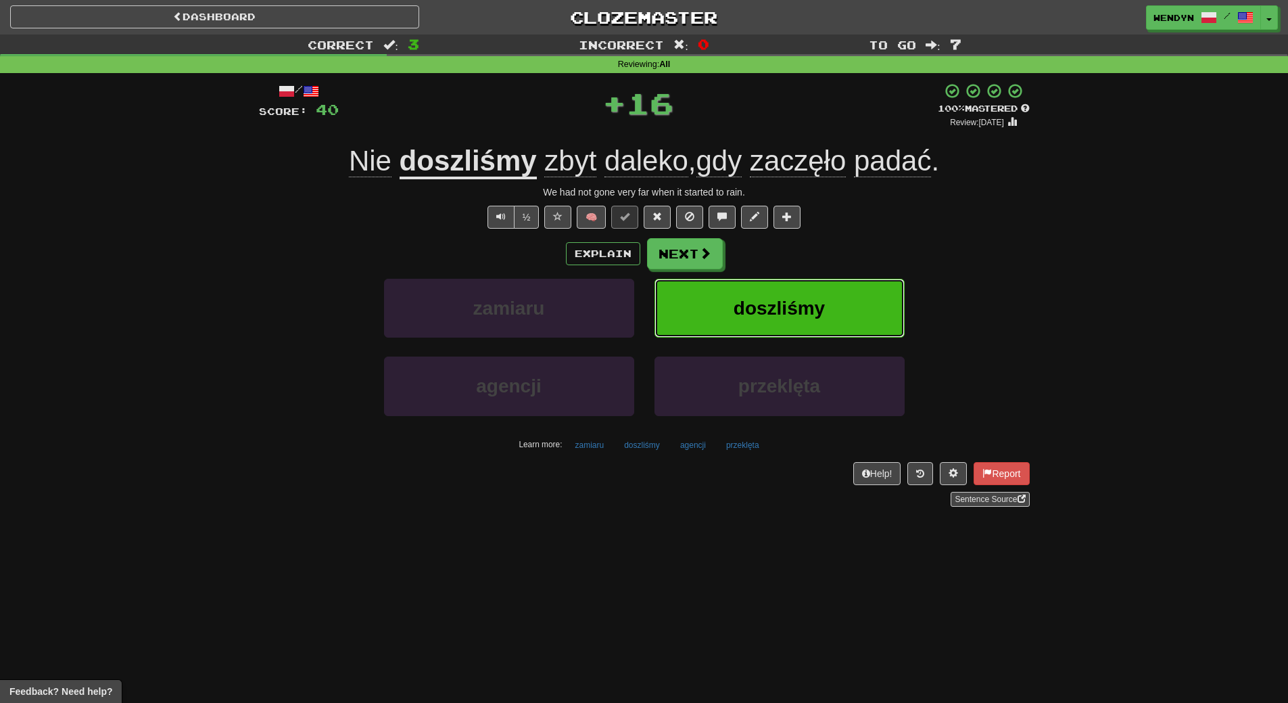
click at [820, 307] on span "doszliśmy" at bounding box center [779, 308] width 91 height 21
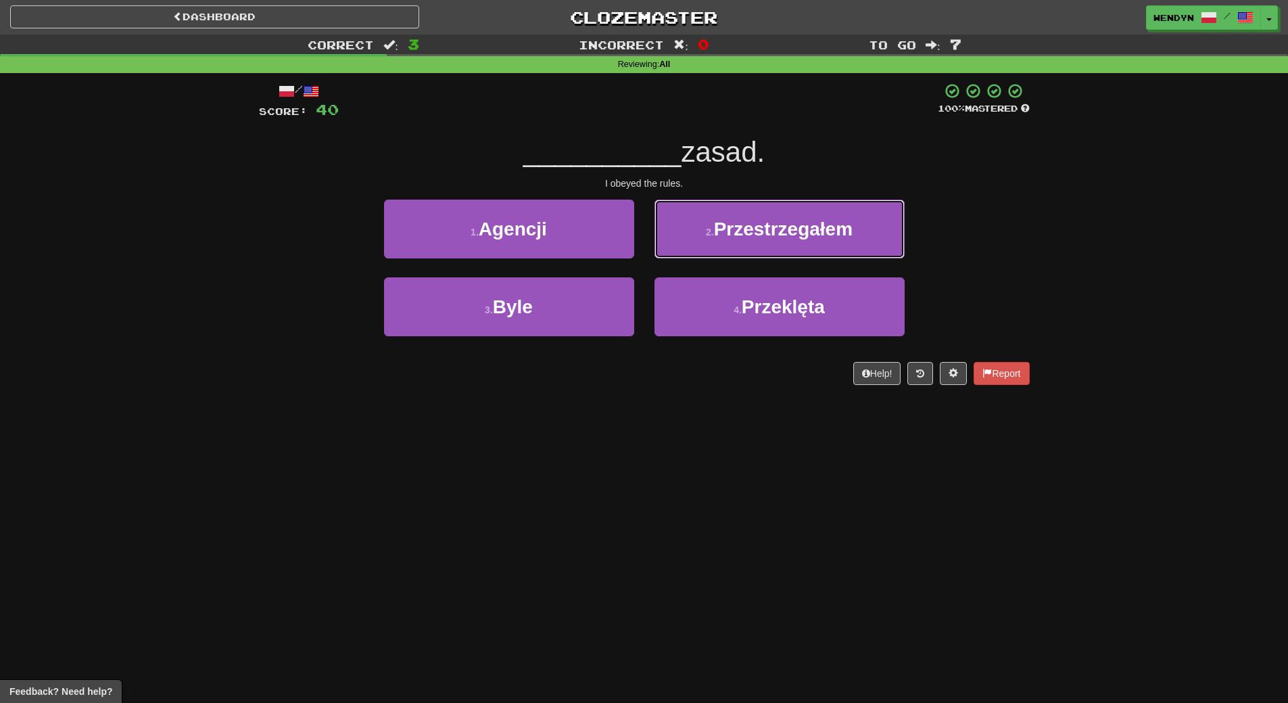
drag, startPoint x: 822, startPoint y: 227, endPoint x: 824, endPoint y: 234, distance: 7.3
click at [824, 231] on span "Przestrzegałem" at bounding box center [783, 228] width 139 height 21
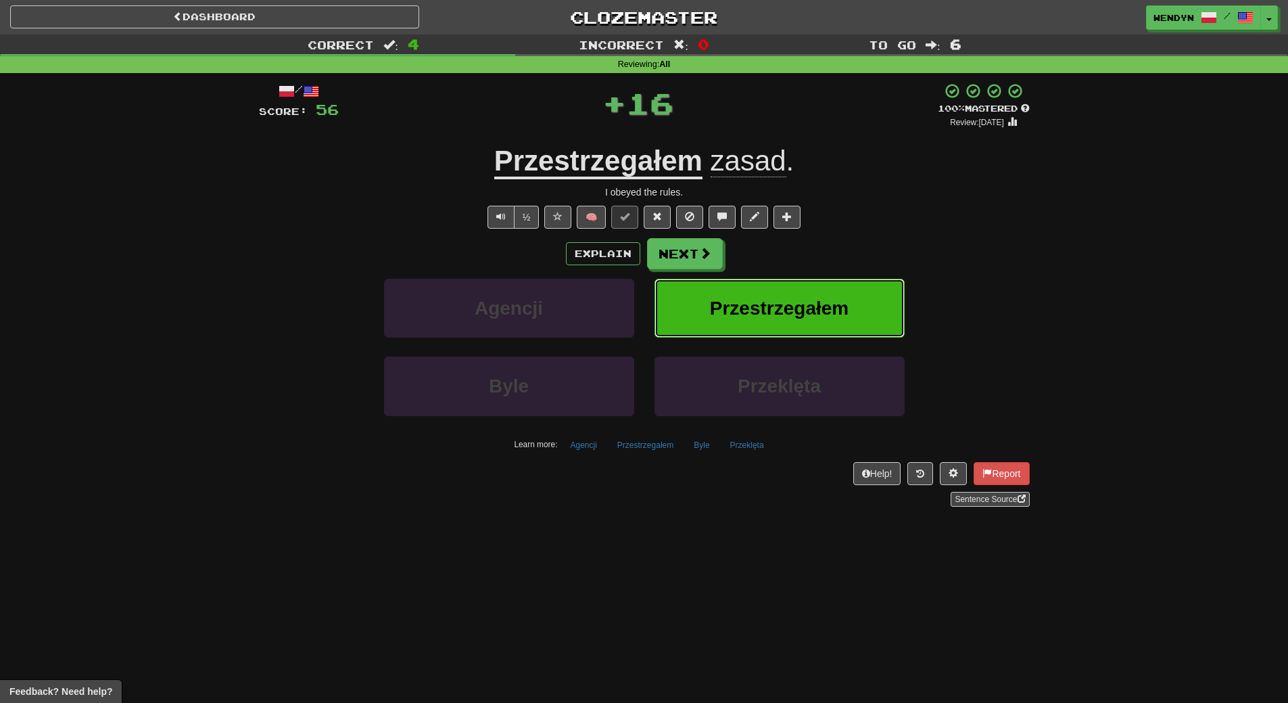
click at [834, 319] on button "Przestrzegałem" at bounding box center [780, 308] width 250 height 59
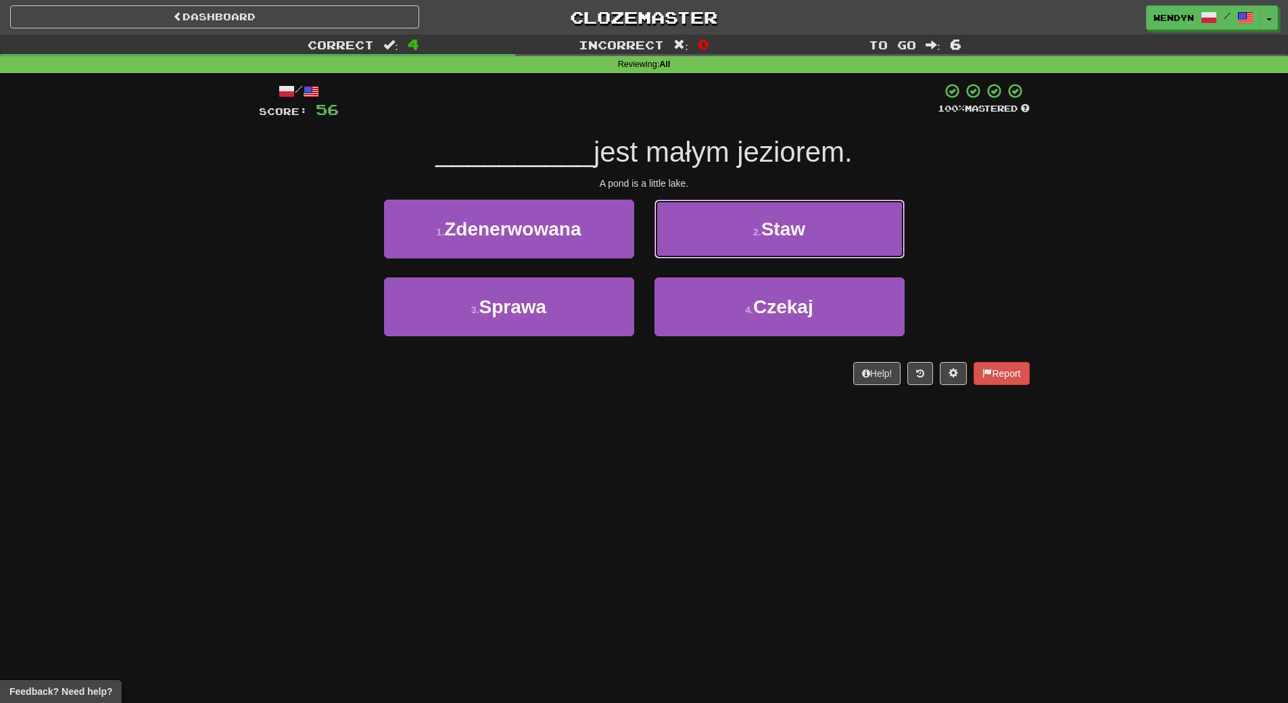
drag, startPoint x: 828, startPoint y: 206, endPoint x: 831, endPoint y: 235, distance: 28.6
click at [828, 206] on button "2 . Staw" at bounding box center [780, 228] width 250 height 59
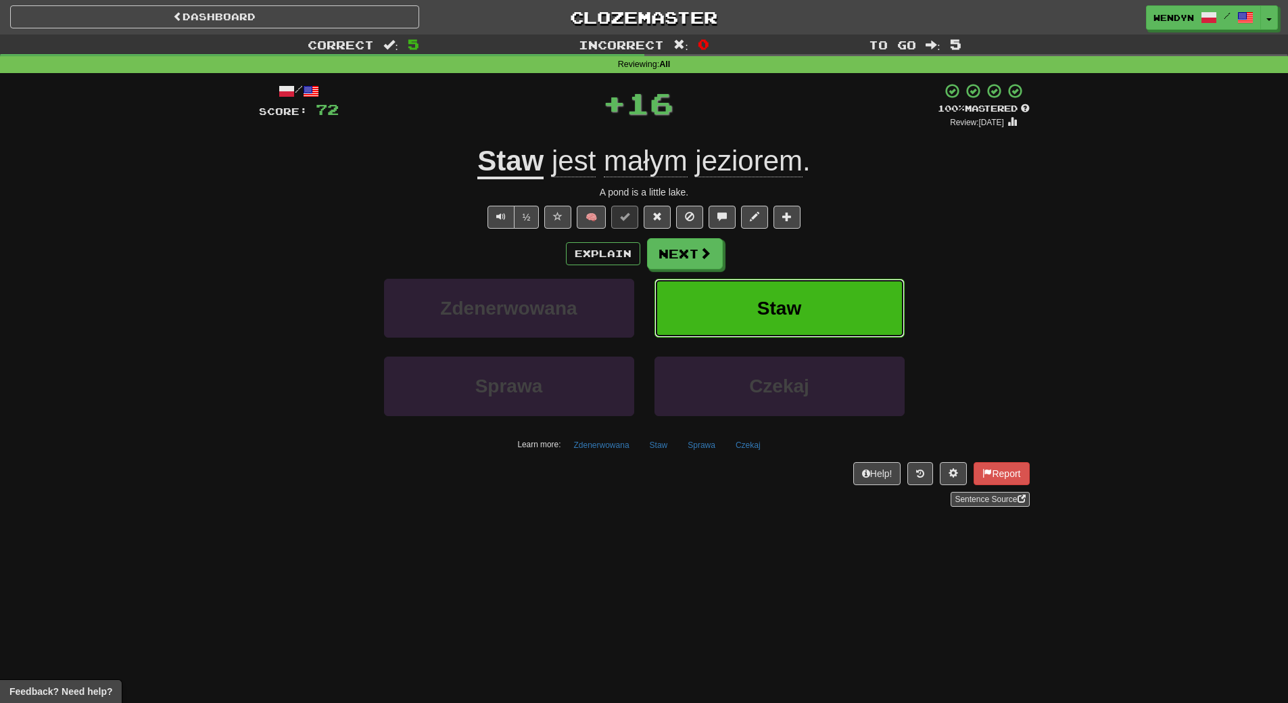
click at [834, 293] on button "Staw" at bounding box center [780, 308] width 250 height 59
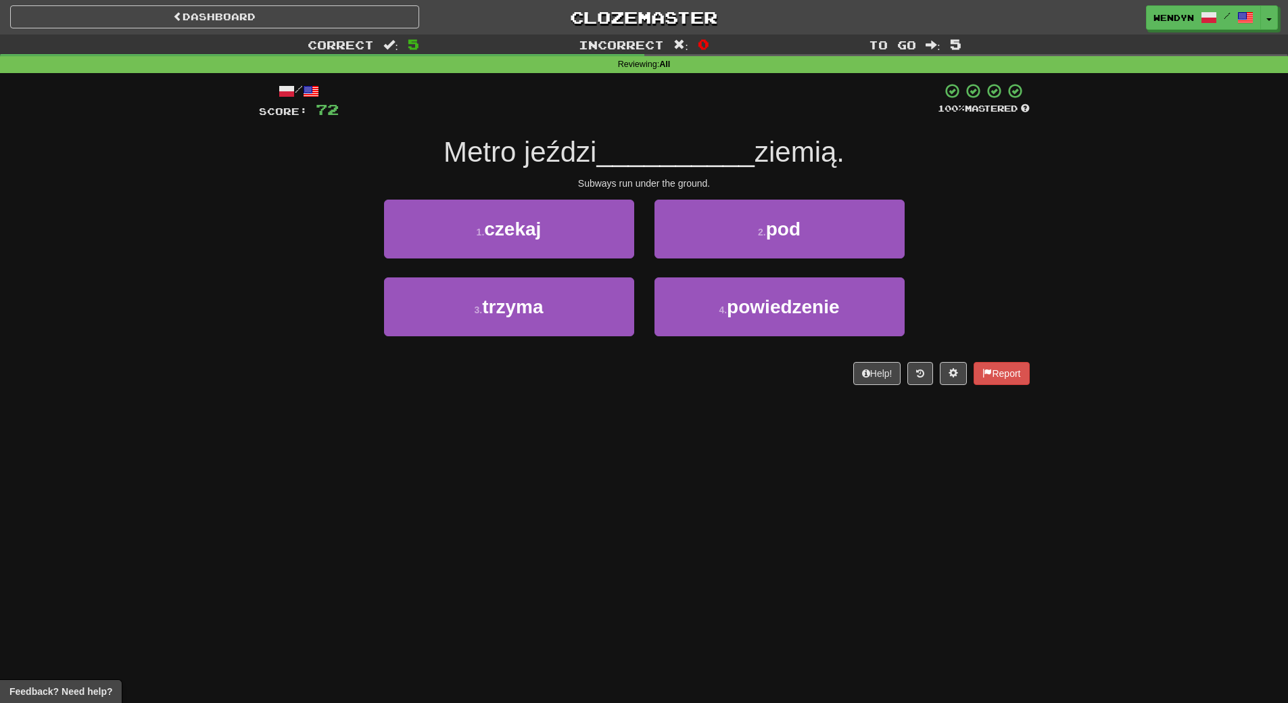
click at [847, 192] on div "/ Score: 72 100 % Mastered Metro jeździ __________ ziemią. Subways run under th…" at bounding box center [644, 233] width 771 height 302
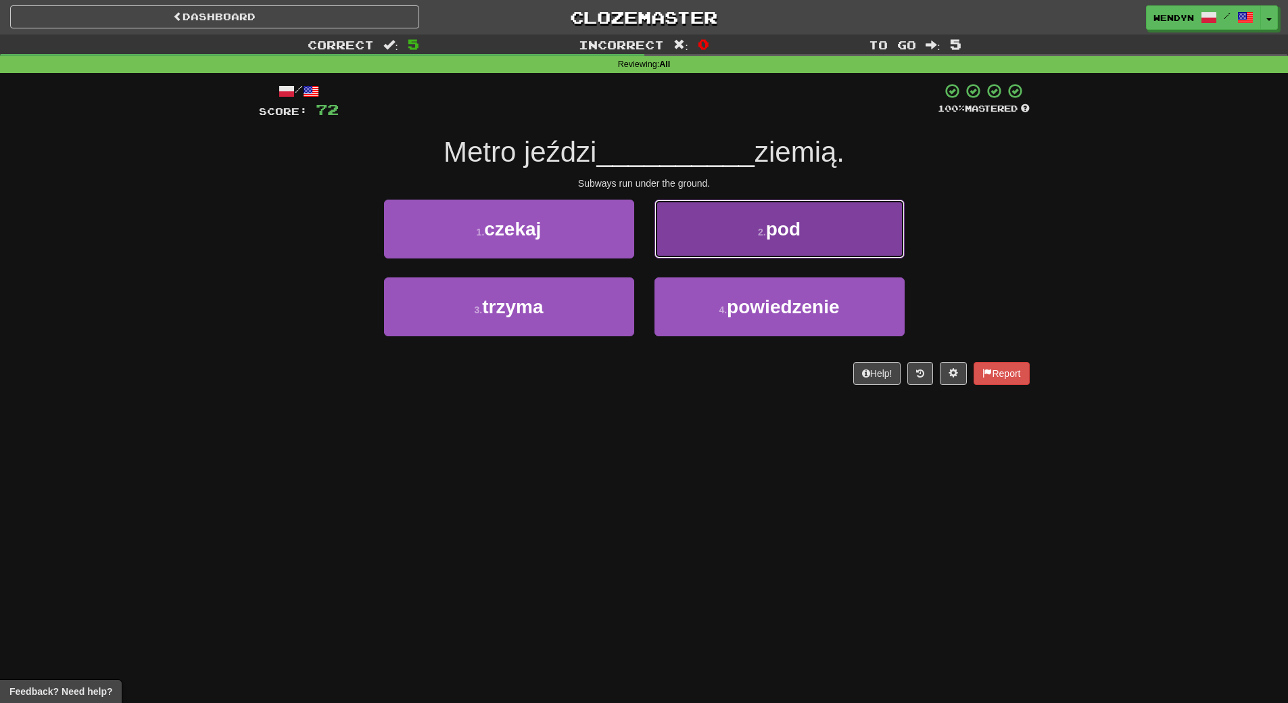
drag, startPoint x: 840, startPoint y: 247, endPoint x: 875, endPoint y: 141, distance: 111.8
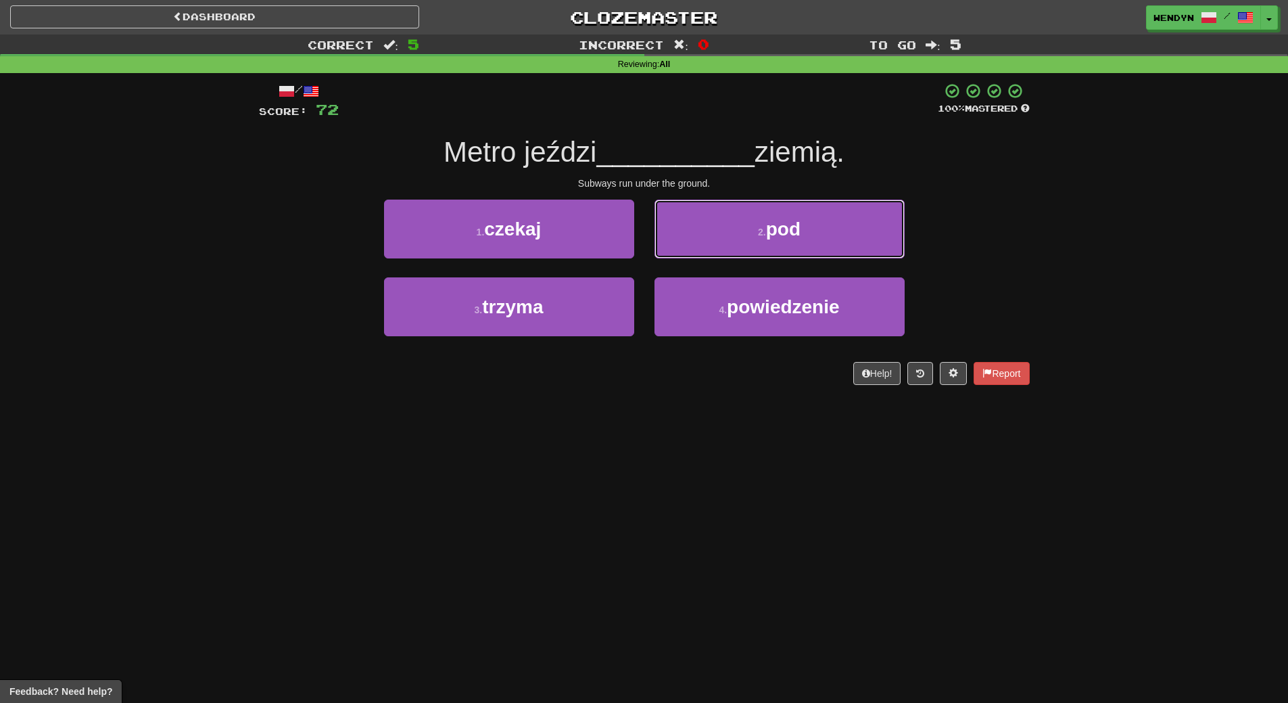
click at [843, 241] on button "2 . pod" at bounding box center [780, 228] width 250 height 59
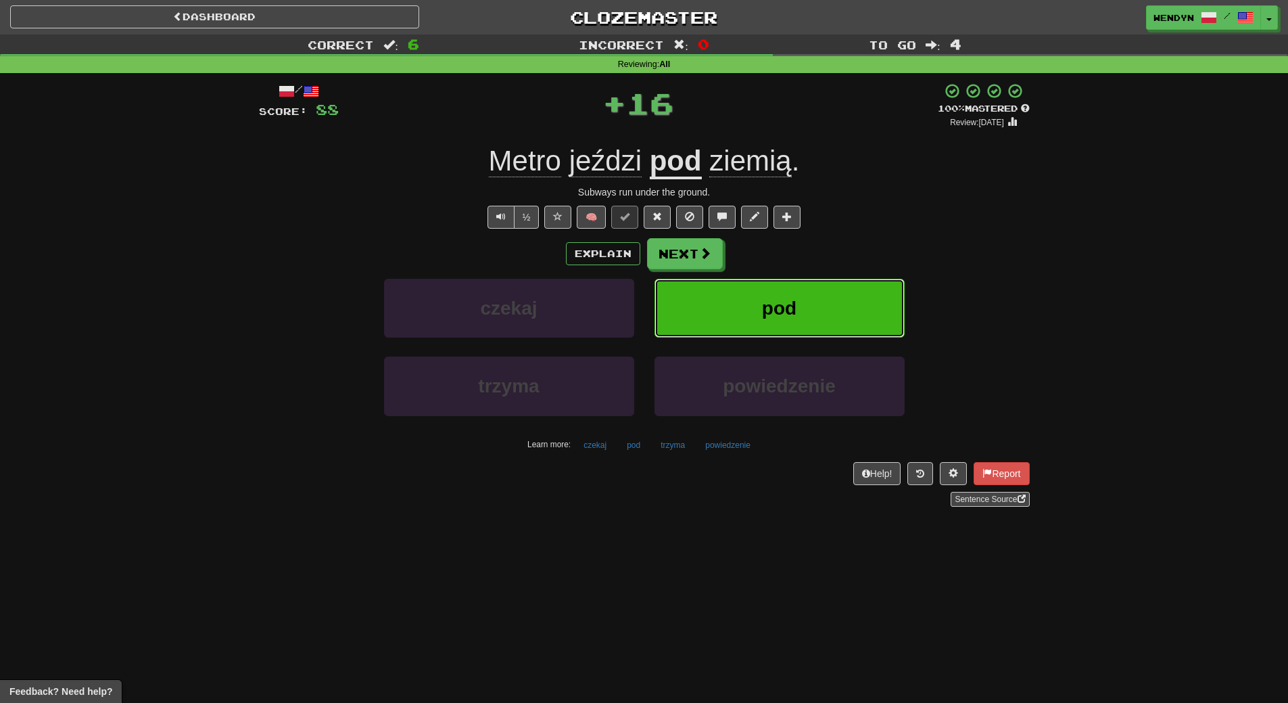
click at [854, 311] on button "pod" at bounding box center [780, 308] width 250 height 59
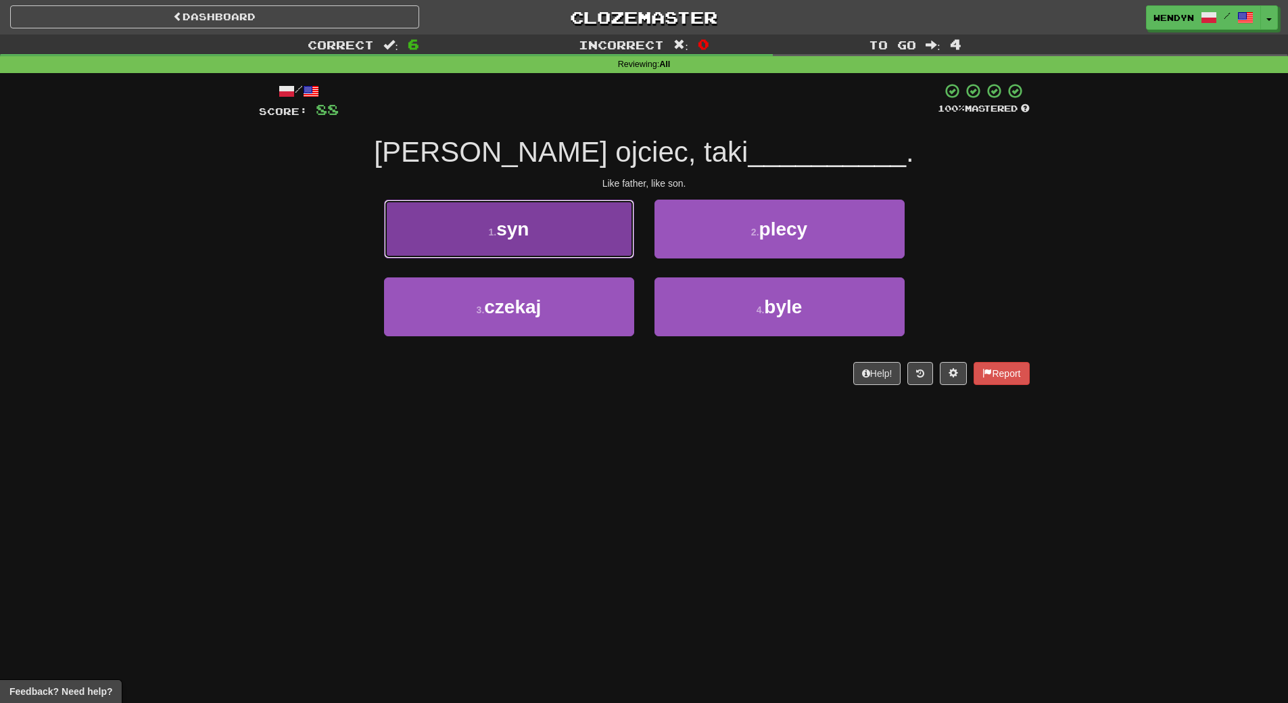
click at [568, 238] on button "1 . syn" at bounding box center [509, 228] width 250 height 59
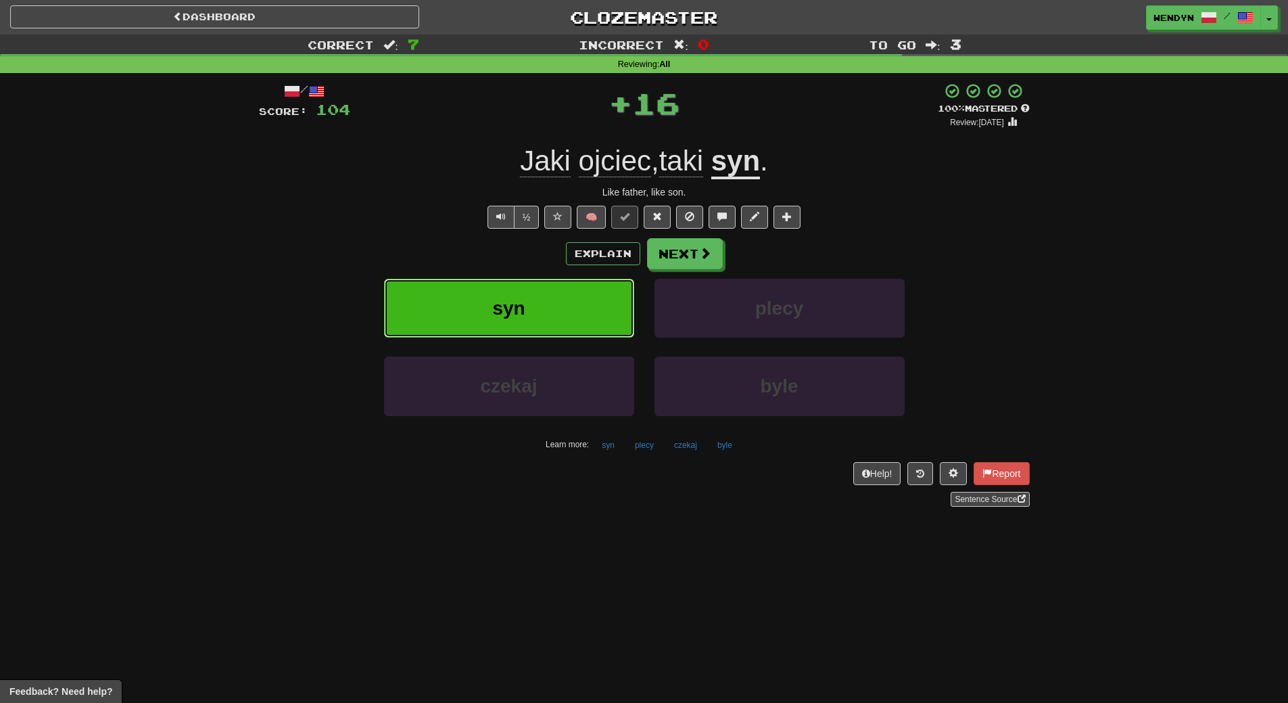
click at [561, 303] on button "syn" at bounding box center [509, 308] width 250 height 59
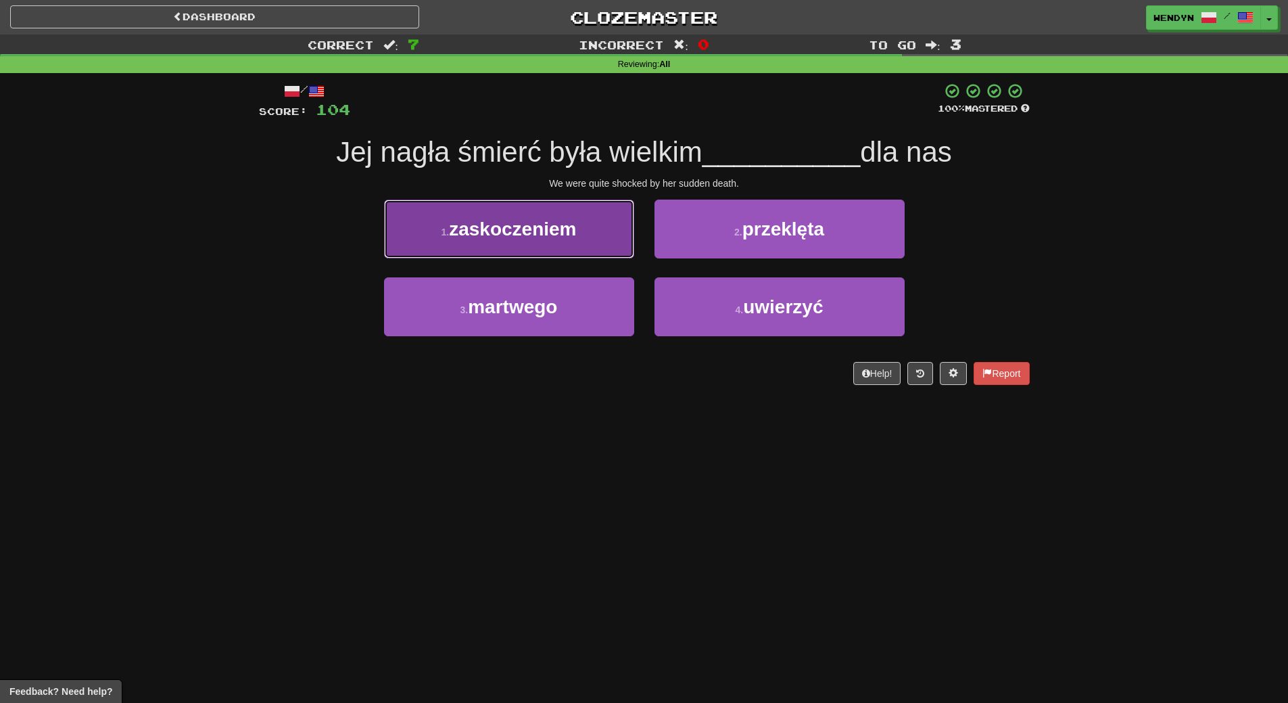
click at [521, 227] on span "zaskoczeniem" at bounding box center [512, 228] width 127 height 21
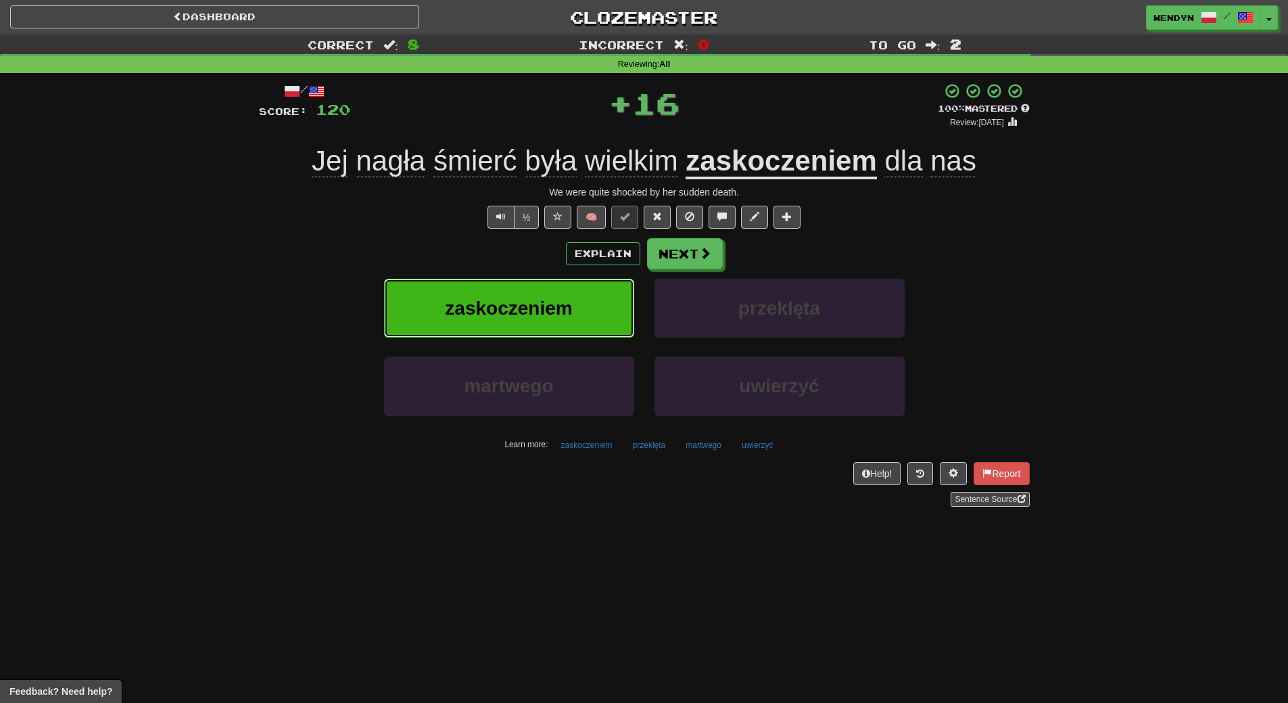
click at [521, 293] on button "zaskoczeniem" at bounding box center [509, 308] width 250 height 59
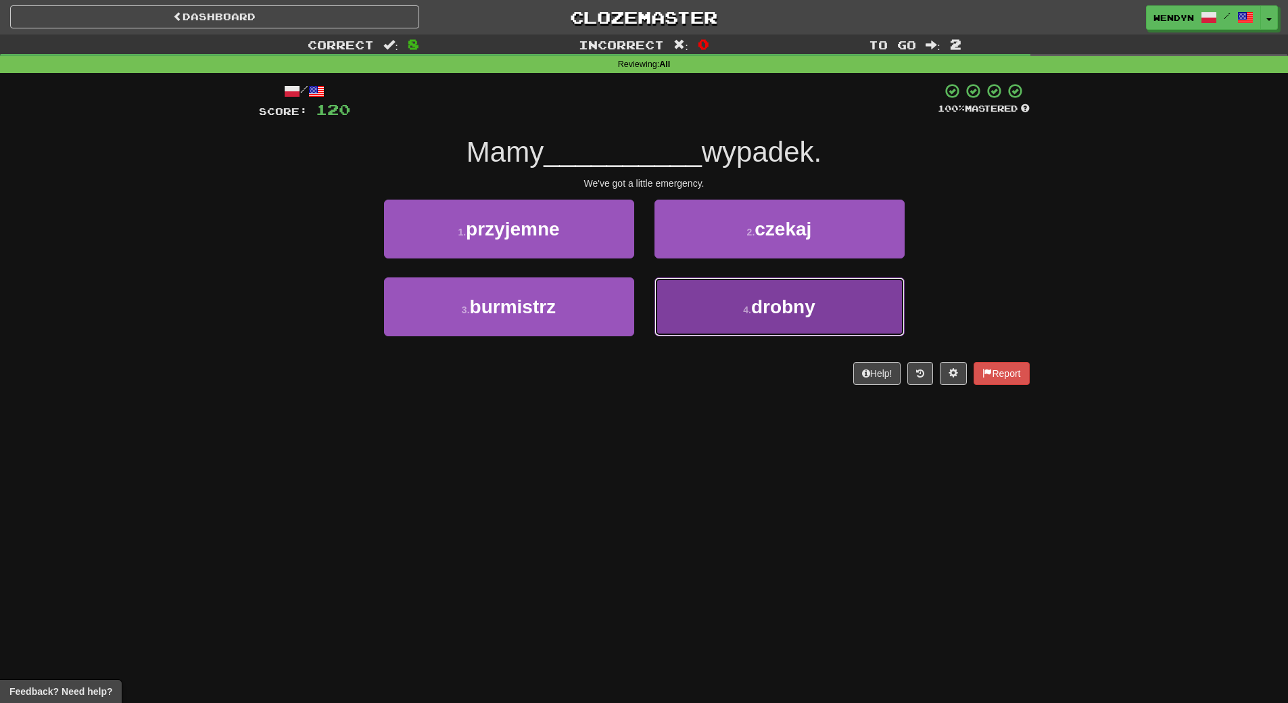
click at [805, 291] on button "4 . drobny" at bounding box center [780, 306] width 250 height 59
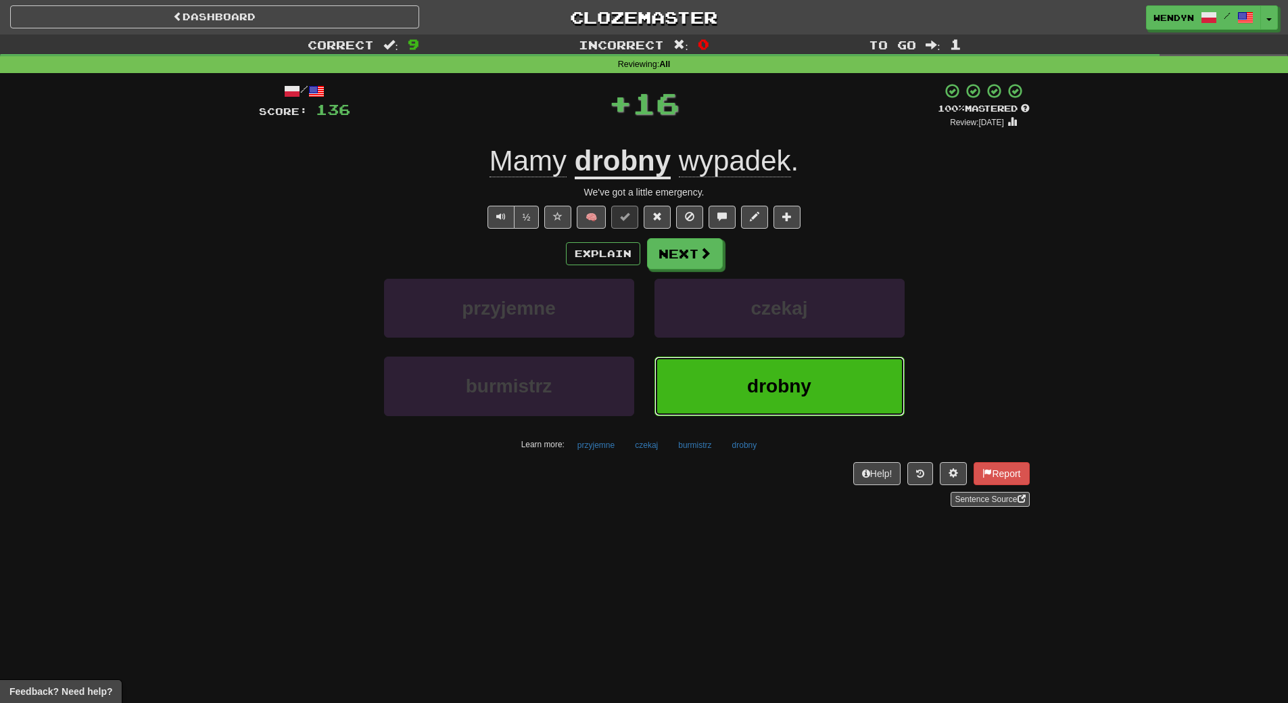
click at [799, 389] on span "drobny" at bounding box center [779, 385] width 64 height 21
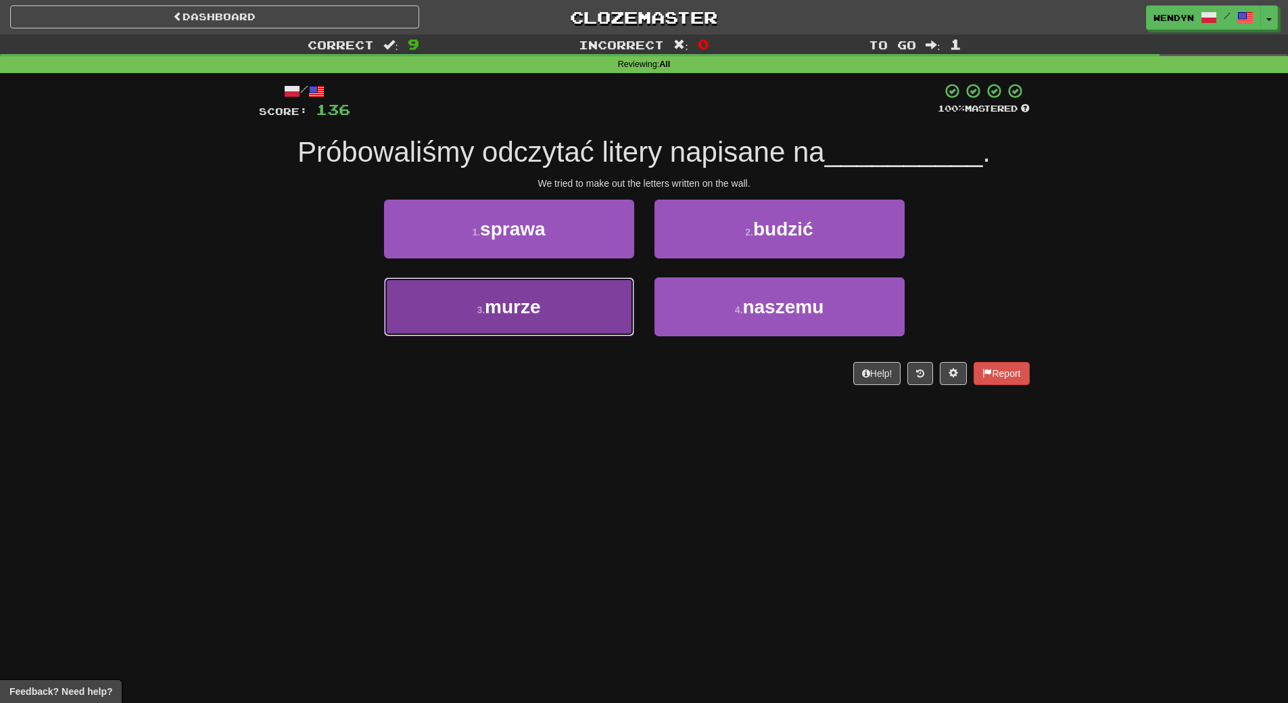
click at [584, 325] on button "3 . murze" at bounding box center [509, 306] width 250 height 59
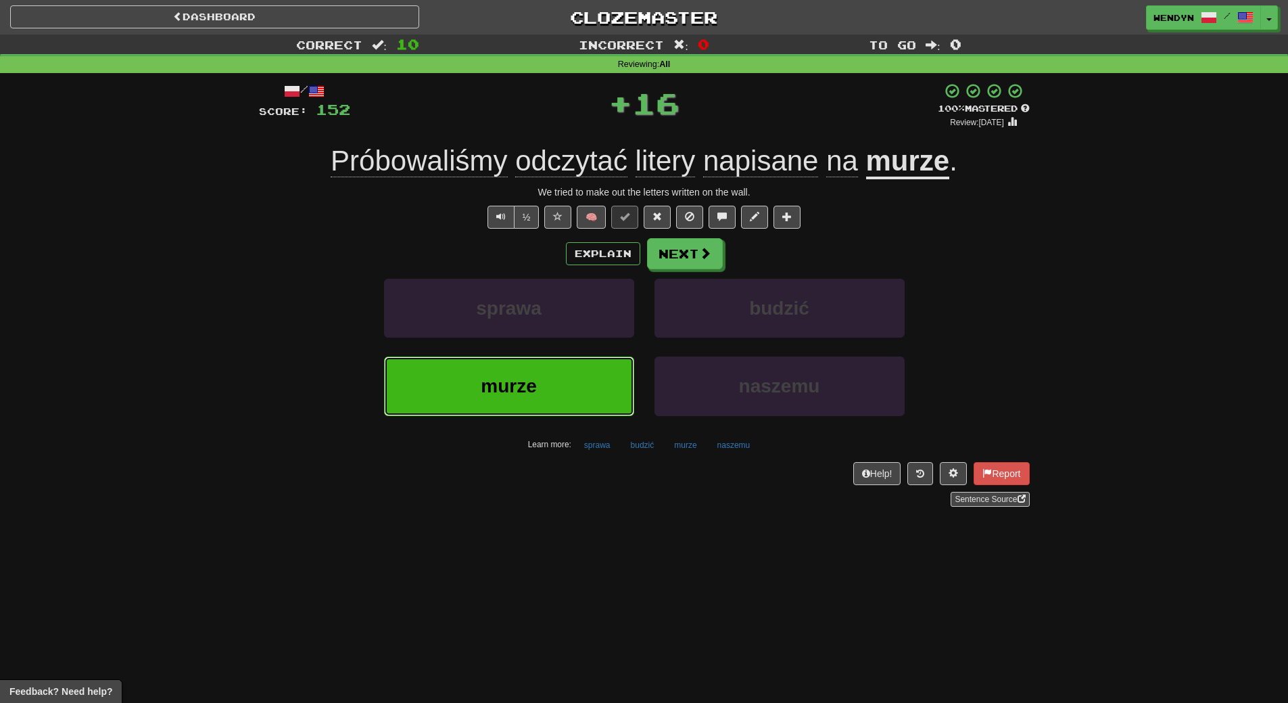
click at [574, 385] on button "murze" at bounding box center [509, 385] width 250 height 59
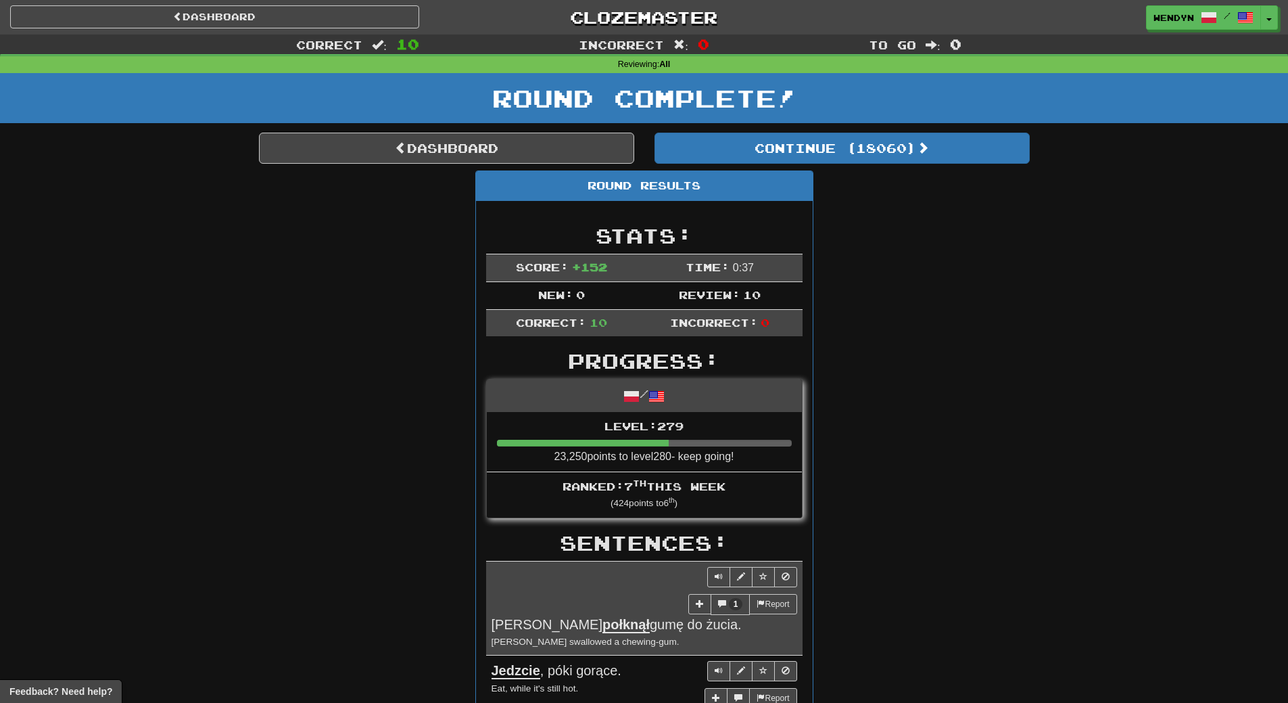
click at [921, 273] on div "Round Results Stats: Score: + 152 Time: 0 : 37 New: 0 Review: 10 Correct: 10 In…" at bounding box center [644, 698] width 771 height 1056
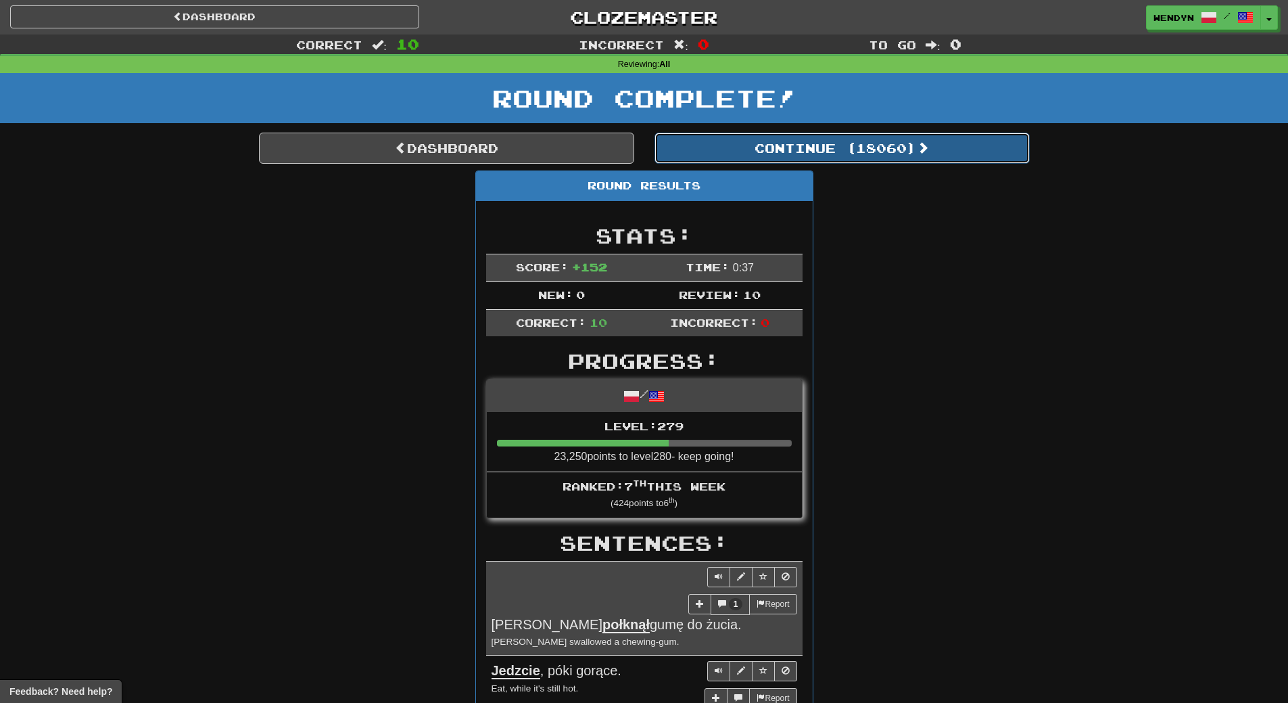
click at [912, 150] on button "Continue ( 18060 )" at bounding box center [842, 148] width 375 height 31
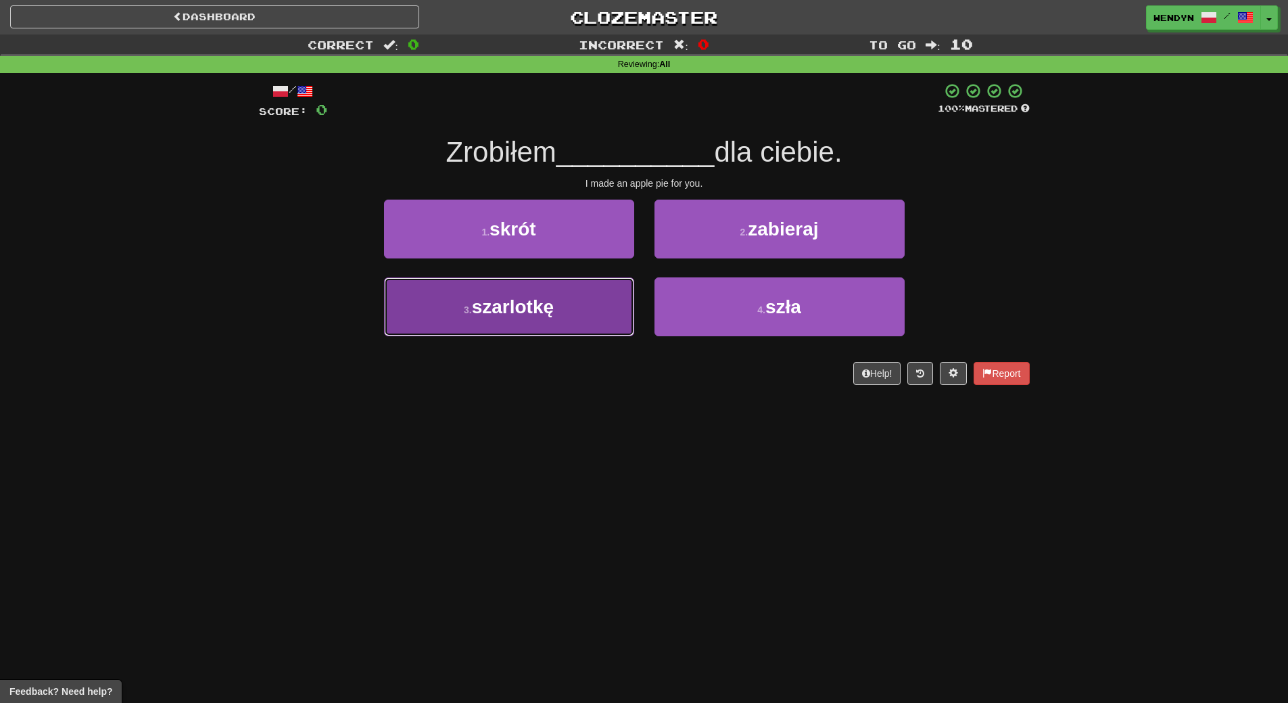
click at [539, 321] on button "3 . szarlotkę" at bounding box center [509, 306] width 250 height 59
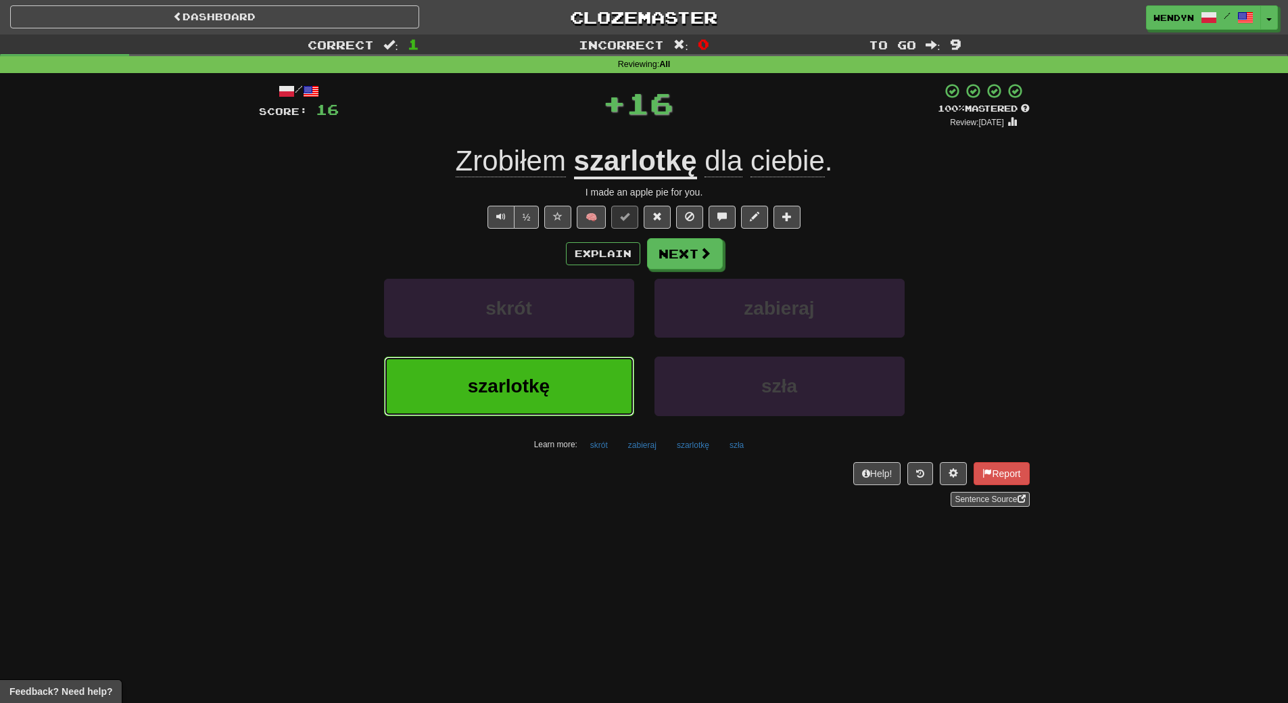
click at [528, 376] on span "szarlotkę" at bounding box center [509, 385] width 82 height 21
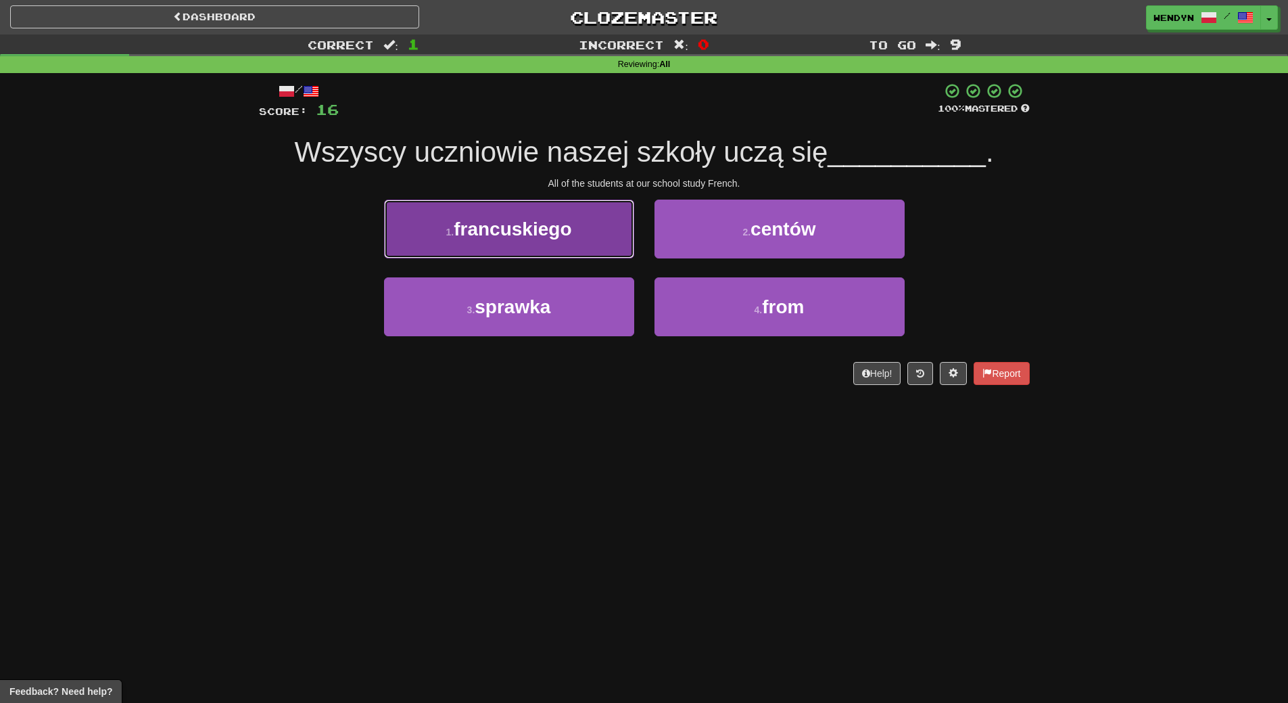
click at [529, 239] on button "1 . francuskiego" at bounding box center [509, 228] width 250 height 59
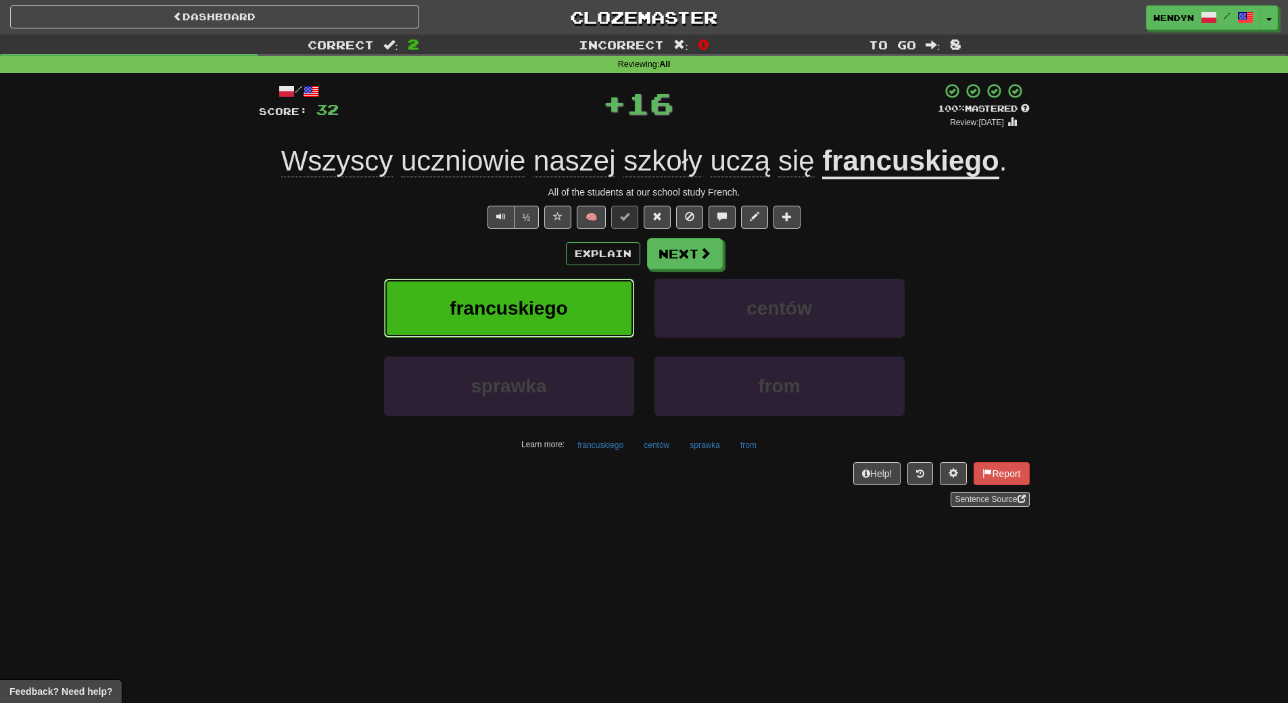
click at [523, 292] on button "francuskiego" at bounding box center [509, 308] width 250 height 59
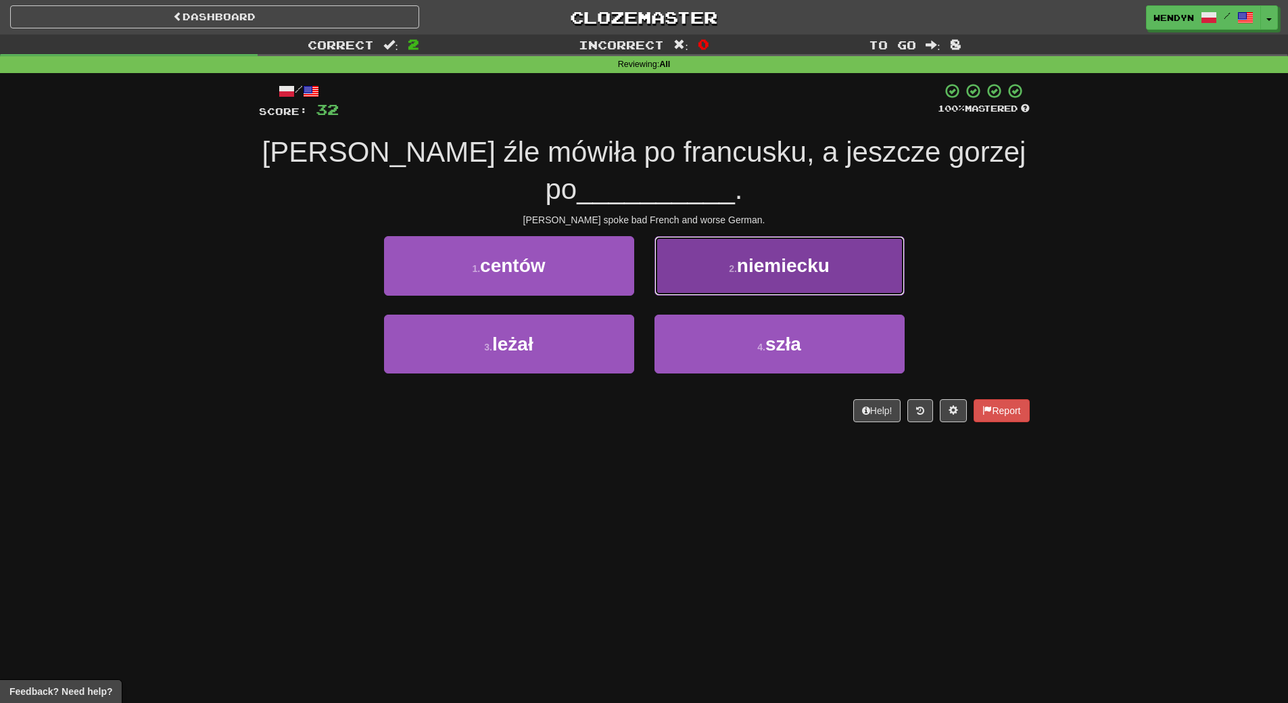
click at [831, 285] on button "2 . niemiecku" at bounding box center [780, 265] width 250 height 59
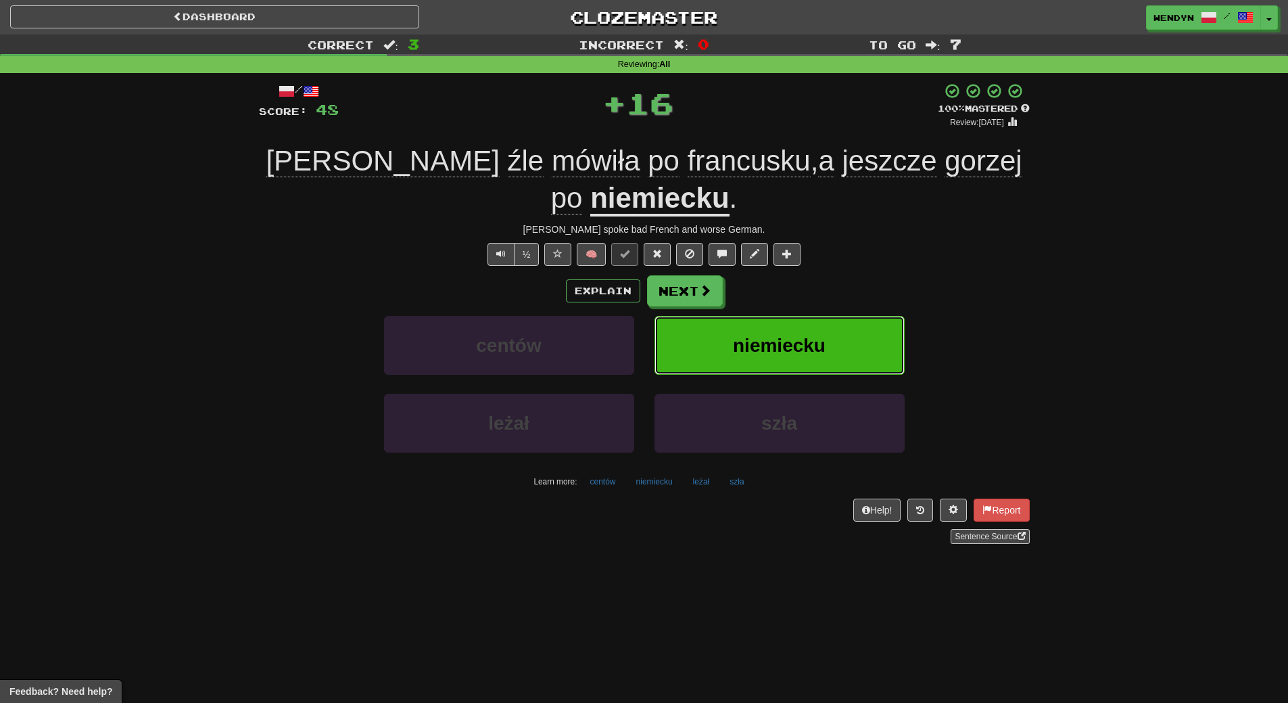
click at [833, 358] on button "niemiecku" at bounding box center [780, 345] width 250 height 59
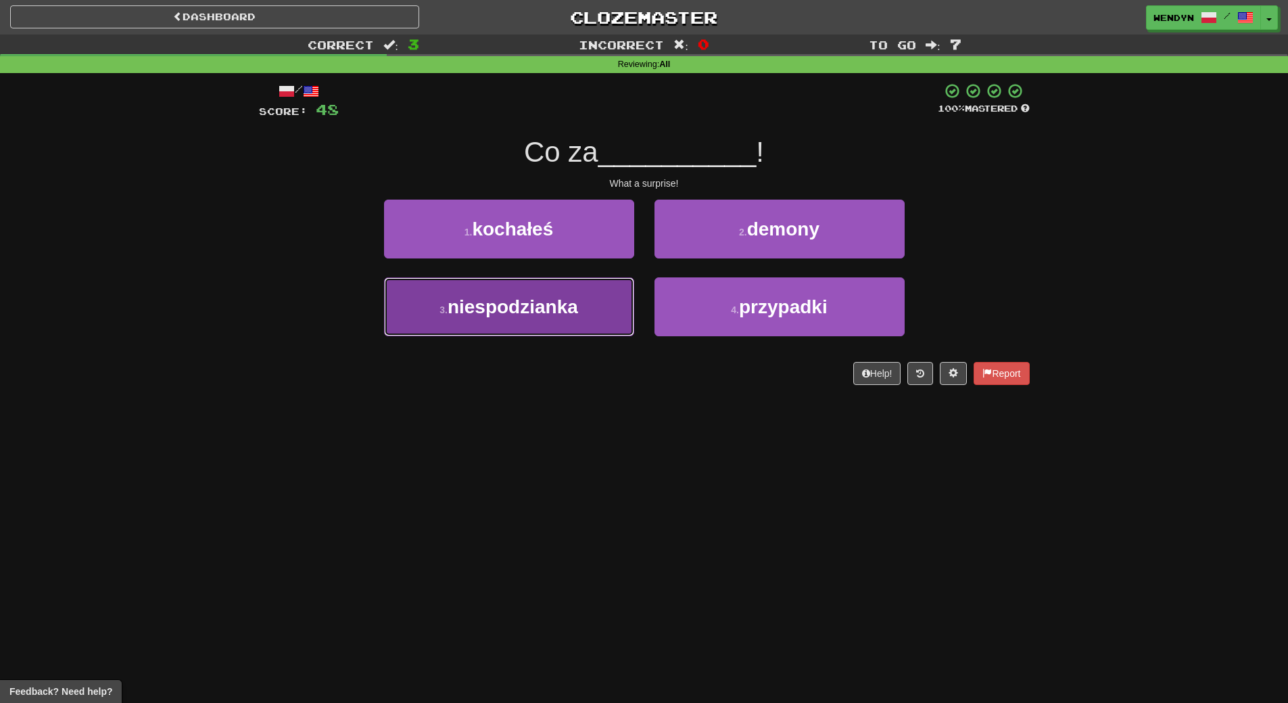
click at [571, 308] on span "niespodzianka" at bounding box center [513, 306] width 131 height 21
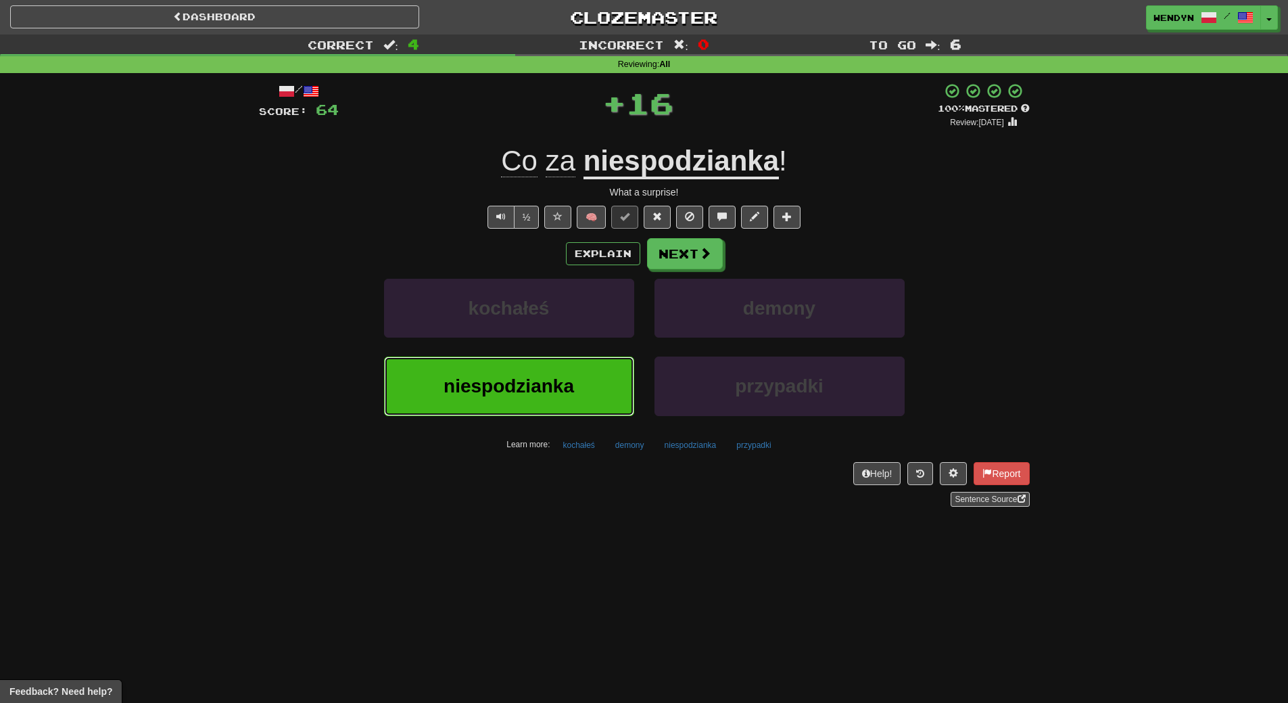
click at [567, 397] on button "niespodzianka" at bounding box center [509, 385] width 250 height 59
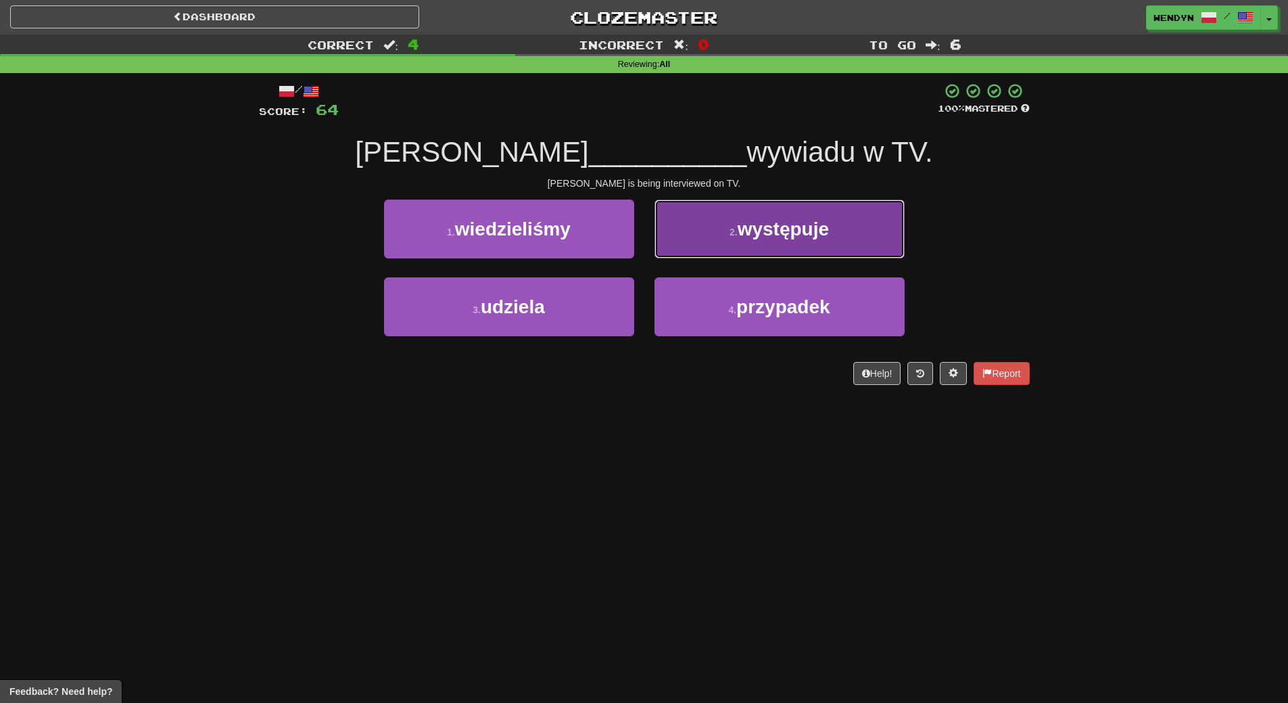
click at [834, 235] on button "2 . występuje" at bounding box center [780, 228] width 250 height 59
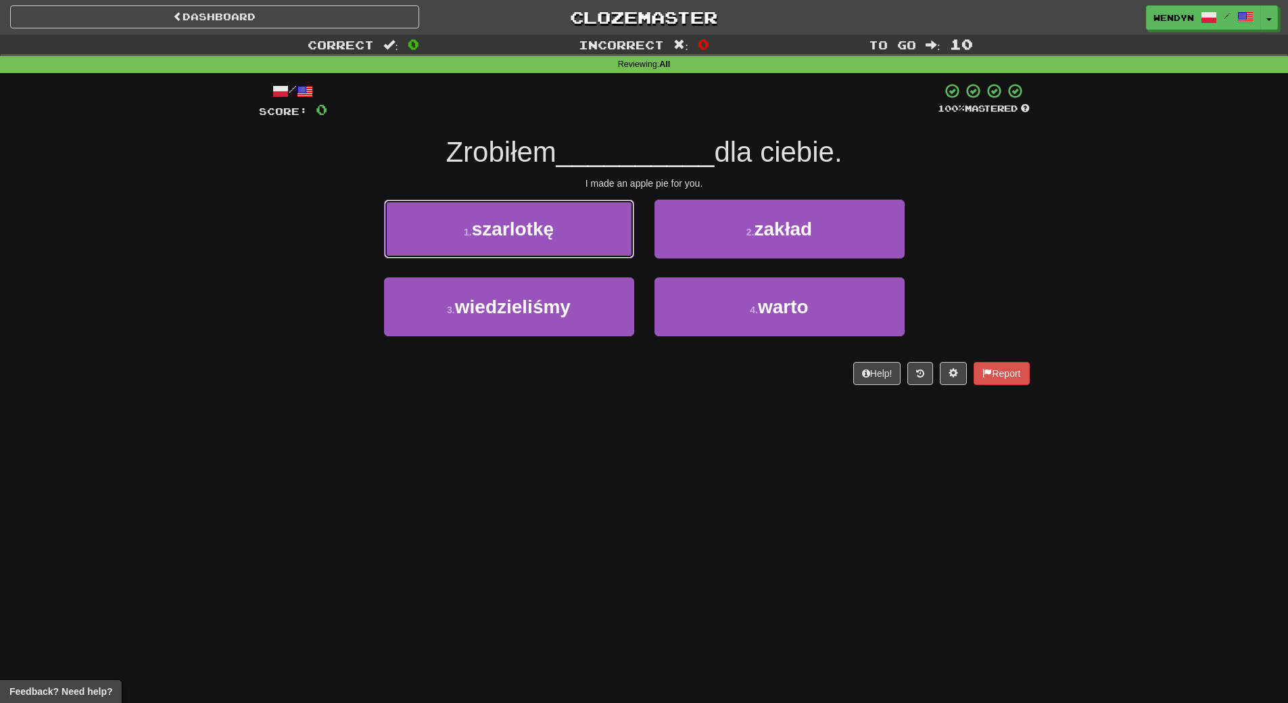
drag, startPoint x: 580, startPoint y: 223, endPoint x: 575, endPoint y: 237, distance: 14.1
click at [578, 227] on button "1 . szarlotkę" at bounding box center [509, 228] width 250 height 59
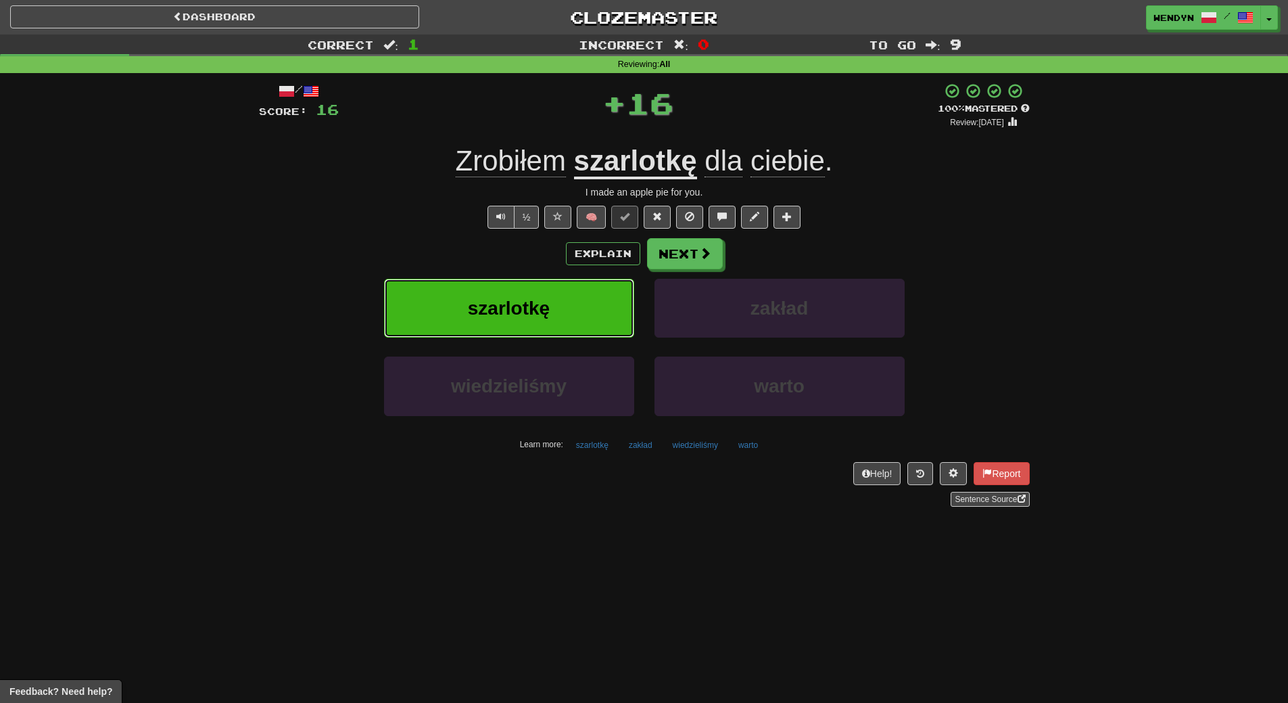
click at [575, 279] on button "szarlotkę" at bounding box center [509, 308] width 250 height 59
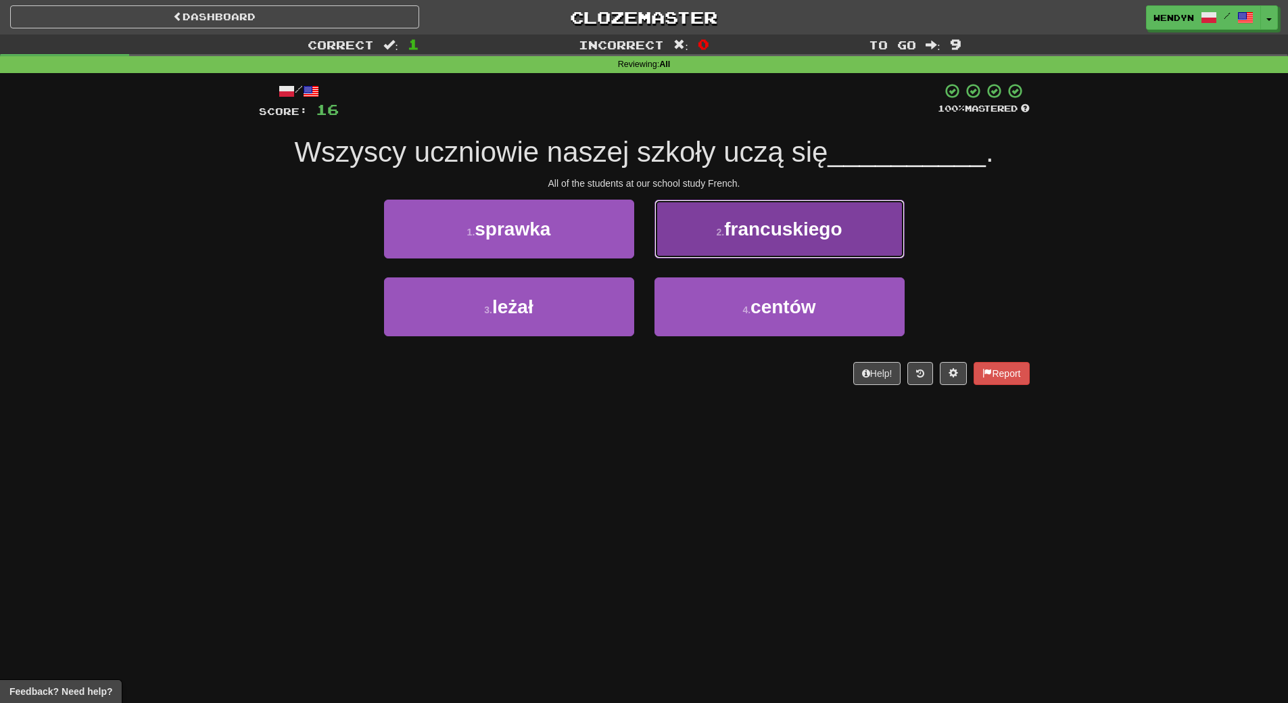
click at [833, 227] on span "francuskiego" at bounding box center [783, 228] width 118 height 21
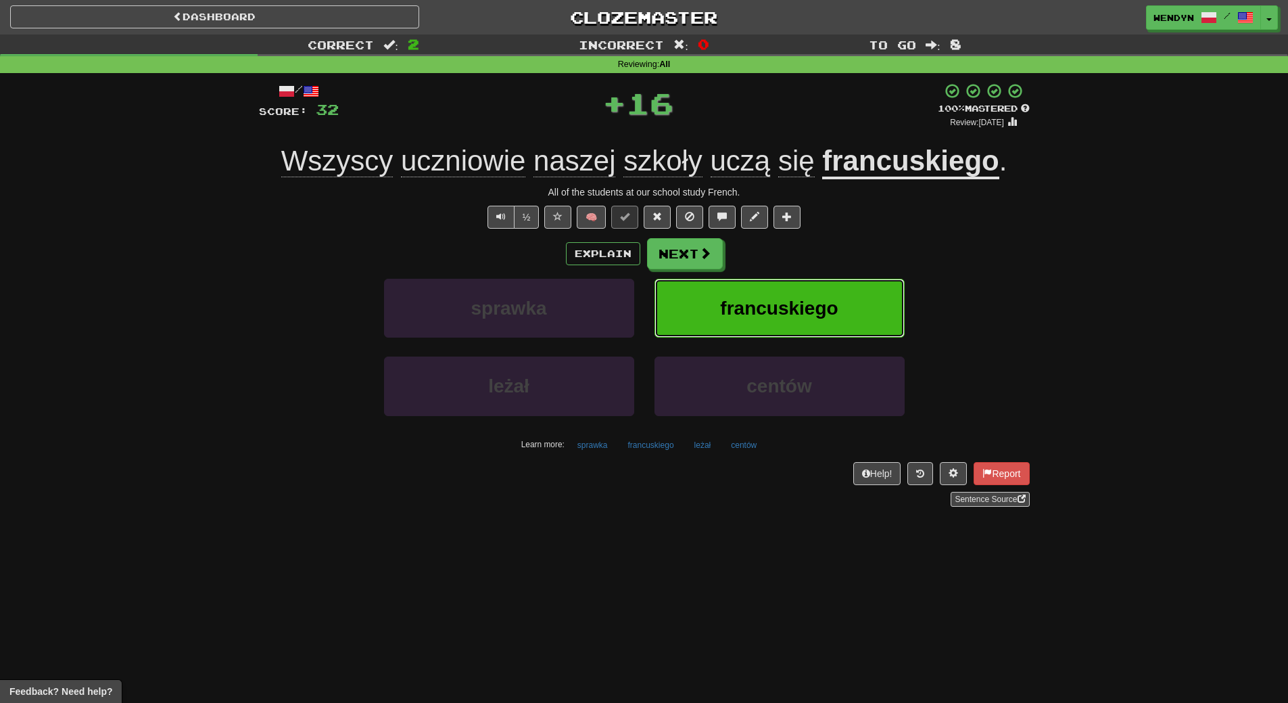
click at [822, 288] on button "francuskiego" at bounding box center [780, 308] width 250 height 59
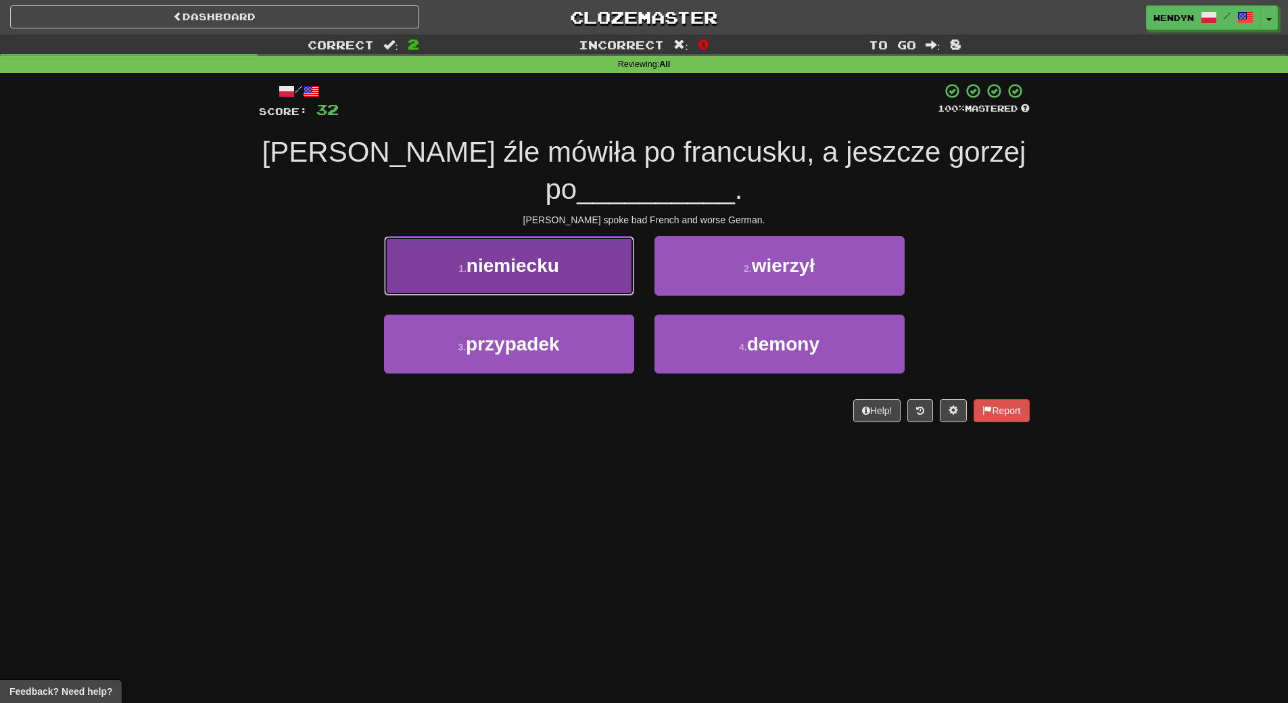
click at [554, 285] on button "1 . niemiecku" at bounding box center [509, 265] width 250 height 59
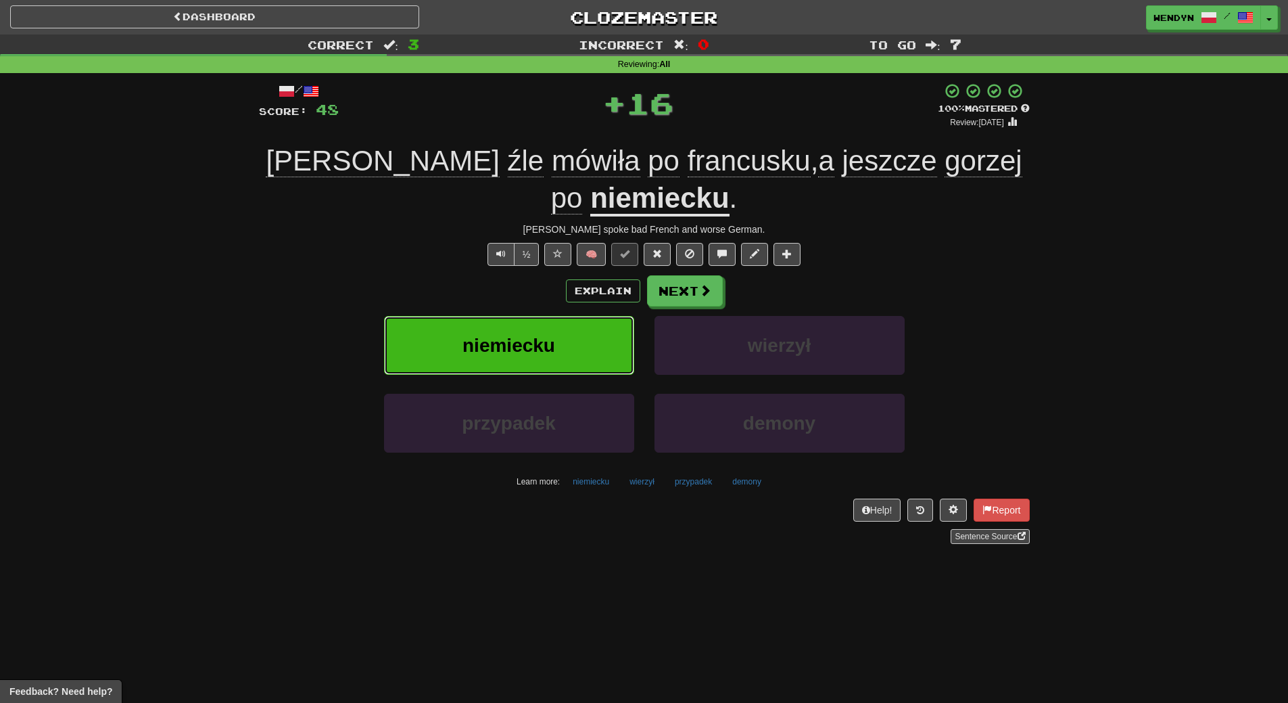
click at [547, 344] on span "niemiecku" at bounding box center [509, 345] width 93 height 21
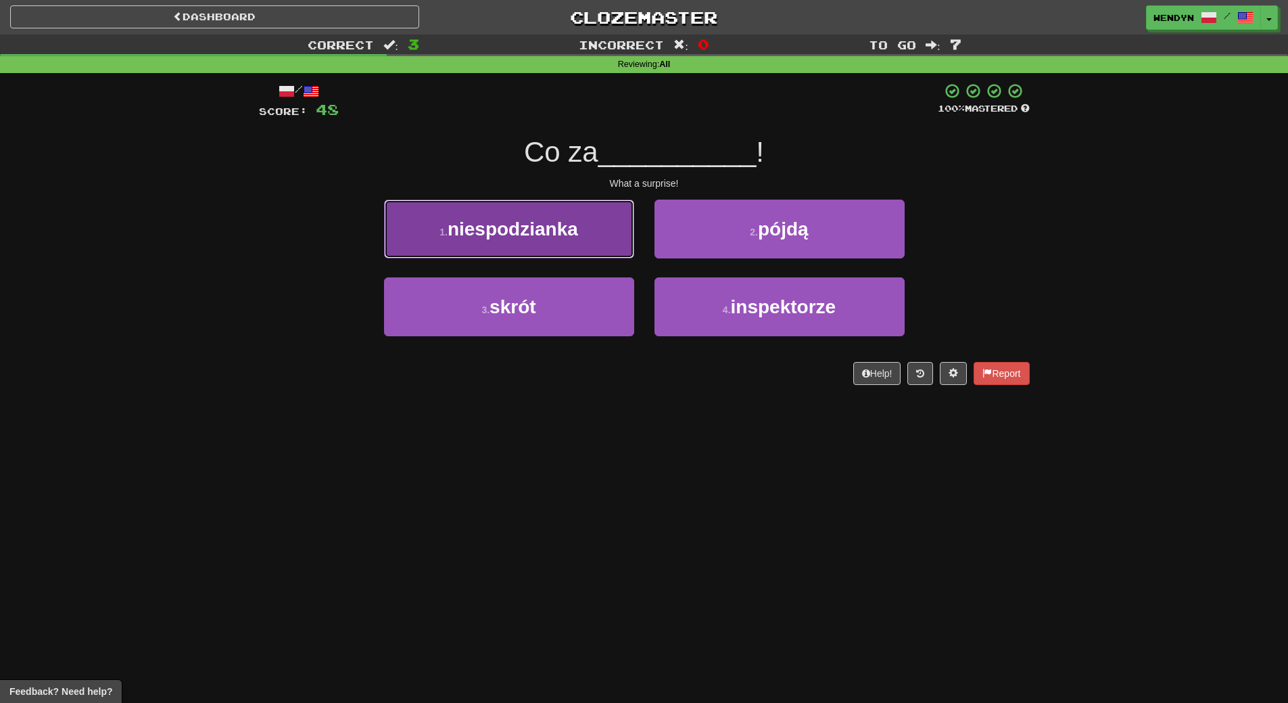
click at [574, 250] on button "1 . niespodzianka" at bounding box center [509, 228] width 250 height 59
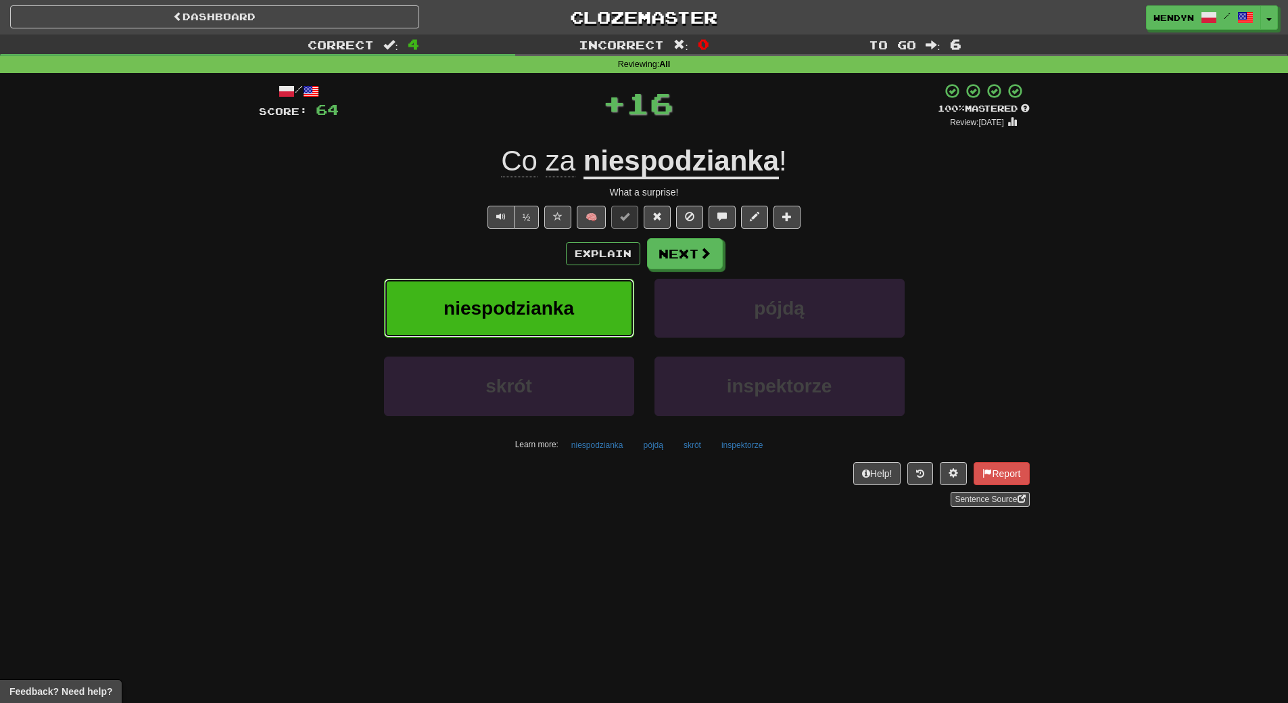
click at [566, 291] on button "niespodzianka" at bounding box center [509, 308] width 250 height 59
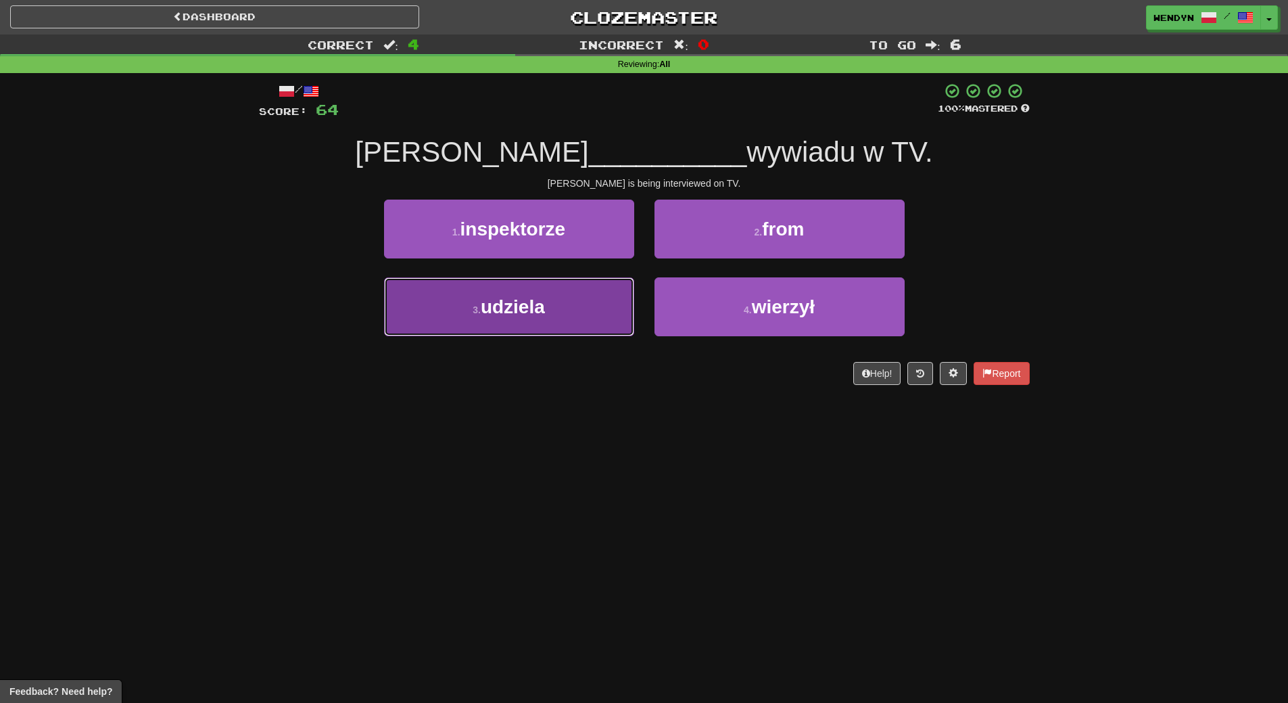
drag, startPoint x: 571, startPoint y: 325, endPoint x: 565, endPoint y: 365, distance: 40.3
click at [570, 333] on button "3 . udziela" at bounding box center [509, 306] width 250 height 59
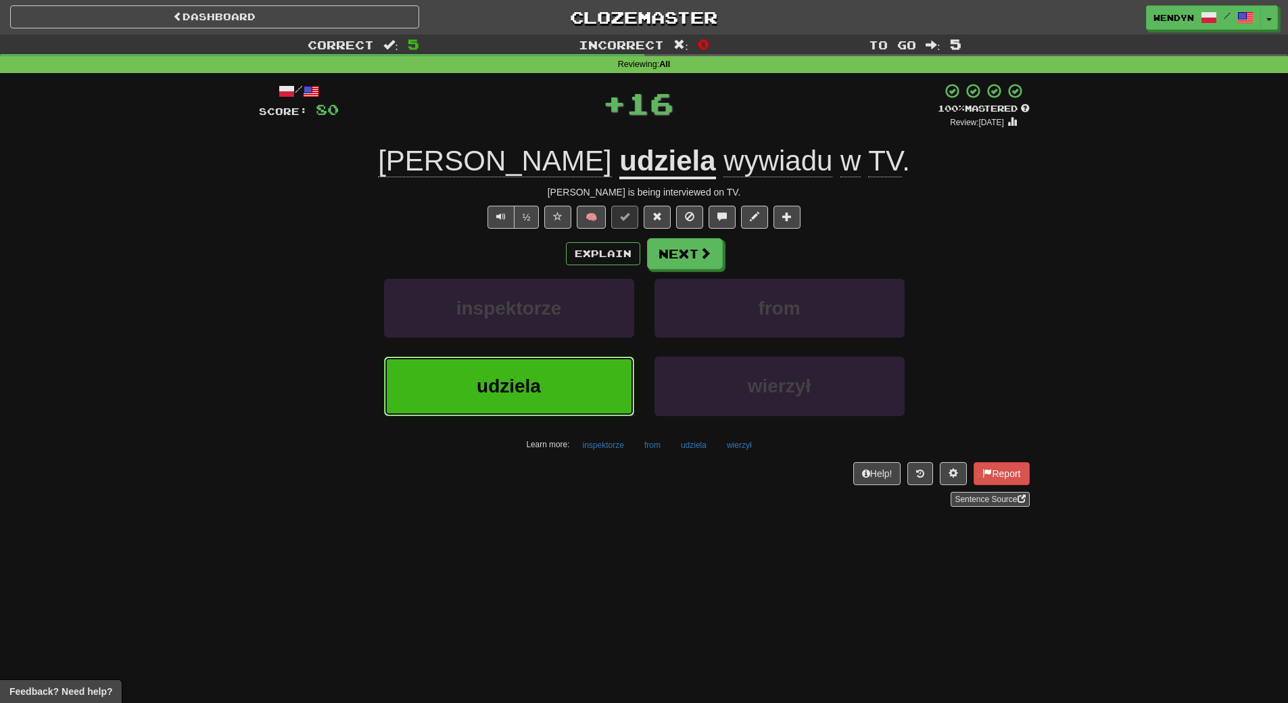
click at [565, 367] on button "udziela" at bounding box center [509, 385] width 250 height 59
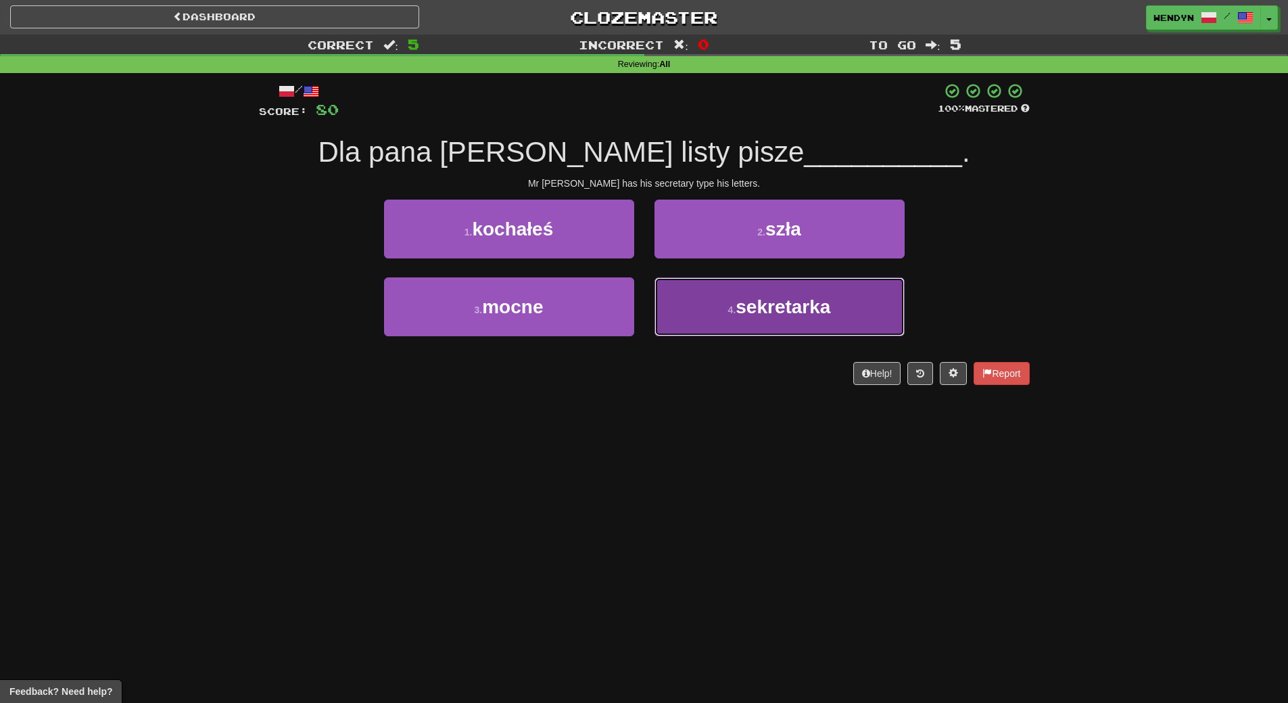
click at [739, 318] on button "4 . sekretarka" at bounding box center [780, 306] width 250 height 59
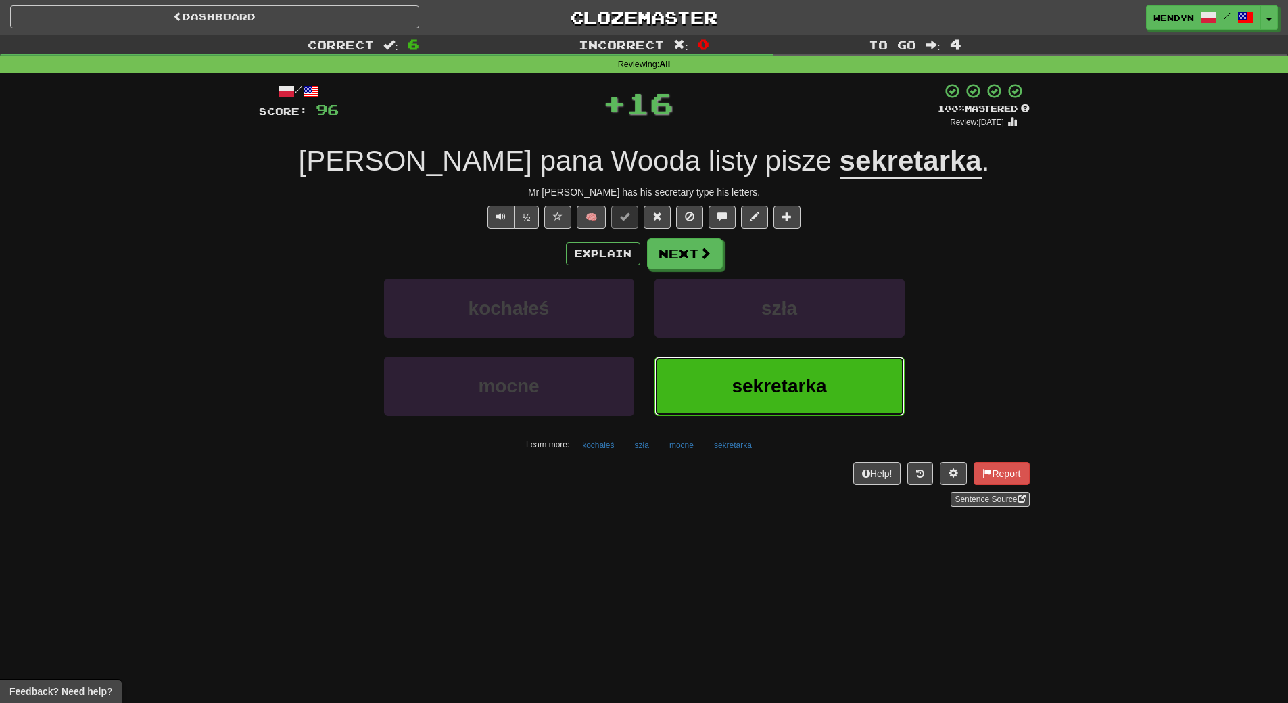
click at [730, 387] on button "sekretarka" at bounding box center [780, 385] width 250 height 59
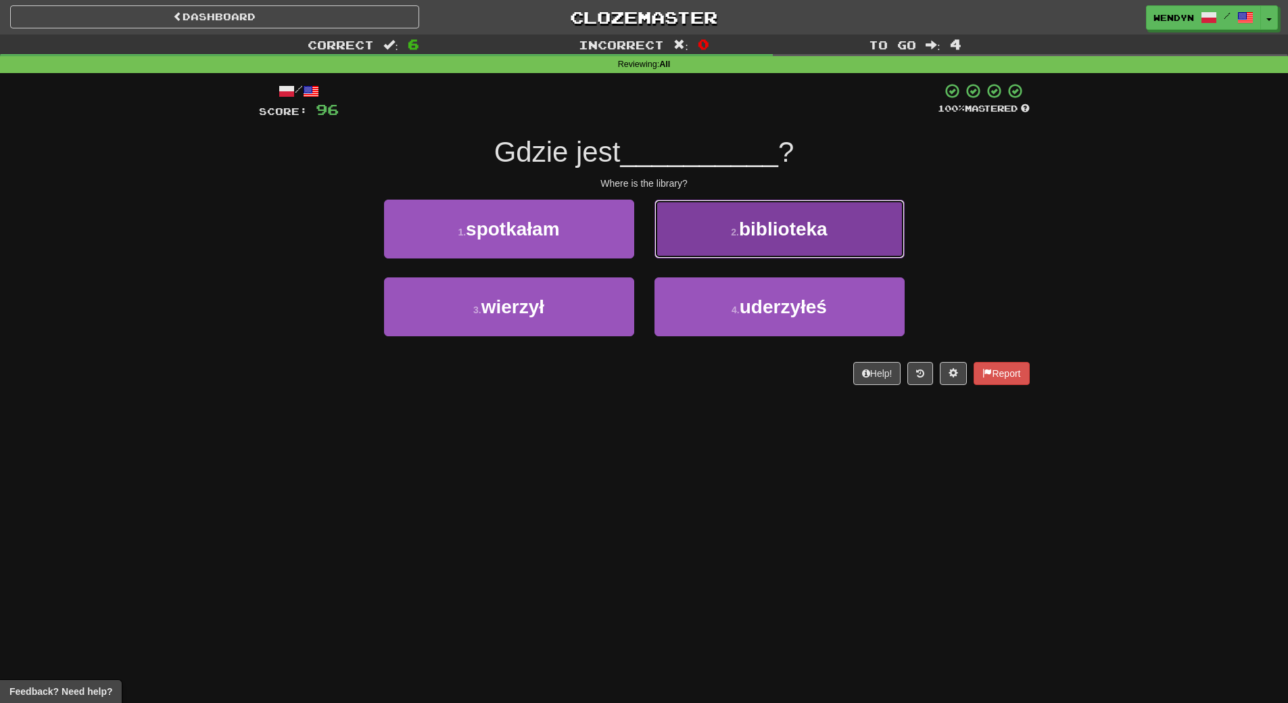
click at [768, 235] on span "biblioteka" at bounding box center [783, 228] width 89 height 21
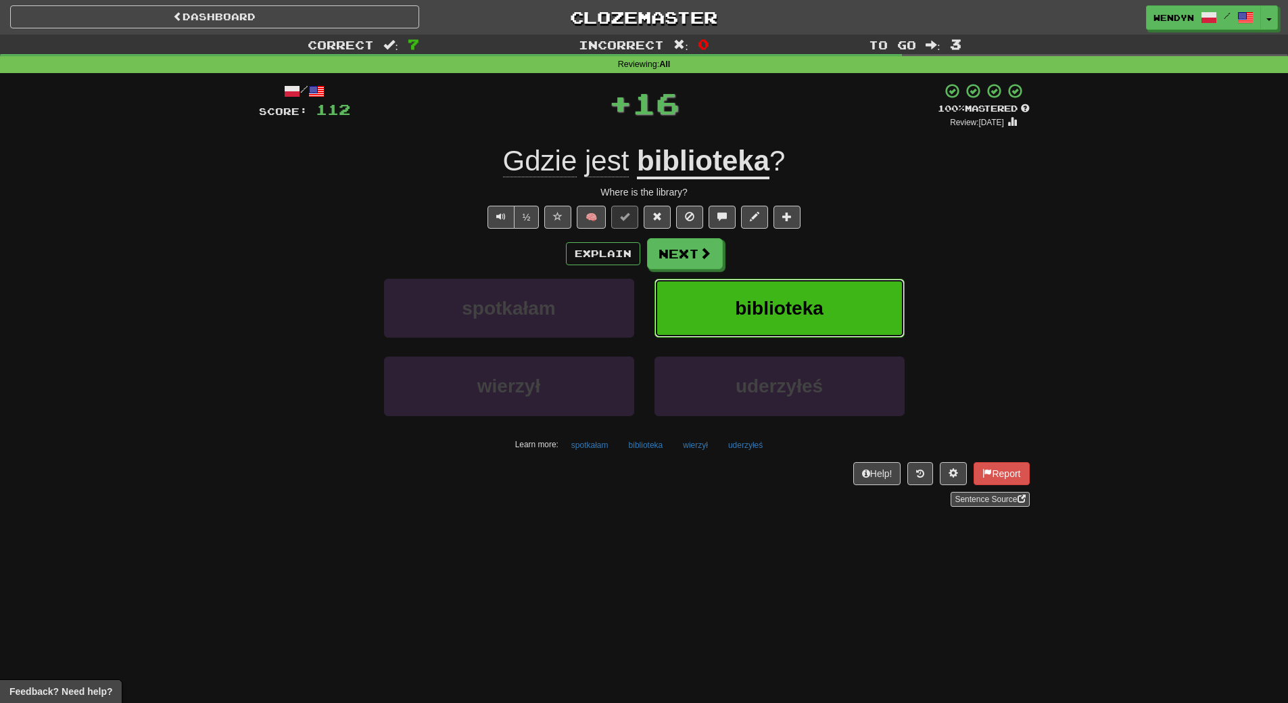
click at [796, 308] on span "biblioteka" at bounding box center [779, 308] width 89 height 21
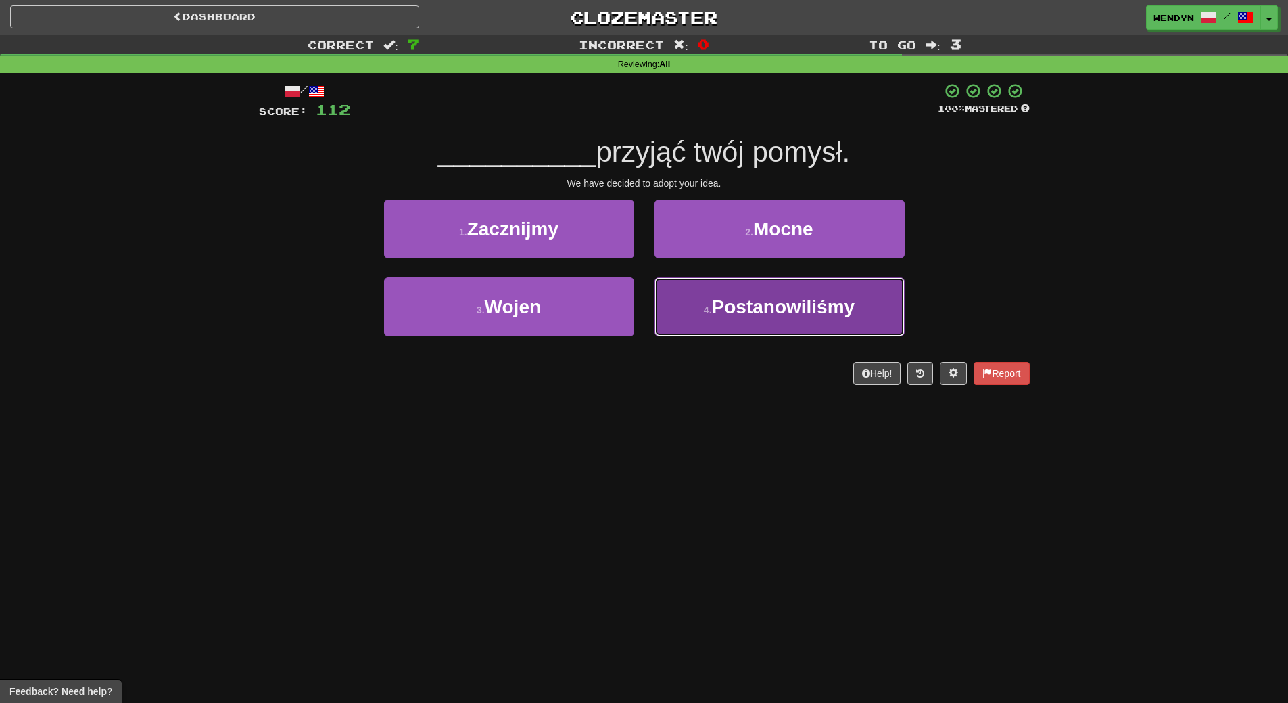
click at [734, 312] on span "Postanowiliśmy" at bounding box center [783, 306] width 143 height 21
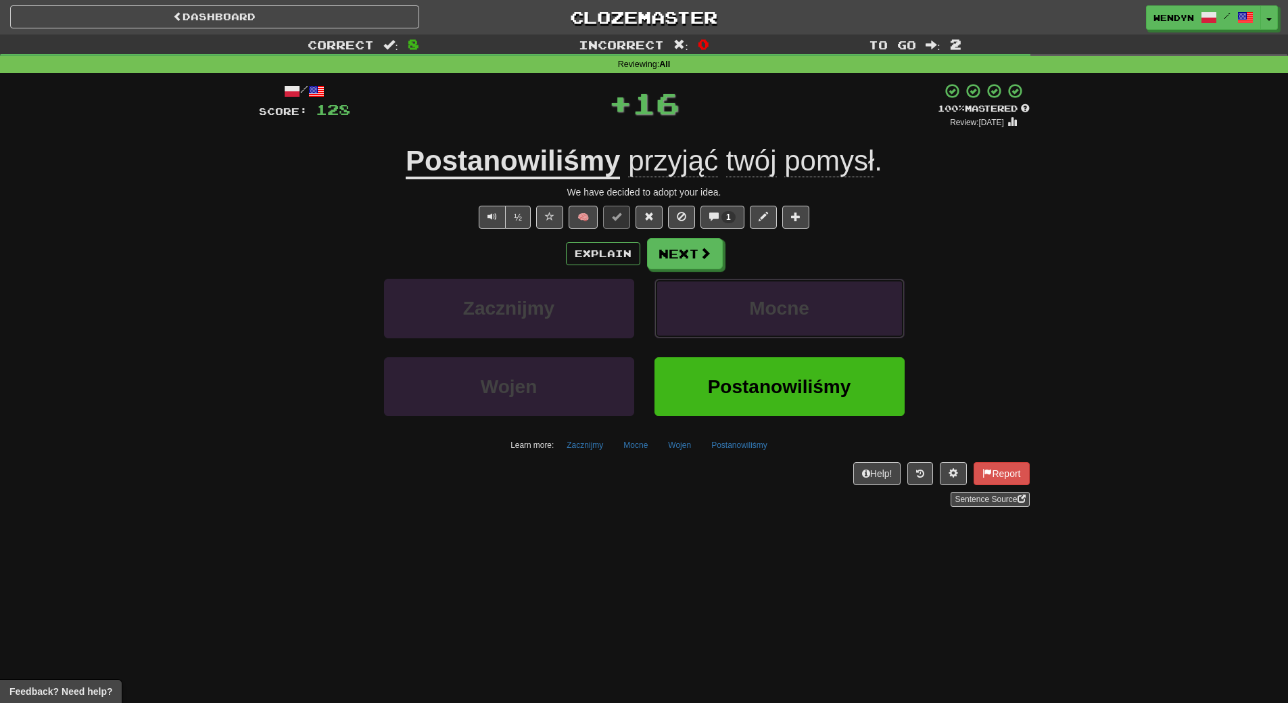
click at [734, 312] on button "Mocne" at bounding box center [780, 308] width 250 height 59
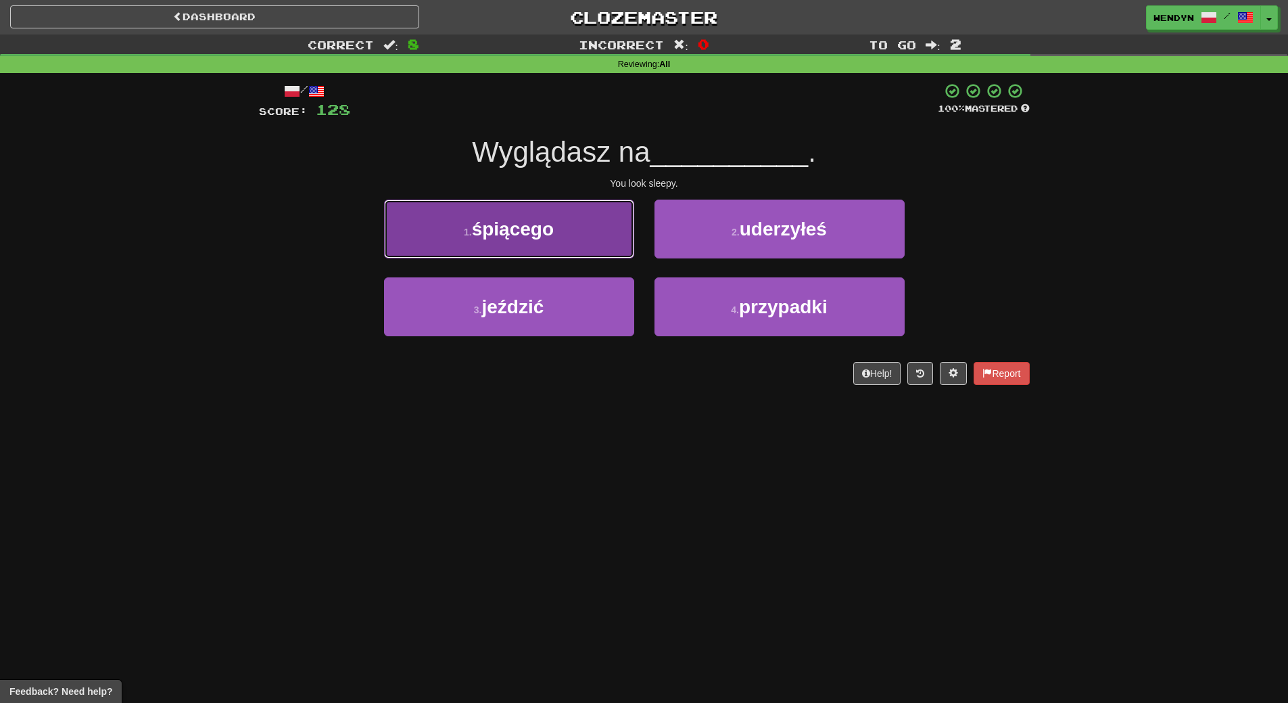
click at [575, 235] on button "1 . śpiącego" at bounding box center [509, 228] width 250 height 59
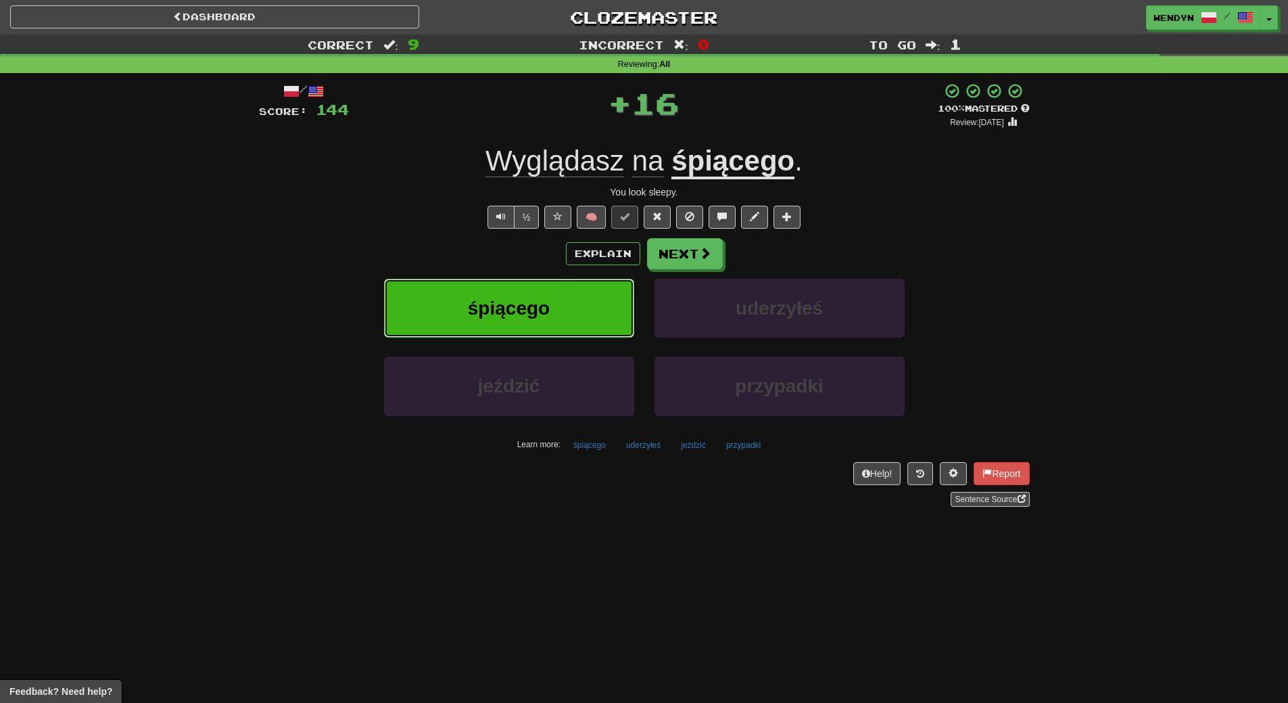
click at [571, 296] on button "śpiącego" at bounding box center [509, 308] width 250 height 59
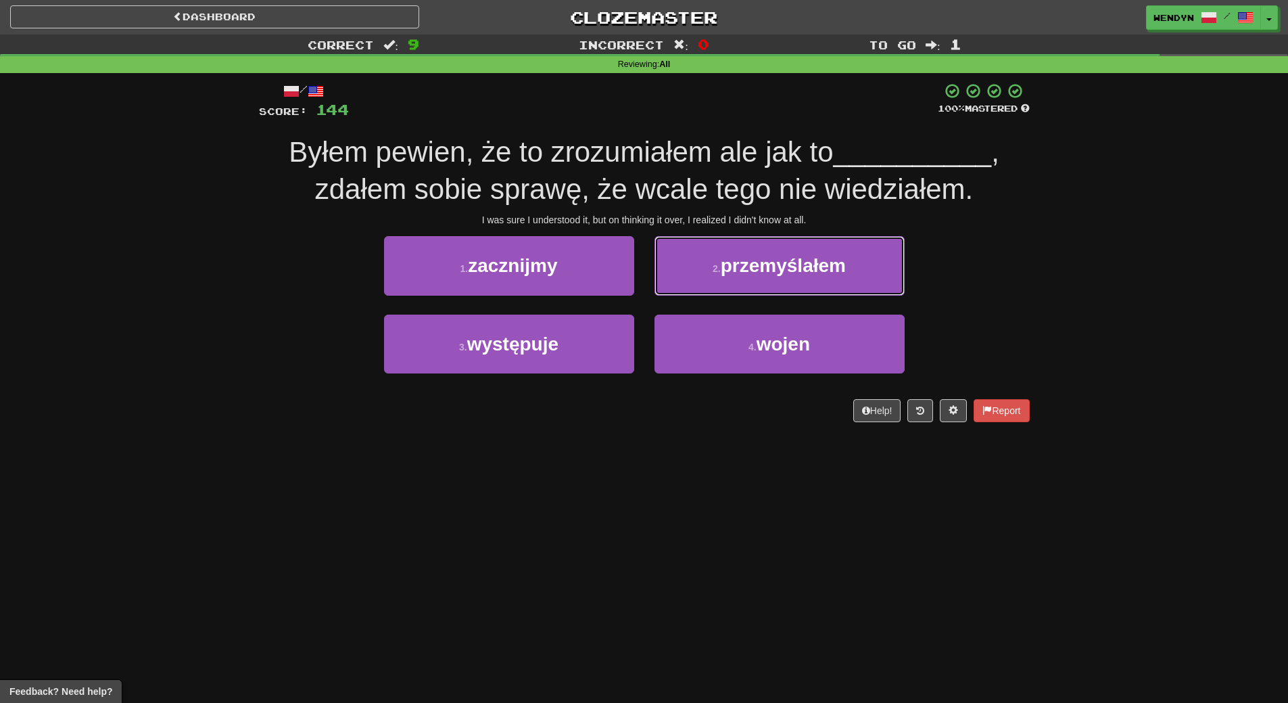
click at [775, 269] on span "przemyślałem" at bounding box center [783, 265] width 125 height 21
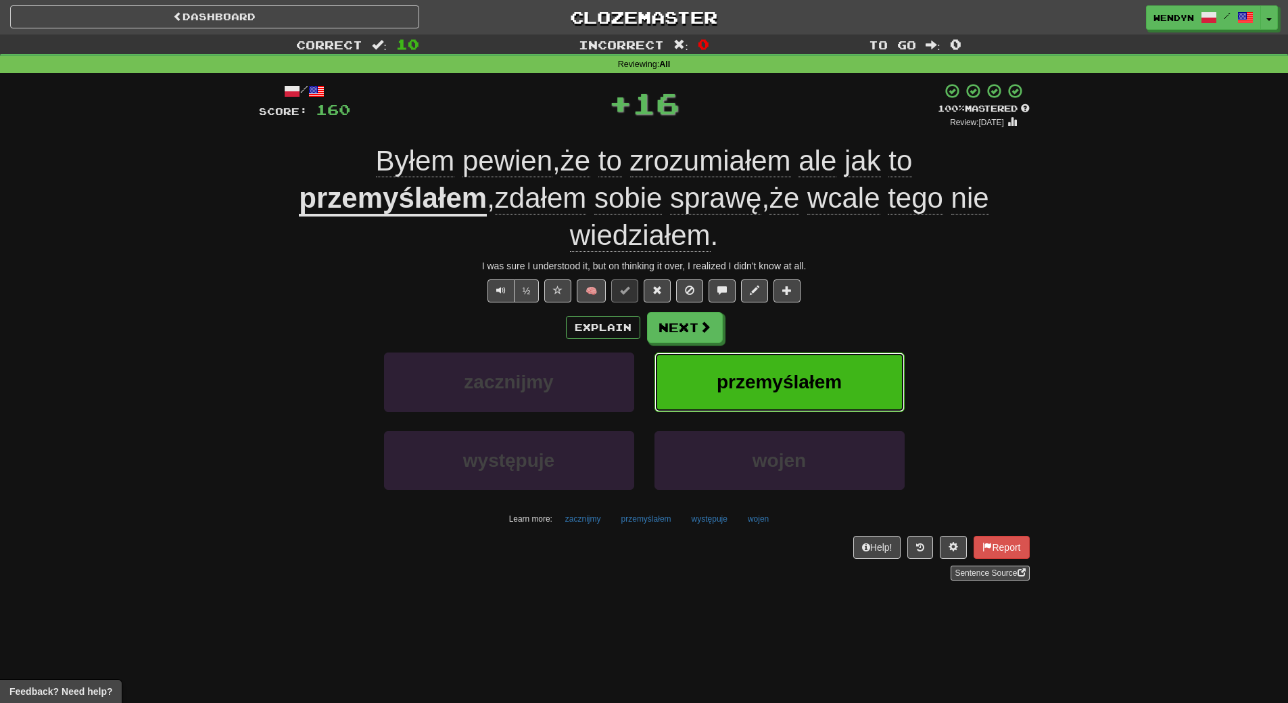
click at [778, 371] on span "przemyślałem" at bounding box center [779, 381] width 125 height 21
